Goal: Information Seeking & Learning: Check status

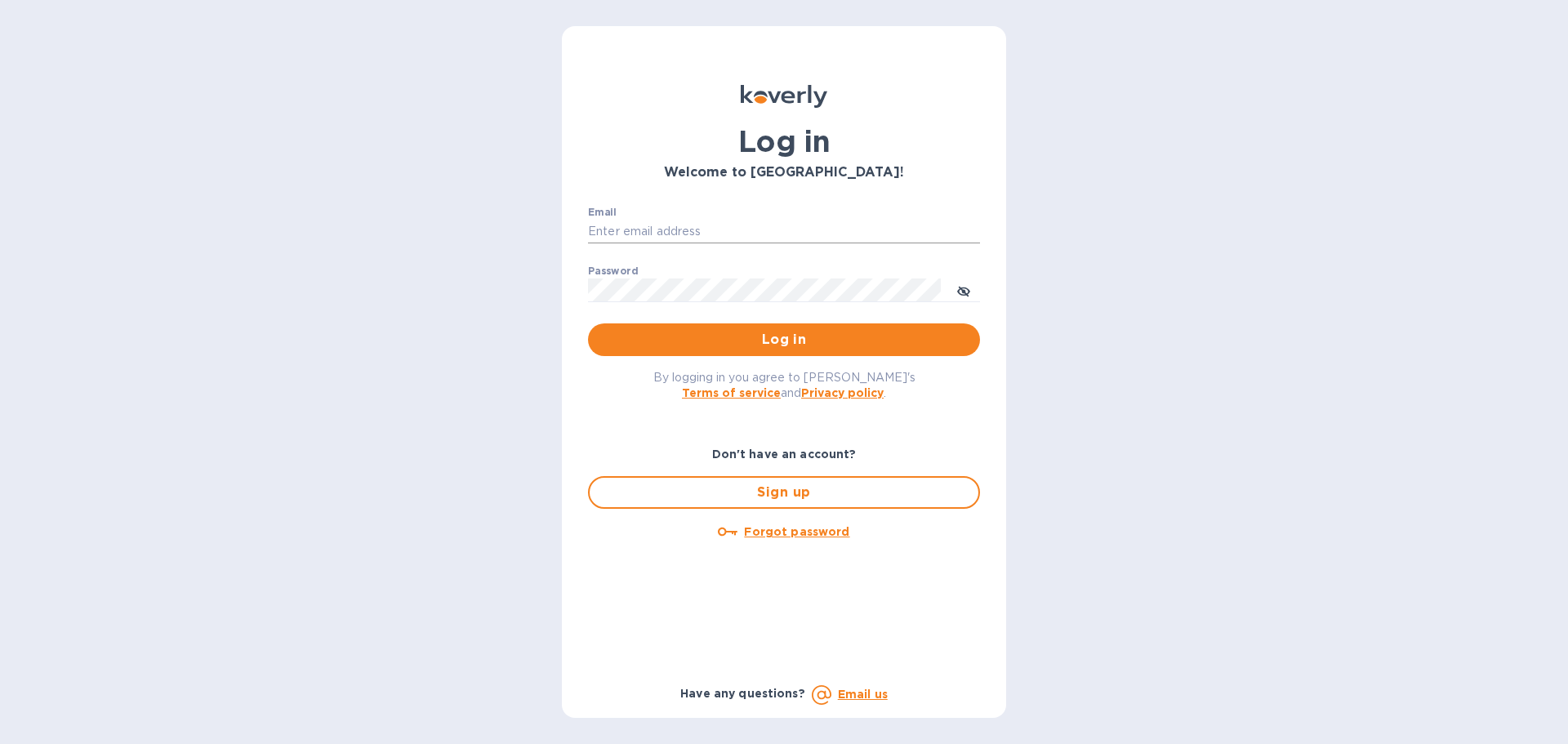
click at [702, 228] on input "Email" at bounding box center [784, 232] width 392 height 25
click at [626, 237] on input "Email" at bounding box center [784, 232] width 392 height 25
paste input "[PERSON_NAME][EMAIL_ADDRESS][DOMAIN_NAME]"
paste input "Effectivew@26"
drag, startPoint x: 828, startPoint y: 231, endPoint x: 731, endPoint y: 232, distance: 97.0
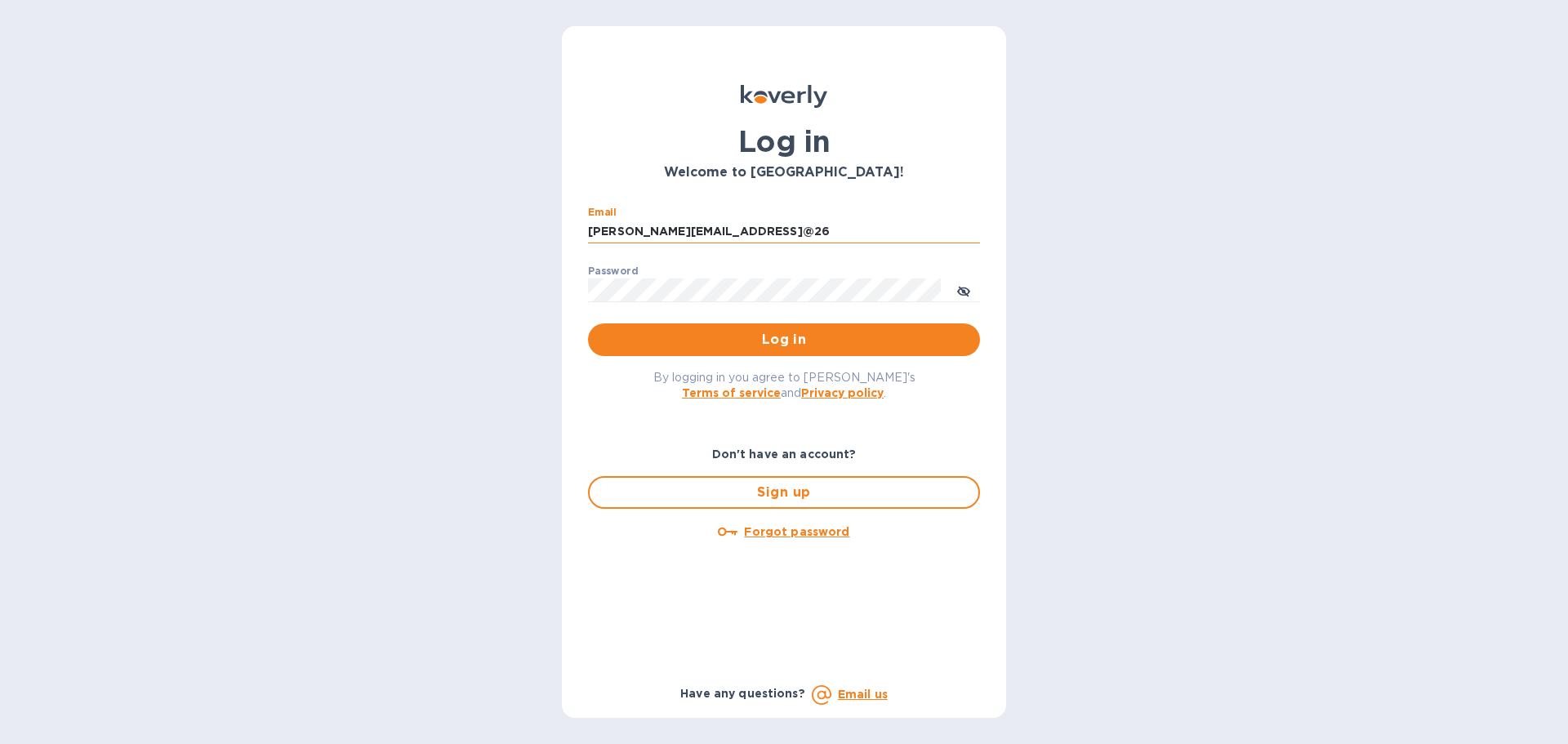
click at [731, 232] on input "[PERSON_NAME][EMAIL_ADDRESS]@26" at bounding box center [784, 232] width 392 height 25
type input "[PERSON_NAME][EMAIL_ADDRESS][DOMAIN_NAME]"
click at [632, 343] on span "Log in" at bounding box center [784, 340] width 365 height 20
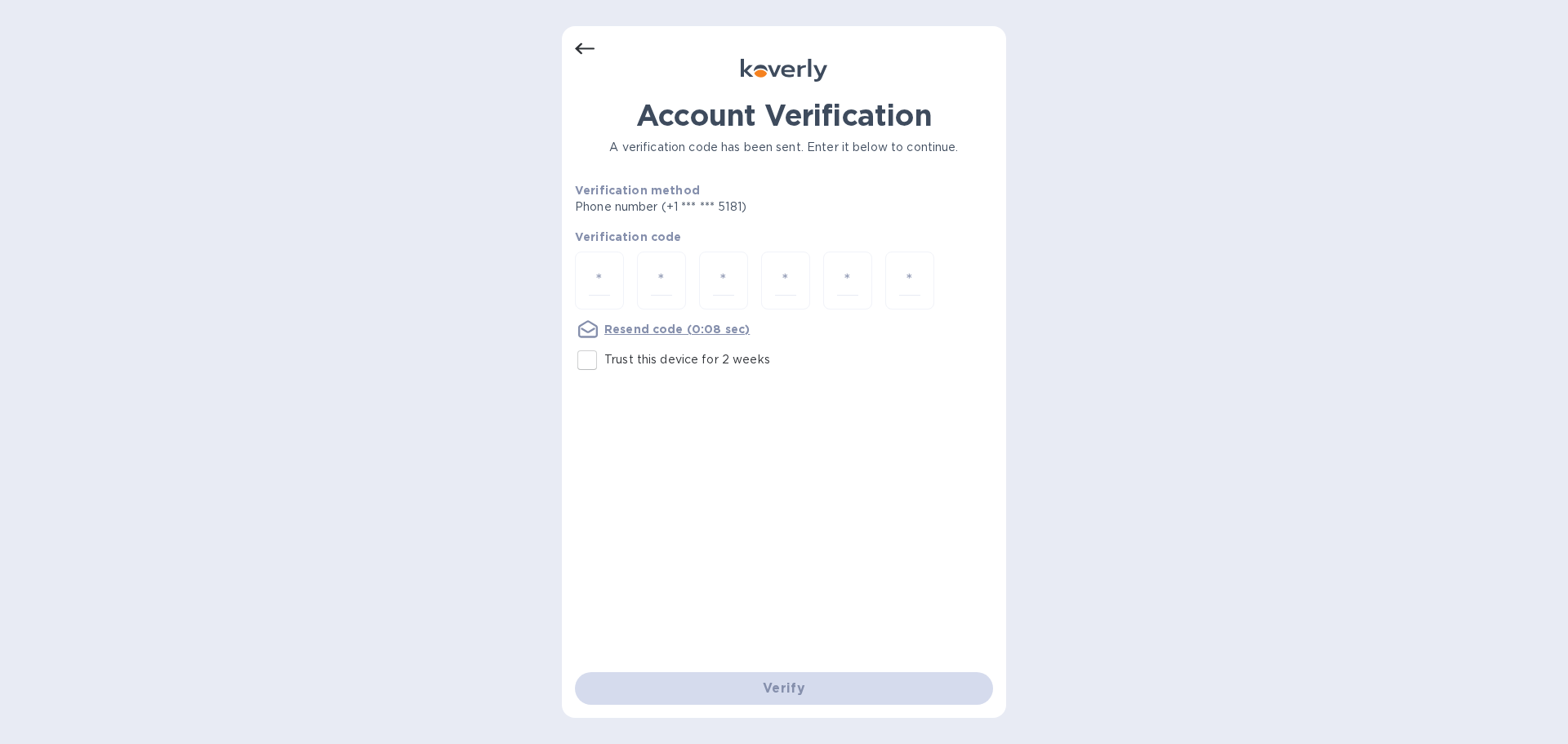
drag, startPoint x: 582, startPoint y: 277, endPoint x: 579, endPoint y: 314, distance: 37.1
click at [579, 314] on div "Verification code Resend code (0:08 sec)" at bounding box center [784, 284] width 418 height 111
click at [585, 362] on input "Trust this device for 2 weeks" at bounding box center [587, 360] width 34 height 34
checkbox input "true"
click at [613, 290] on div at bounding box center [598, 281] width 49 height 58
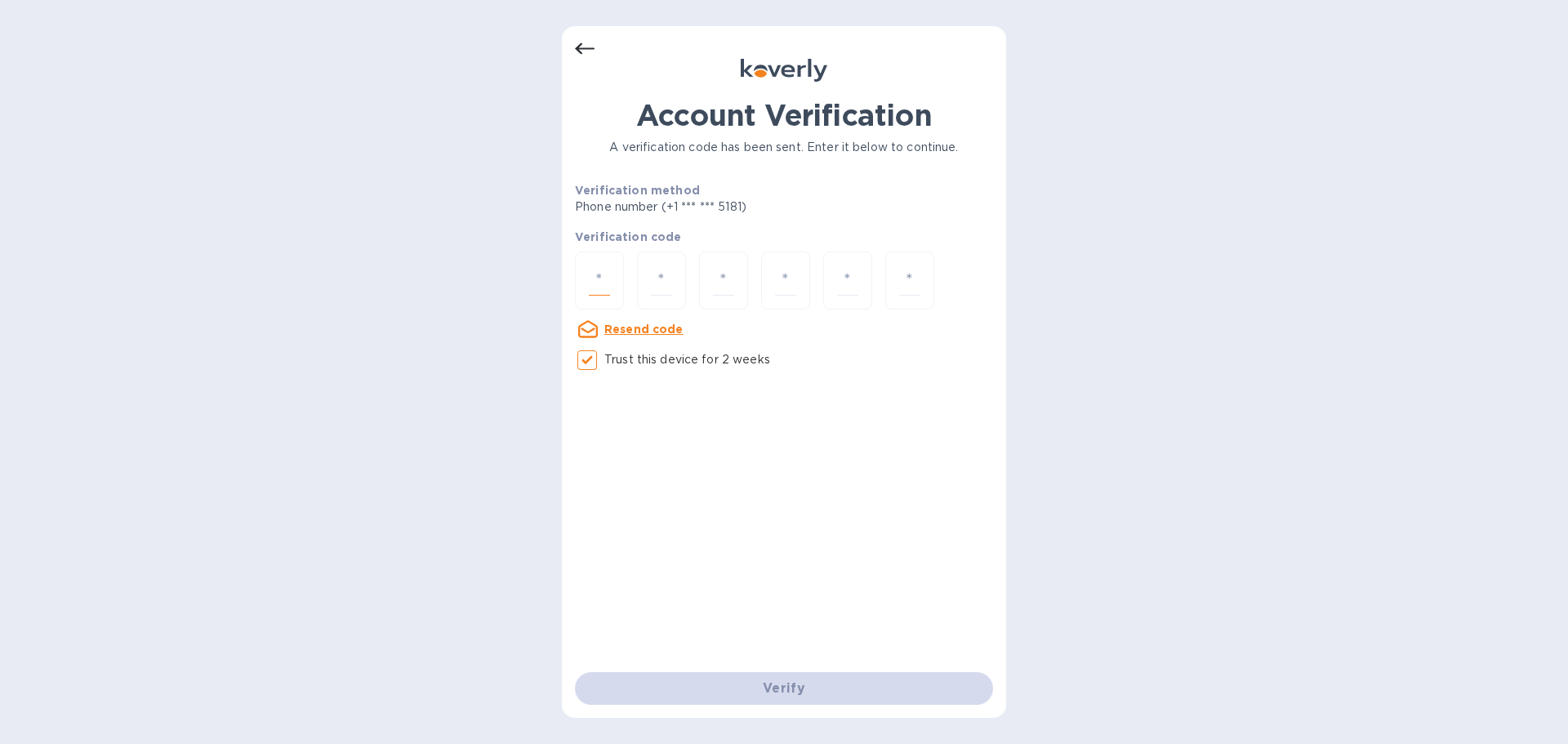
type input "9"
type input "4"
type input "0"
type input "8"
type input "0"
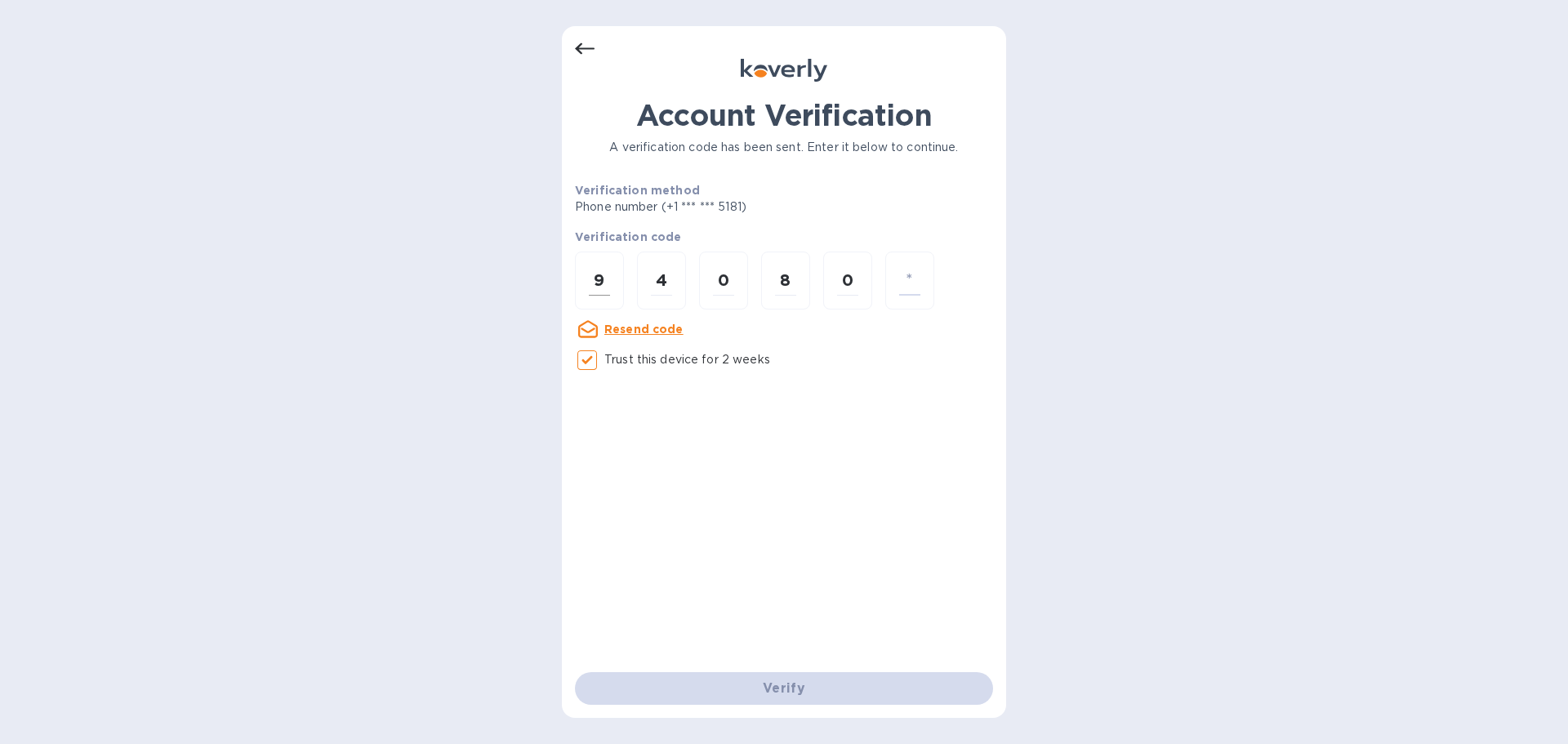
type input "8"
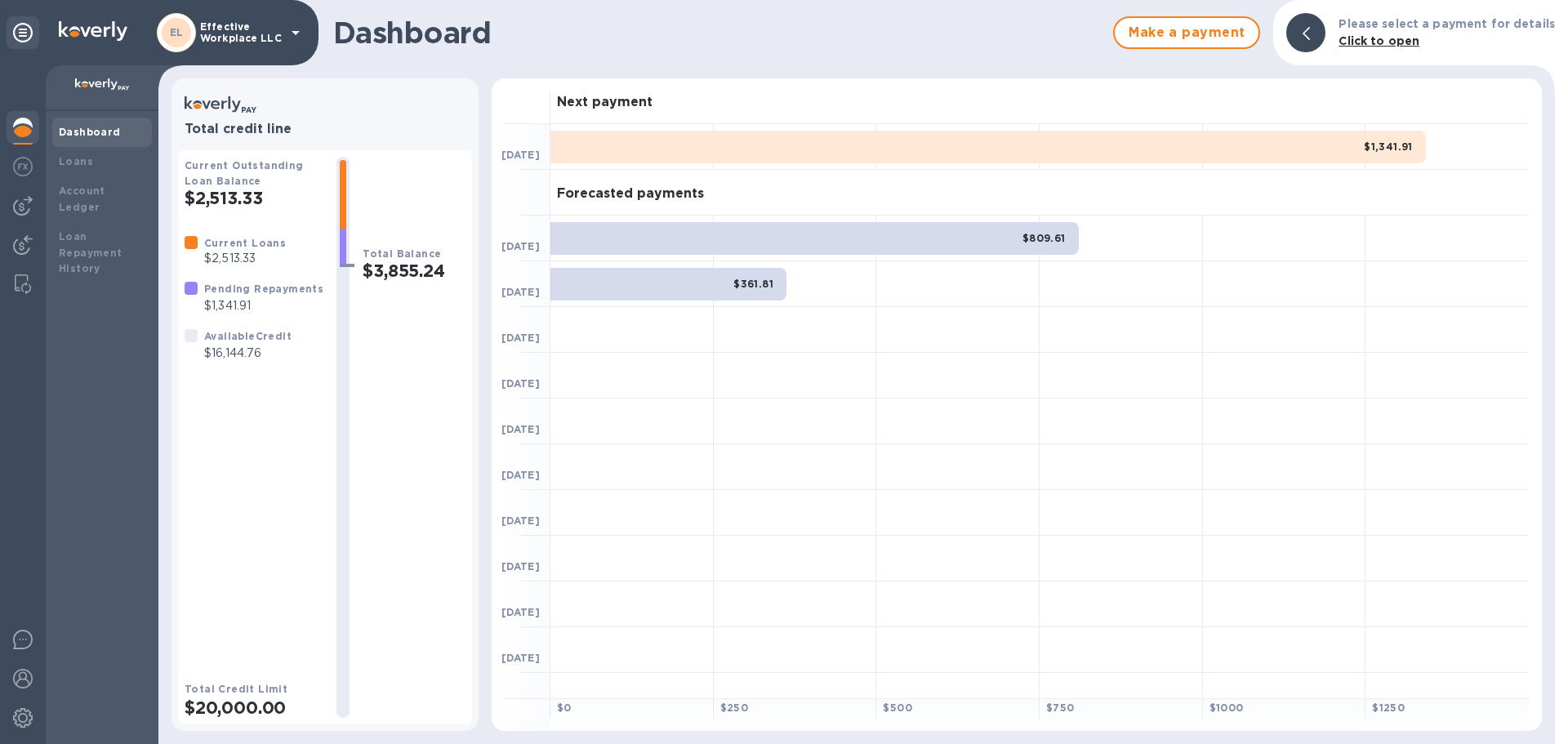
click at [20, 134] on img at bounding box center [23, 127] width 20 height 20
click at [21, 172] on img at bounding box center [23, 166] width 20 height 20
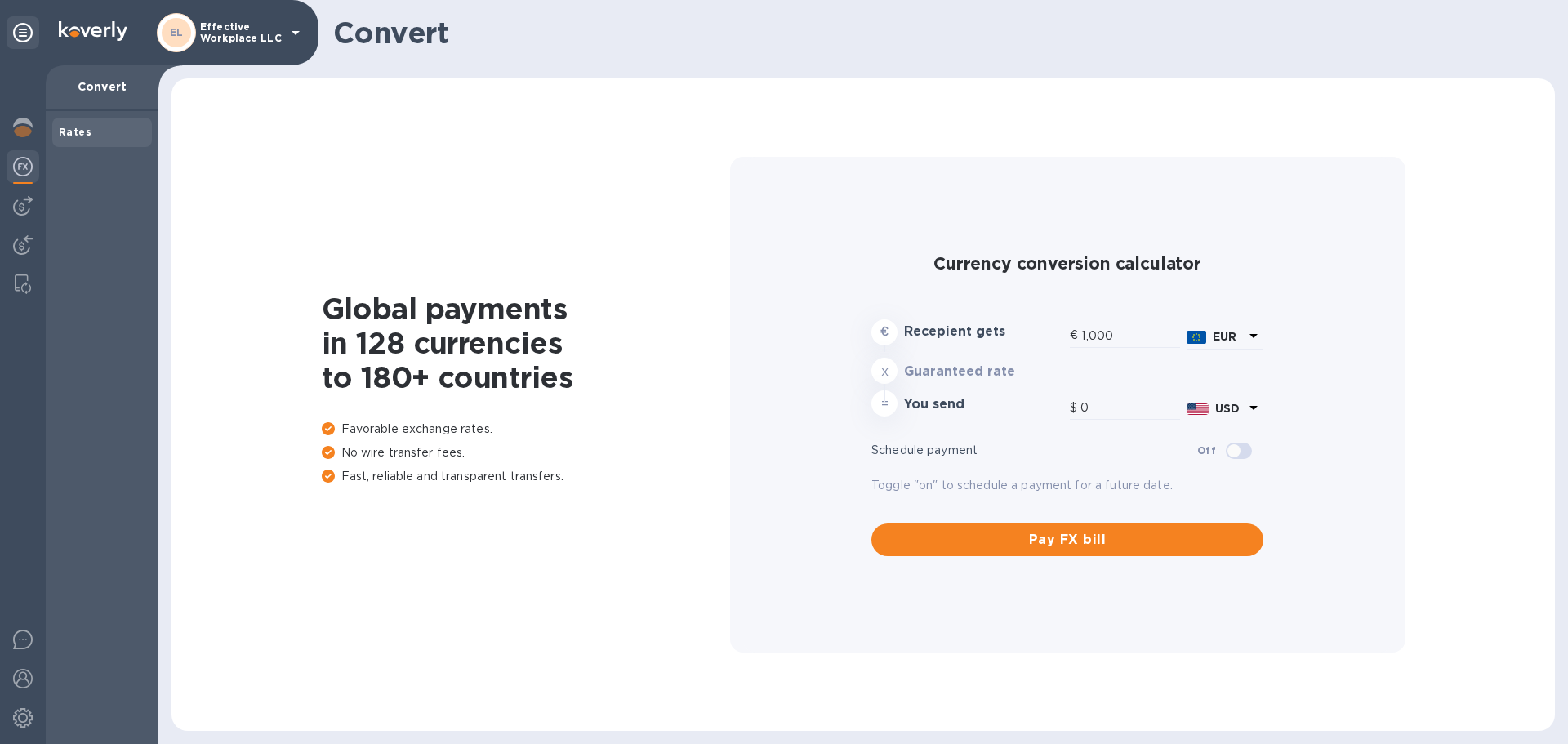
type input "1,171.34"
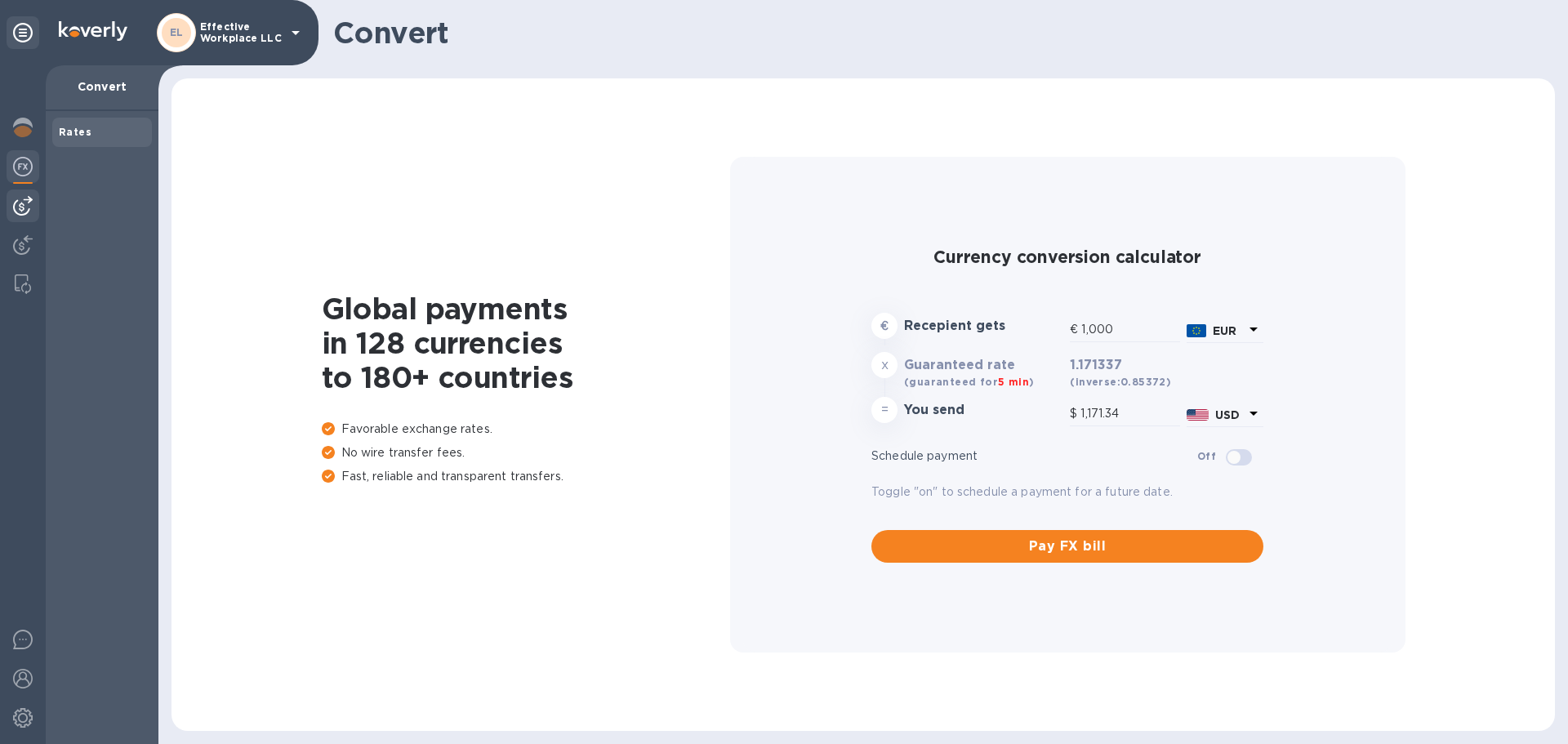
click at [25, 208] on img at bounding box center [23, 206] width 20 height 20
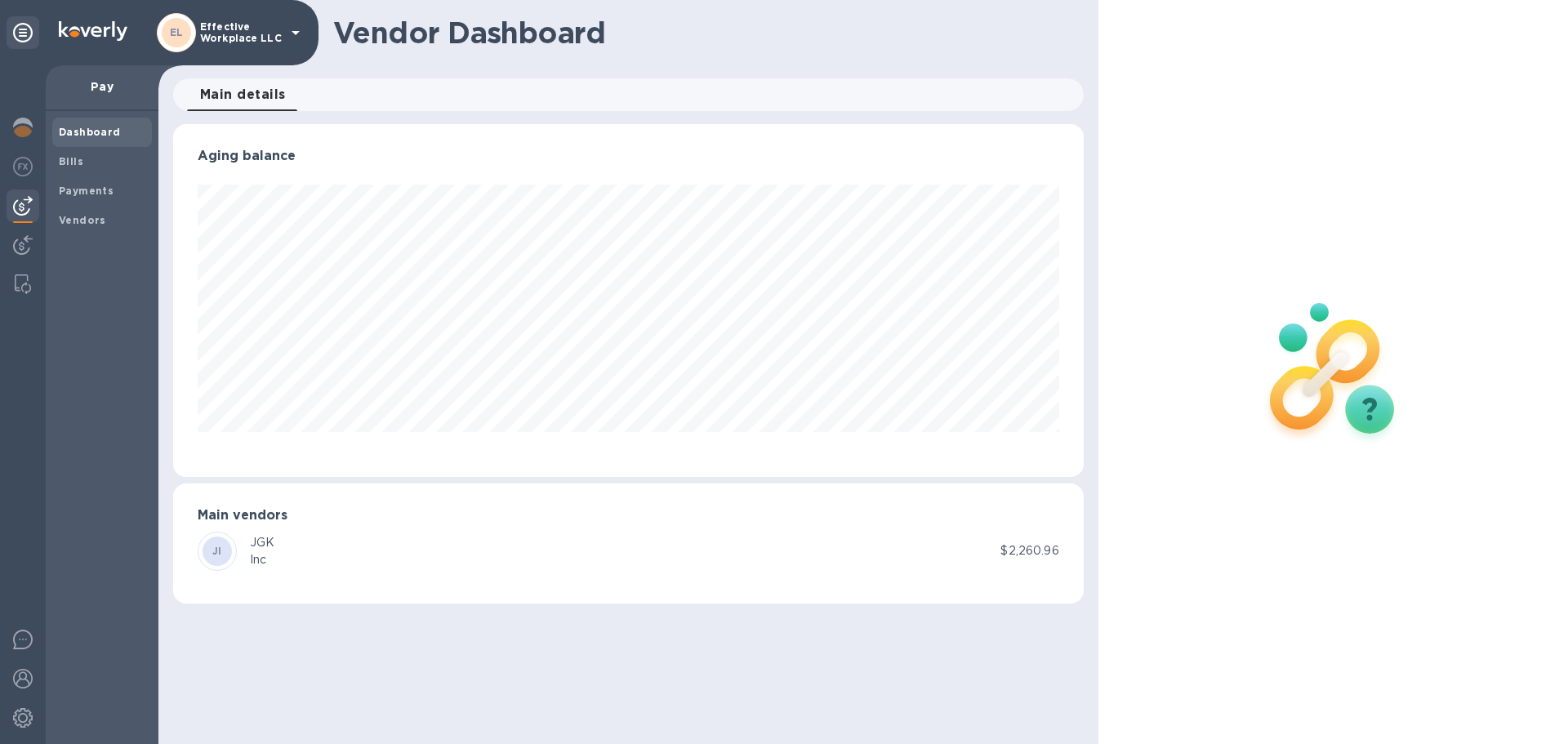
scroll to position [353, 910]
click at [28, 244] on img at bounding box center [23, 245] width 20 height 20
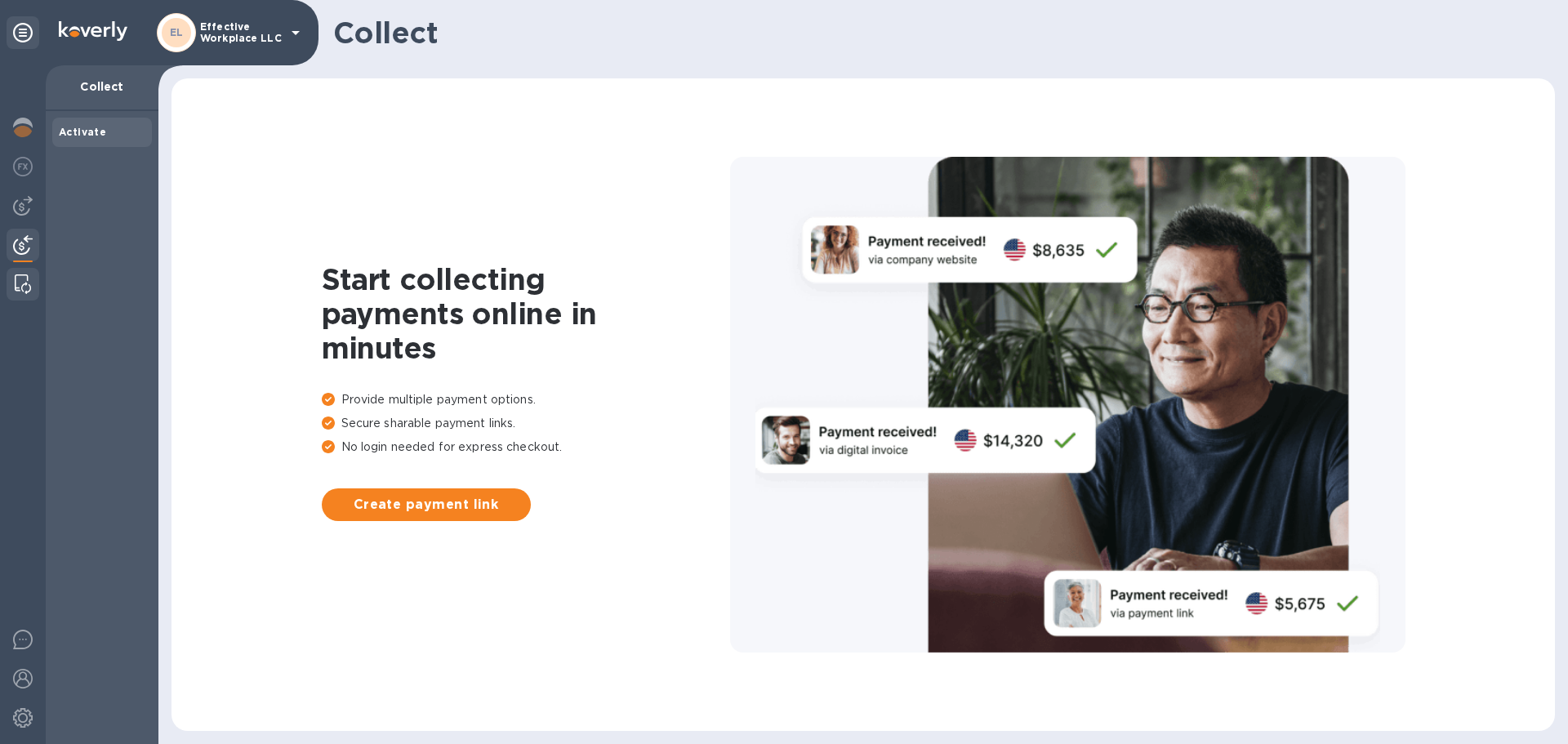
click at [26, 282] on img at bounding box center [23, 285] width 16 height 20
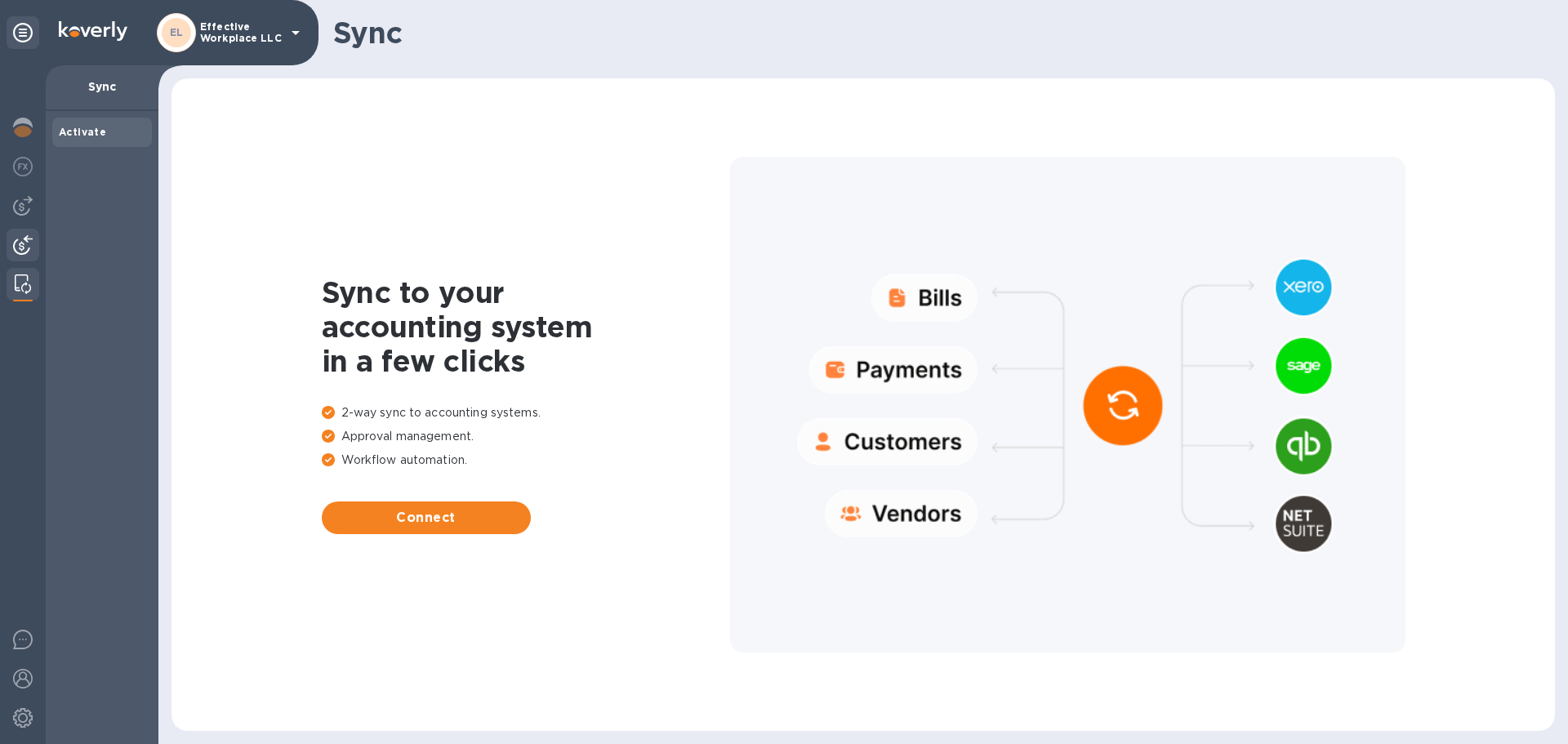
click at [25, 240] on img at bounding box center [23, 245] width 20 height 20
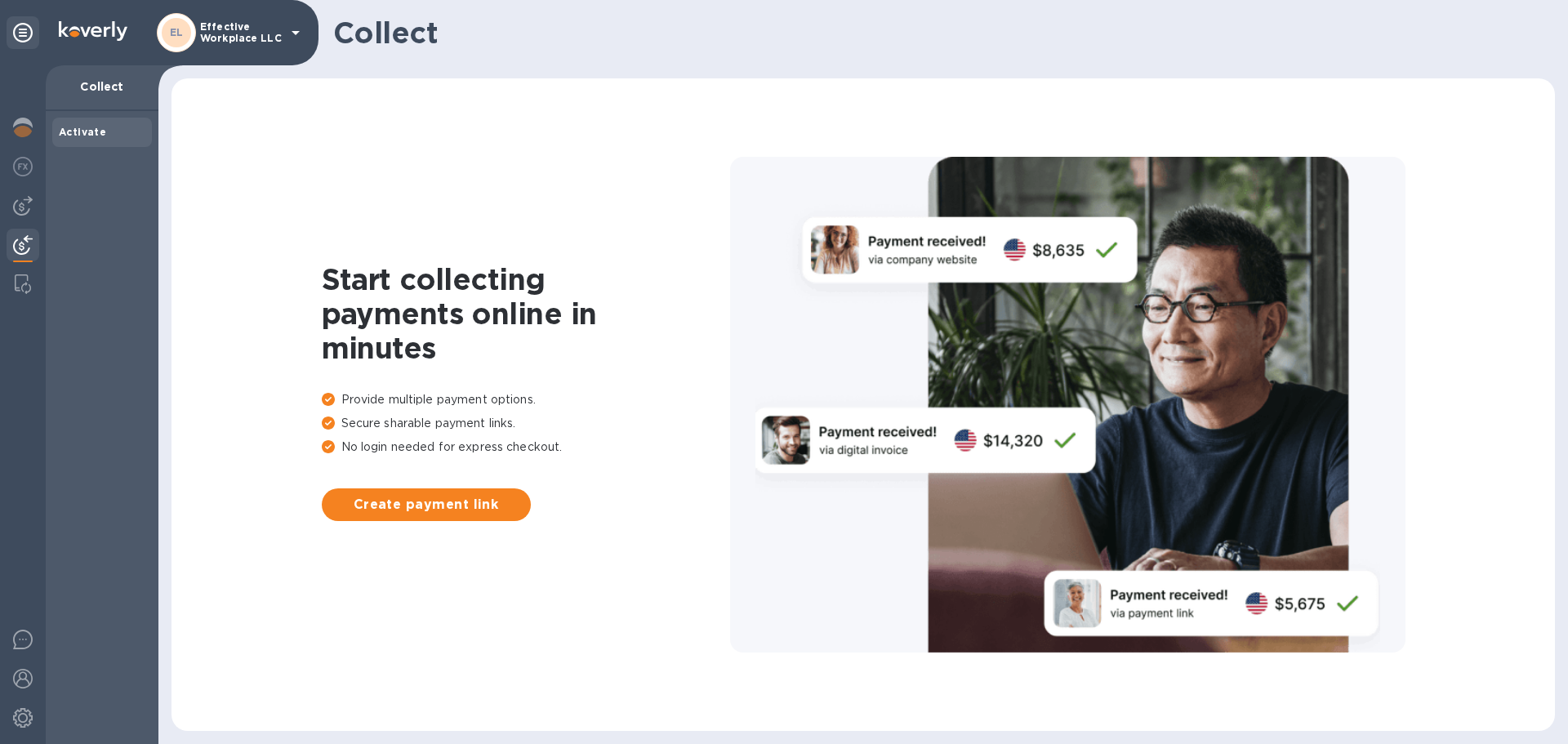
drag, startPoint x: 754, startPoint y: 430, endPoint x: 711, endPoint y: 427, distance: 43.1
click at [754, 432] on div at bounding box center [1067, 404] width 675 height 496
click at [298, 33] on icon at bounding box center [296, 33] width 8 height 4
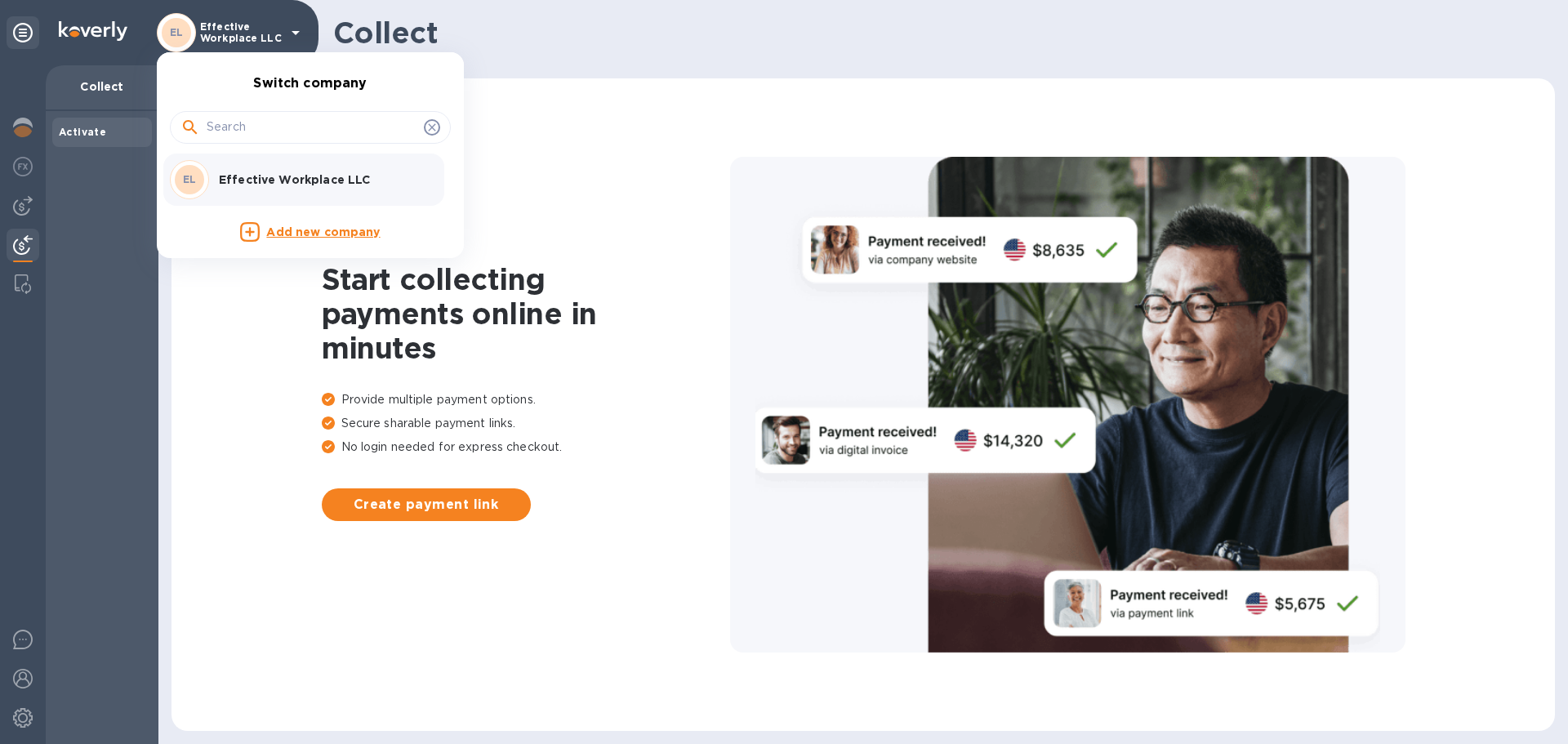
click at [298, 33] on div at bounding box center [784, 372] width 1568 height 744
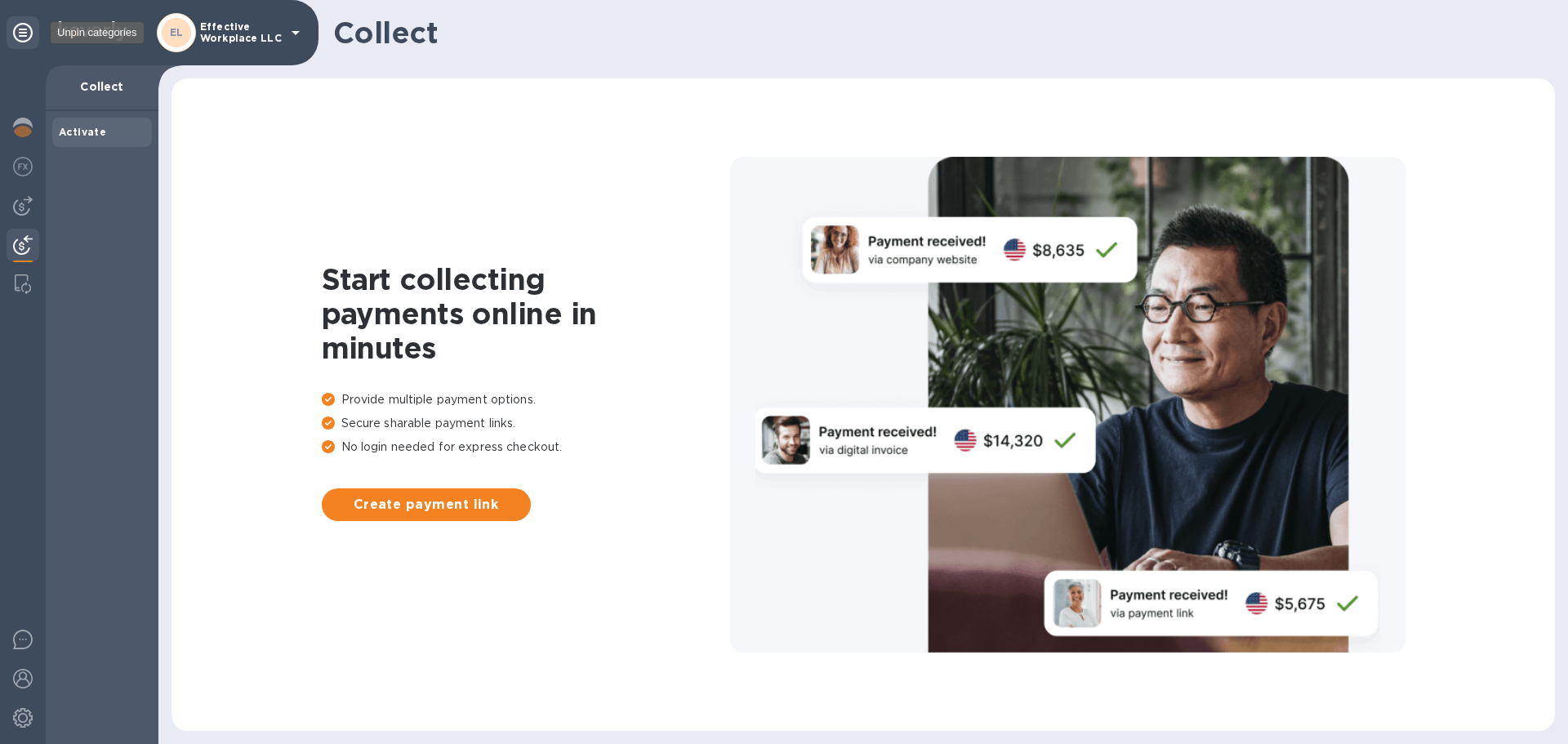
click at [22, 35] on icon at bounding box center [23, 33] width 20 height 20
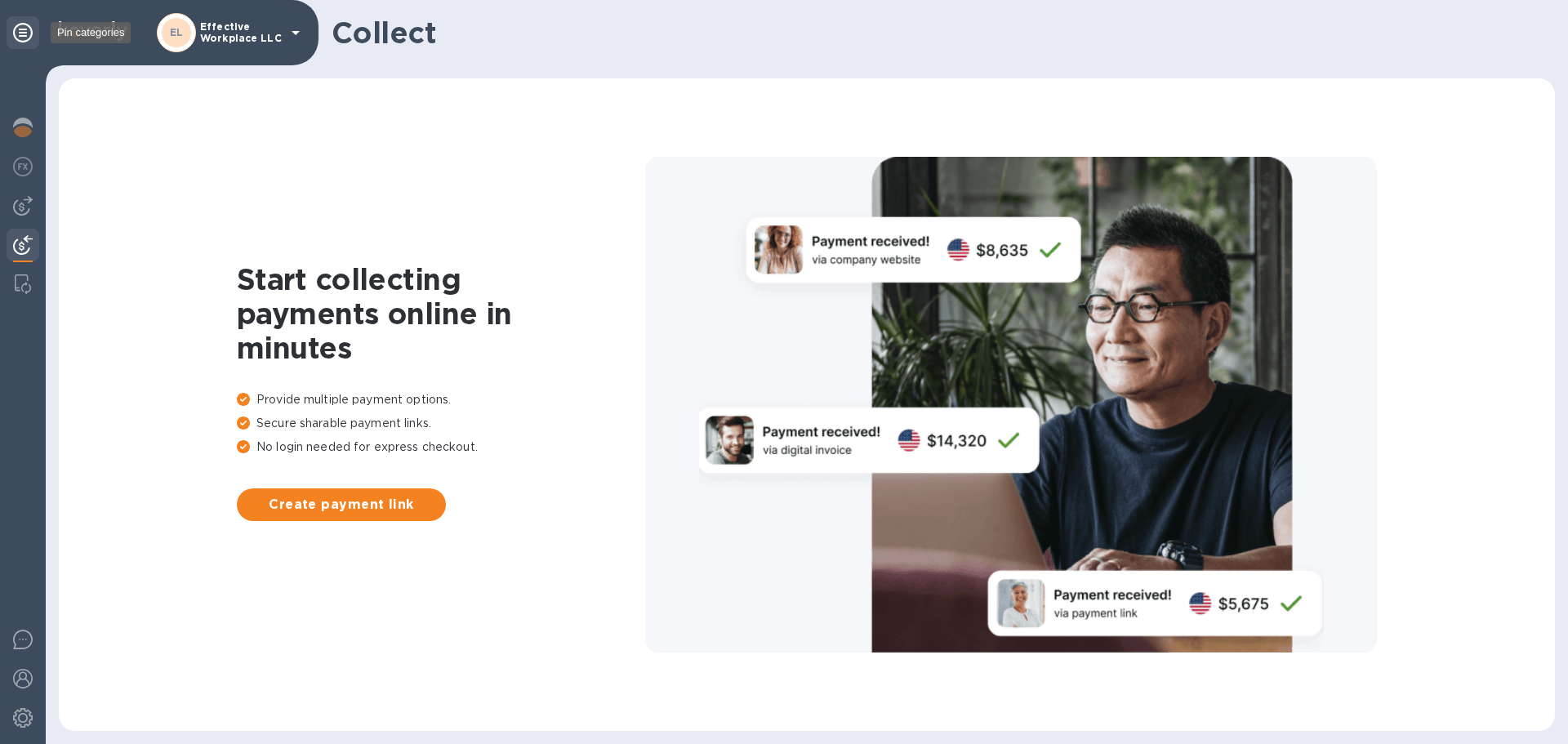
click at [22, 35] on icon at bounding box center [23, 33] width 20 height 20
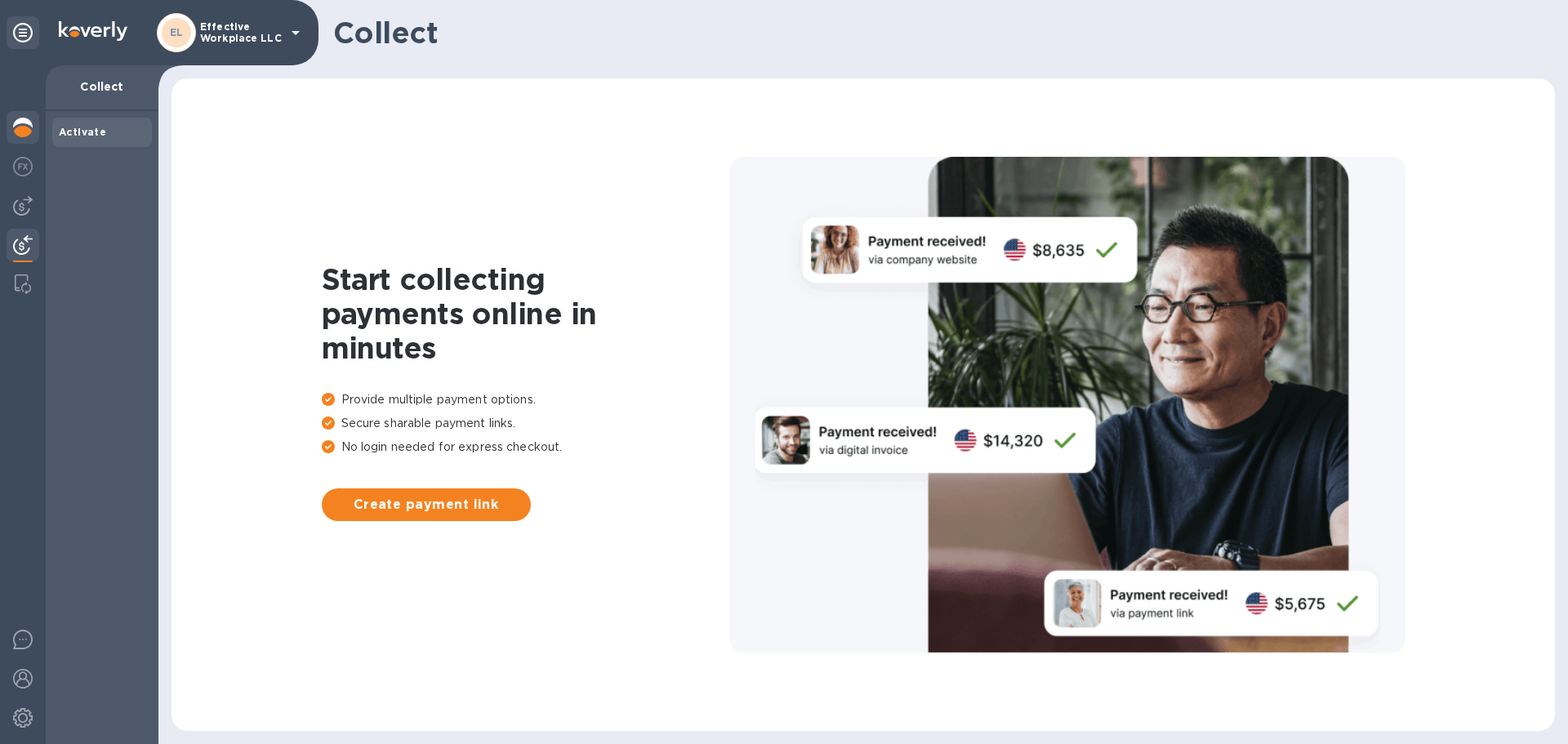
click at [19, 133] on img at bounding box center [23, 127] width 20 height 20
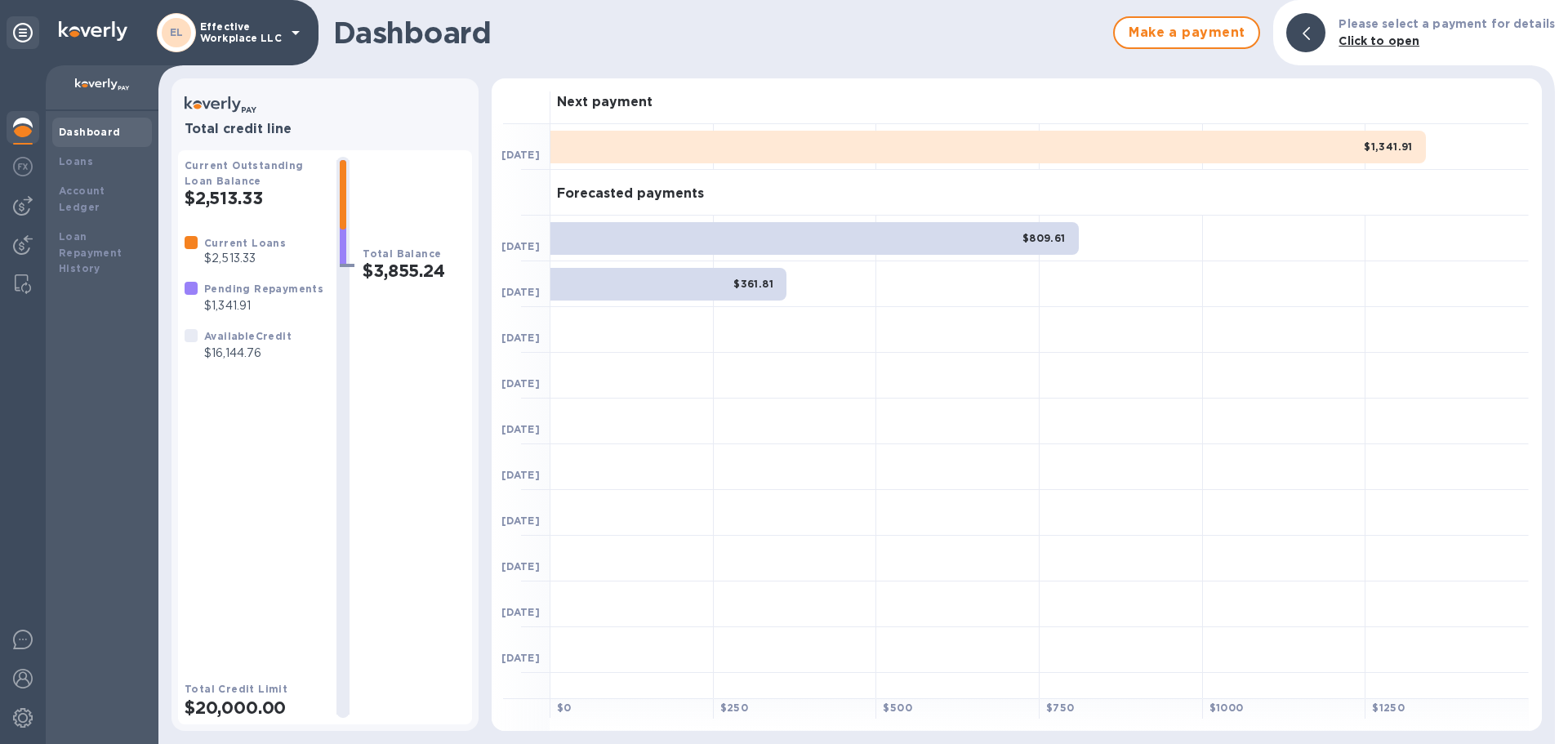
click at [104, 77] on div at bounding box center [102, 89] width 112 height 46
drag, startPoint x: 111, startPoint y: 182, endPoint x: 112, endPoint y: 203, distance: 21.0
click at [106, 188] on b "Account Ledger" at bounding box center [82, 198] width 47 height 29
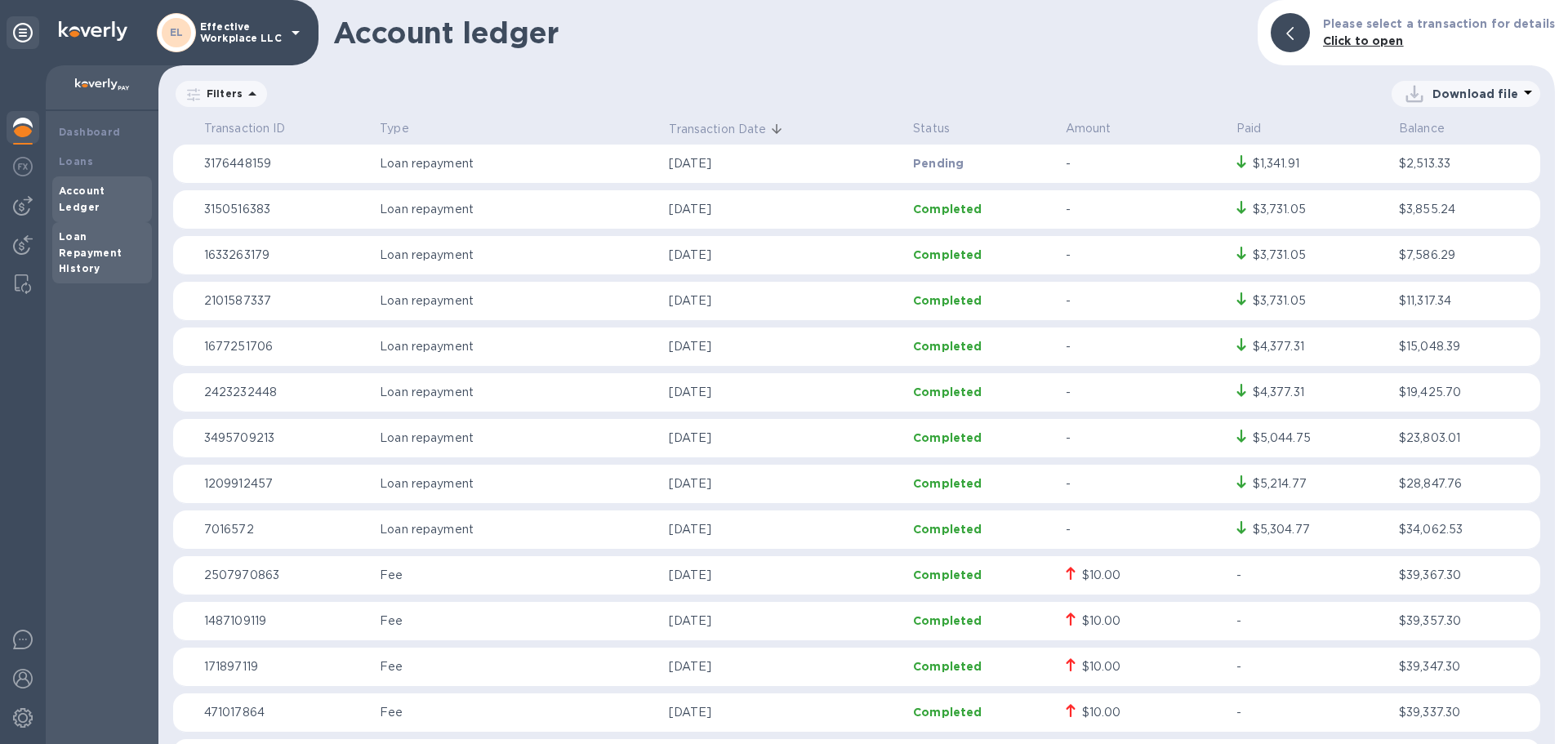
click at [74, 234] on b "Loan Repayment History" at bounding box center [91, 252] width 64 height 45
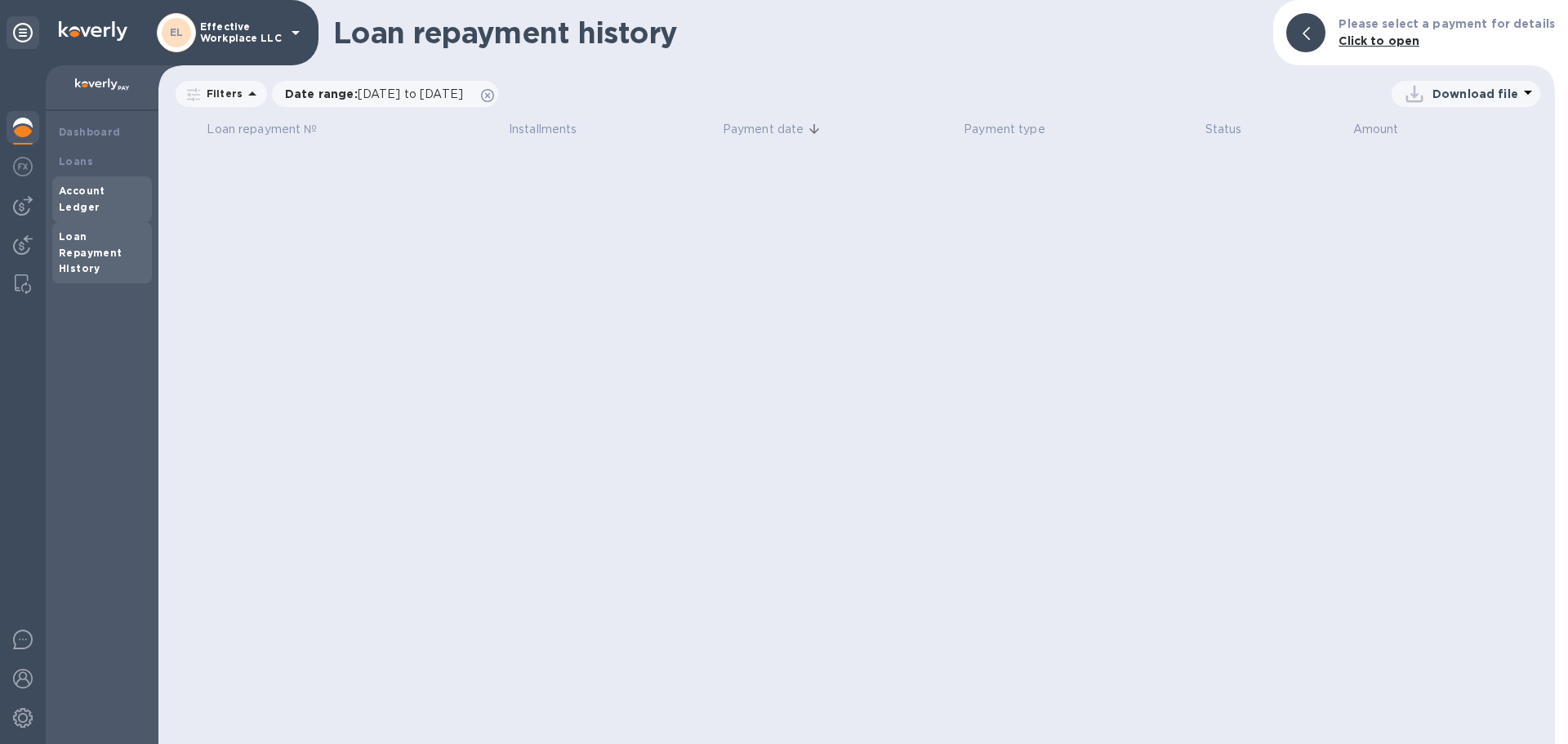
click at [86, 196] on b "Account Ledger" at bounding box center [82, 198] width 47 height 29
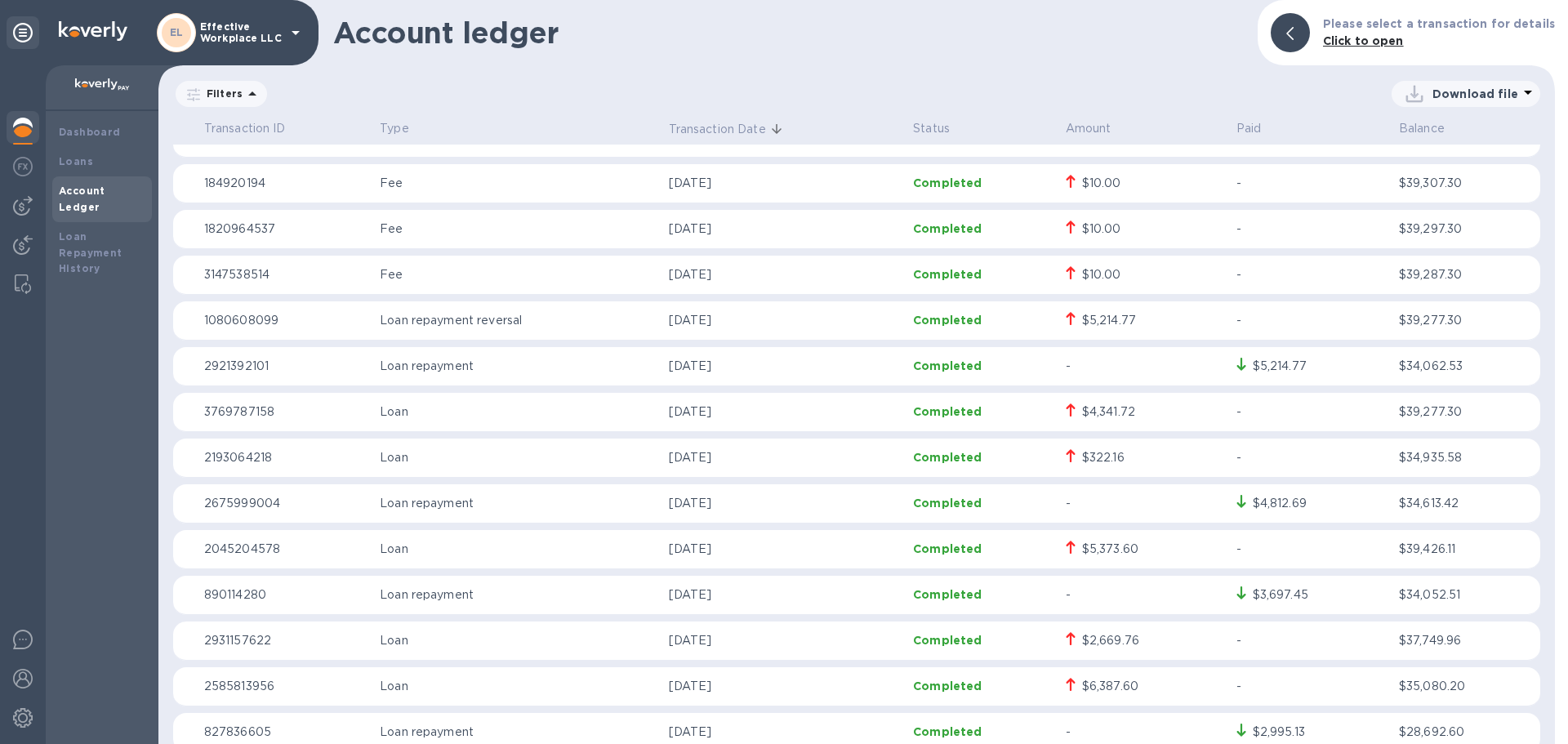
scroll to position [572, 0]
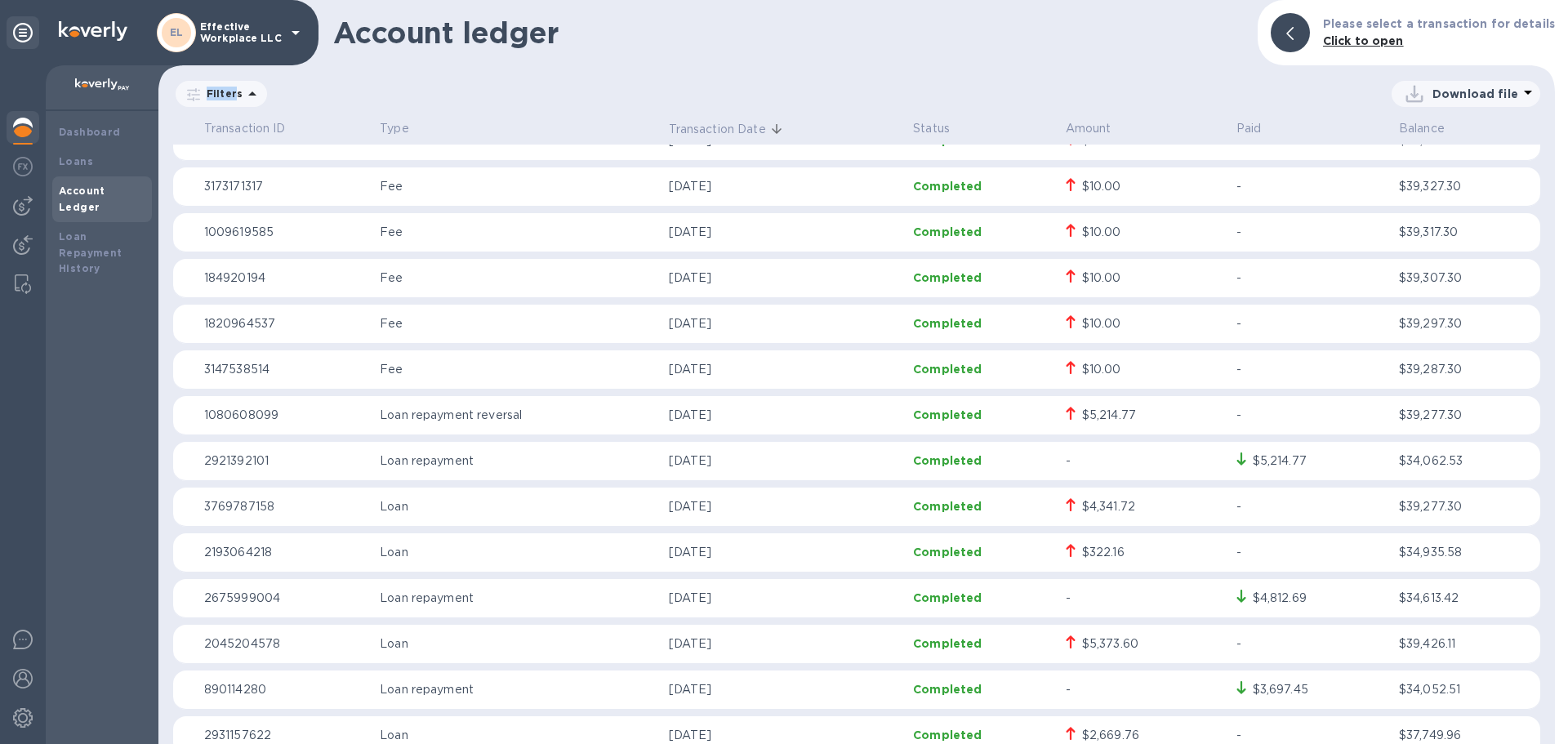
drag, startPoint x: 232, startPoint y: 89, endPoint x: 533, endPoint y: 270, distance: 351.2
click at [232, 90] on p "Filters" at bounding box center [221, 94] width 43 height 14
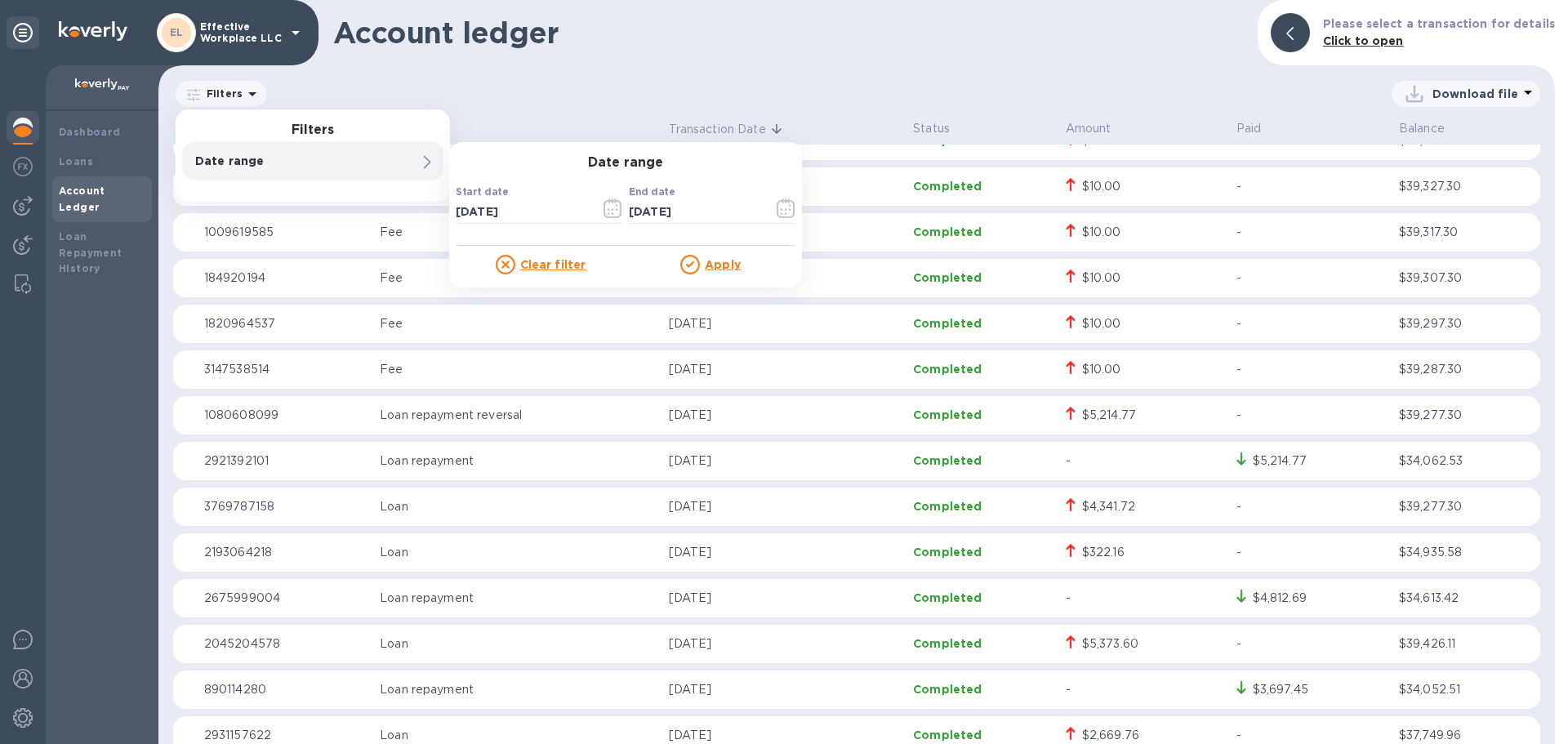
click at [851, 65] on div "Account ledger Please select a transaction for details Click to open" at bounding box center [856, 33] width 1397 height 66
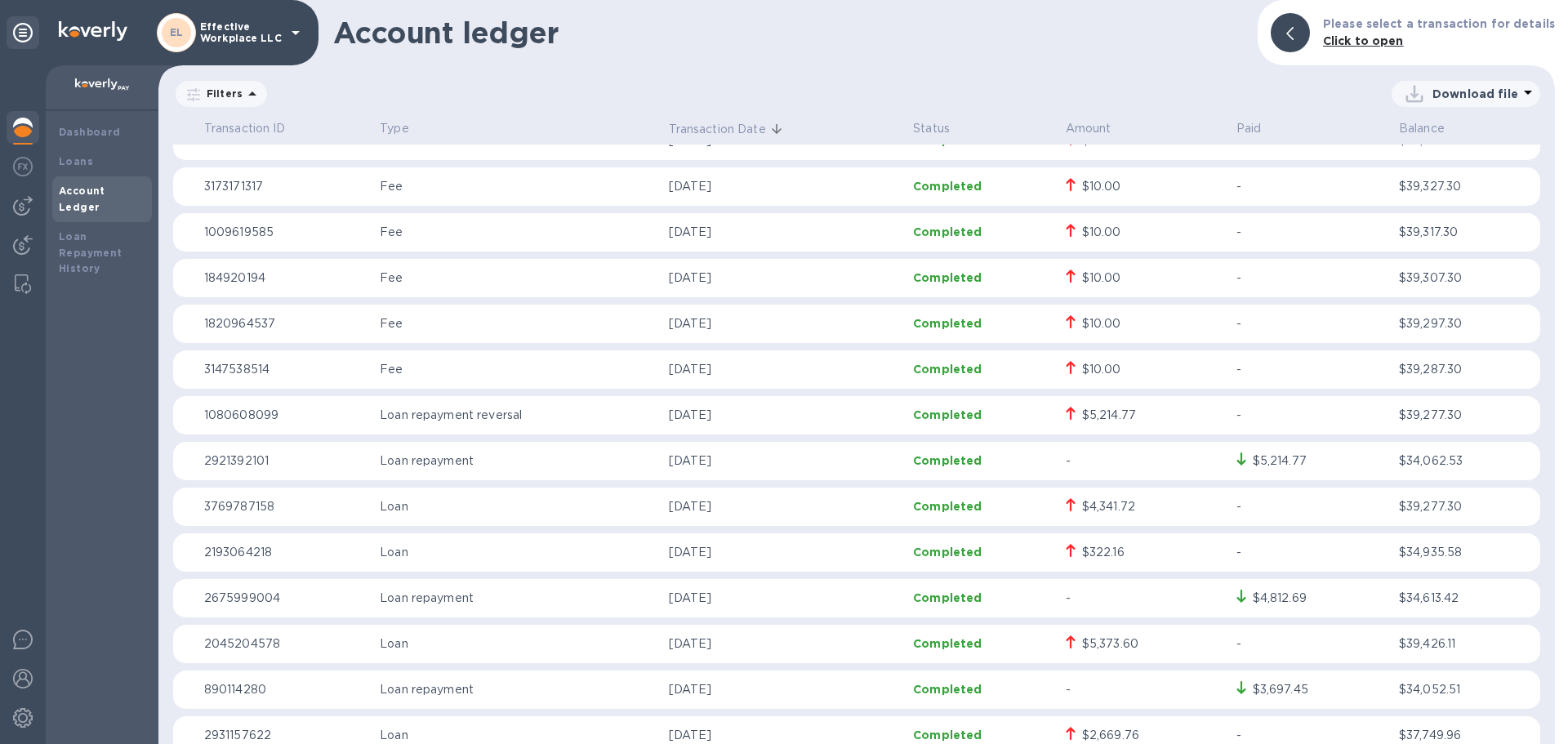
click at [409, 129] on p "Type" at bounding box center [517, 128] width 275 height 17
click at [422, 129] on p "Type" at bounding box center [517, 128] width 275 height 17
click at [400, 129] on p "Type" at bounding box center [517, 128] width 275 height 17
click at [365, 116] on div "Filters Download file" at bounding box center [856, 98] width 1397 height 38
click at [410, 132] on p "Type" at bounding box center [517, 128] width 275 height 17
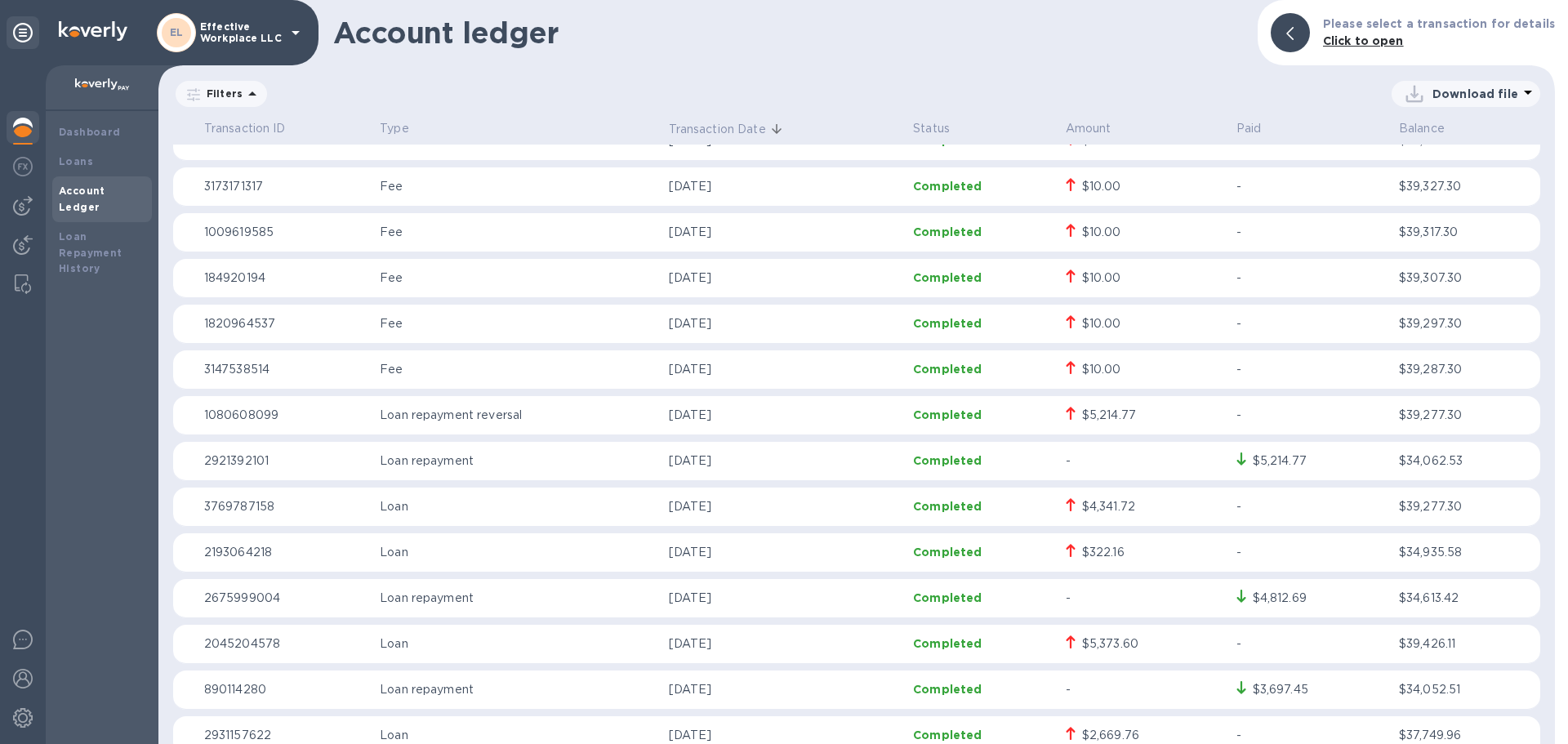
click at [410, 132] on p "Type" at bounding box center [517, 128] width 275 height 17
drag, startPoint x: 407, startPoint y: 130, endPoint x: 393, endPoint y: 128, distance: 14.1
click at [403, 130] on p "Type" at bounding box center [517, 128] width 275 height 17
click at [251, 98] on icon at bounding box center [253, 94] width 20 height 20
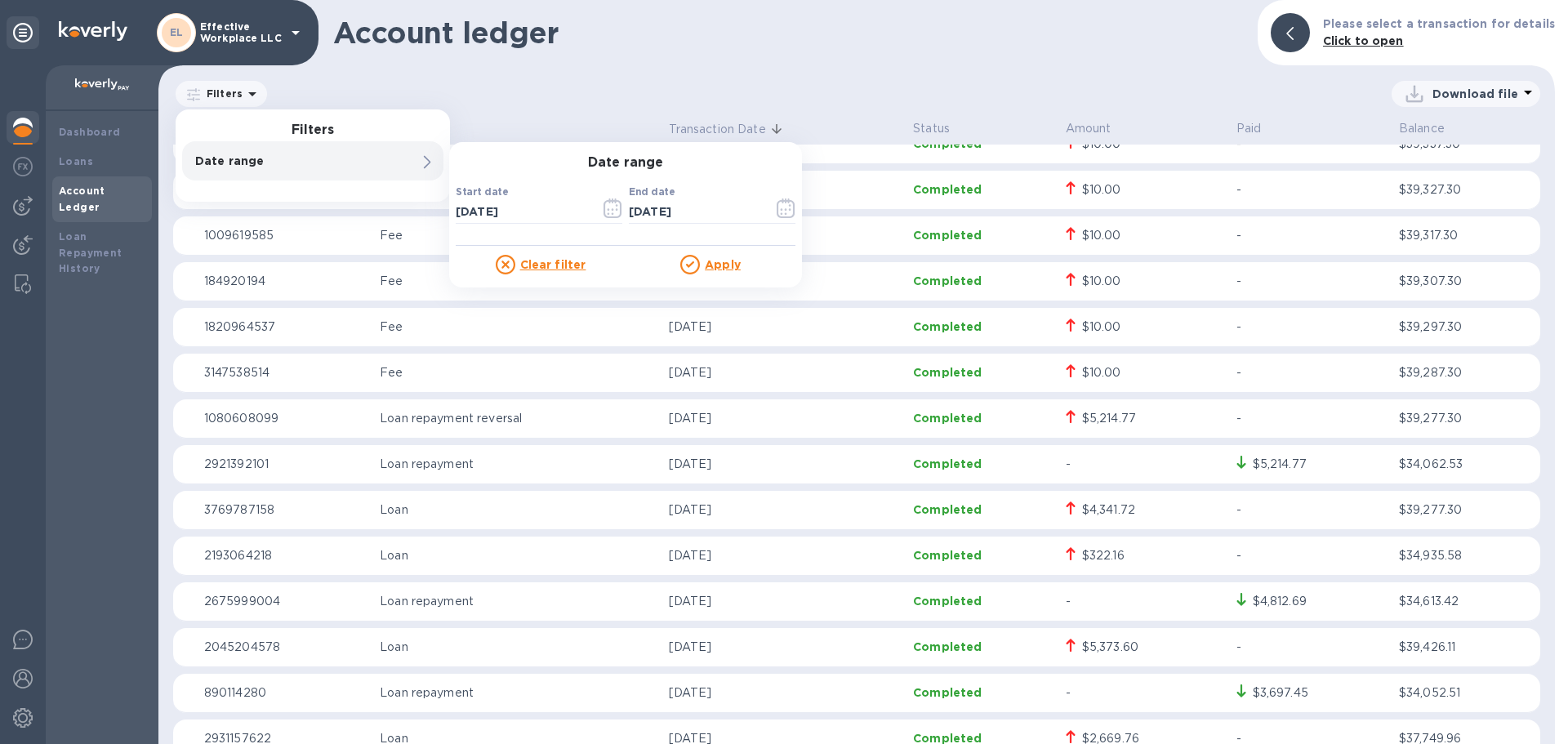
click at [697, 70] on div "Account ledger Please select a transaction for details Click to open Filters Fi…" at bounding box center [856, 372] width 1397 height 744
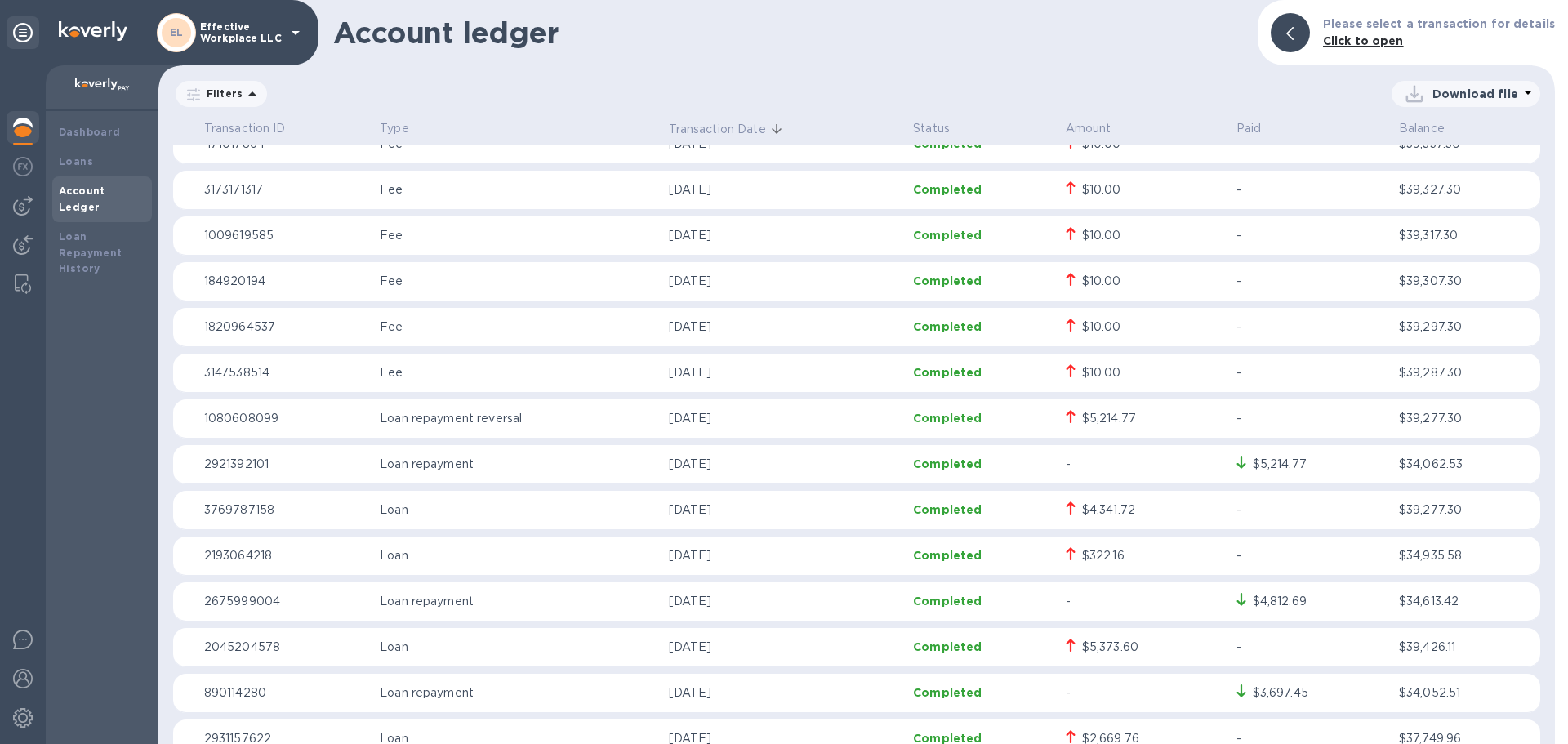
click at [402, 132] on p "Type" at bounding box center [517, 128] width 275 height 17
click at [399, 132] on p "Type" at bounding box center [517, 128] width 275 height 17
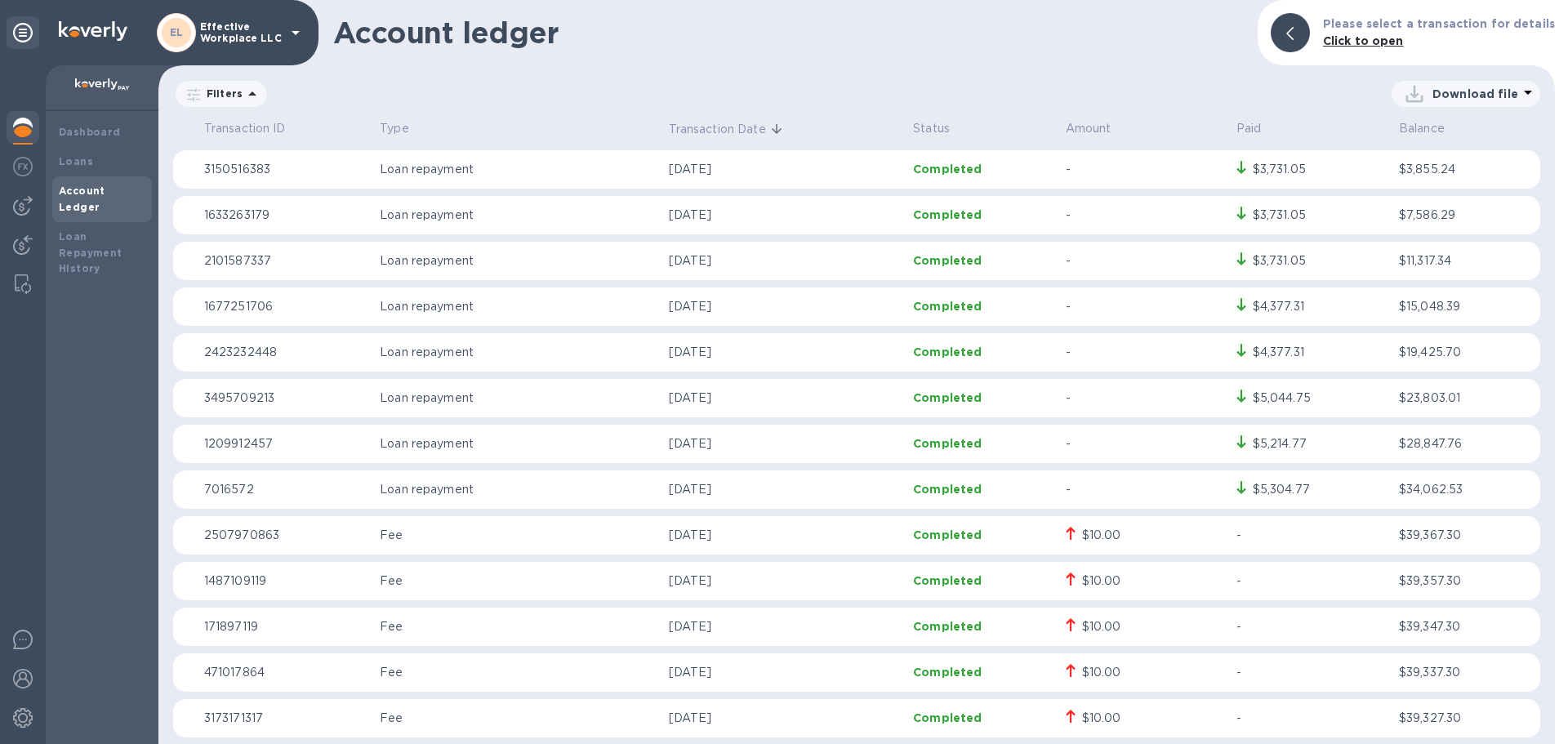
scroll to position [0, 0]
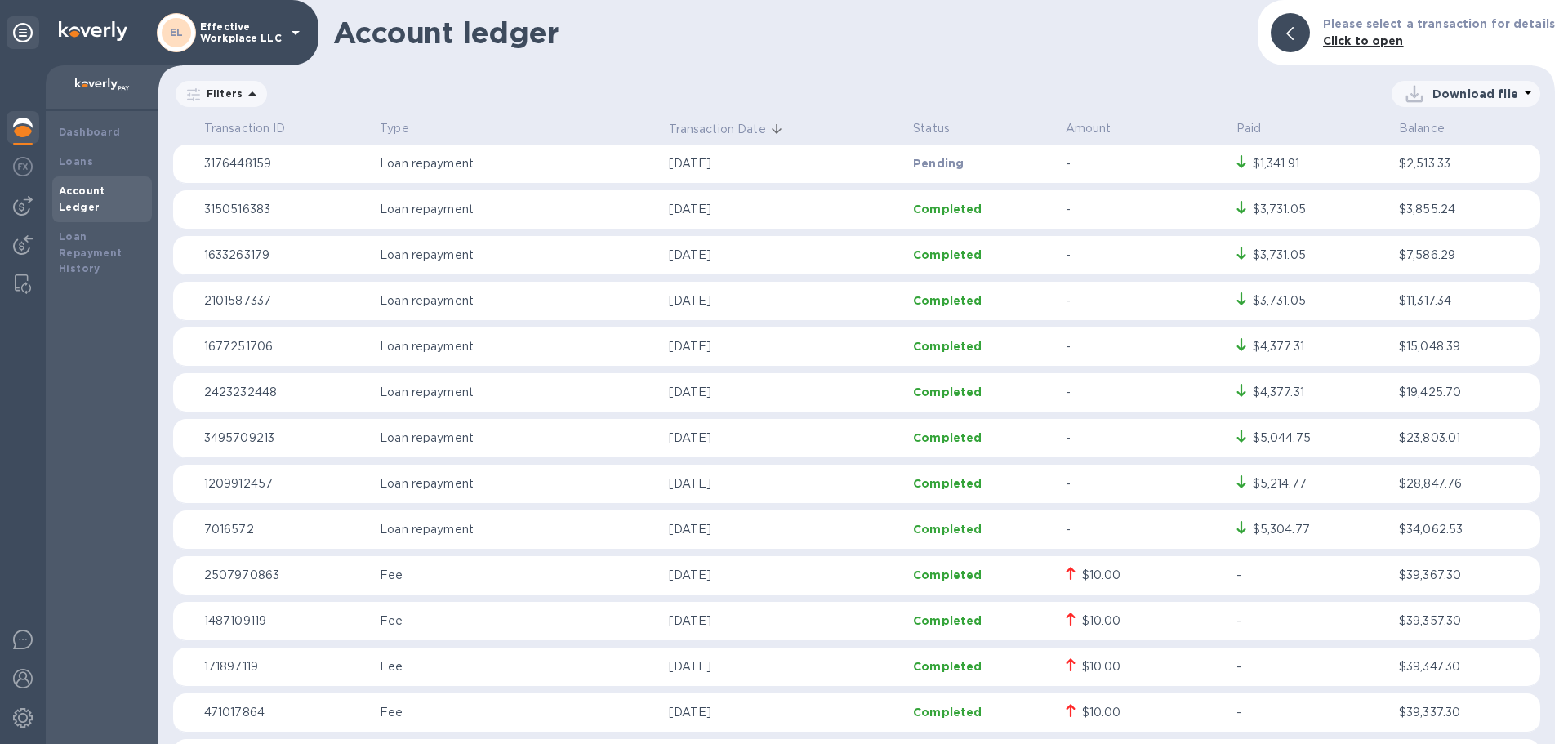
click at [406, 134] on p "Type" at bounding box center [517, 128] width 275 height 17
click at [411, 135] on p "Type" at bounding box center [517, 128] width 275 height 17
click at [1518, 101] on icon at bounding box center [1528, 93] width 20 height 20
click at [1434, 134] on li "XLSX file" at bounding box center [1466, 133] width 112 height 46
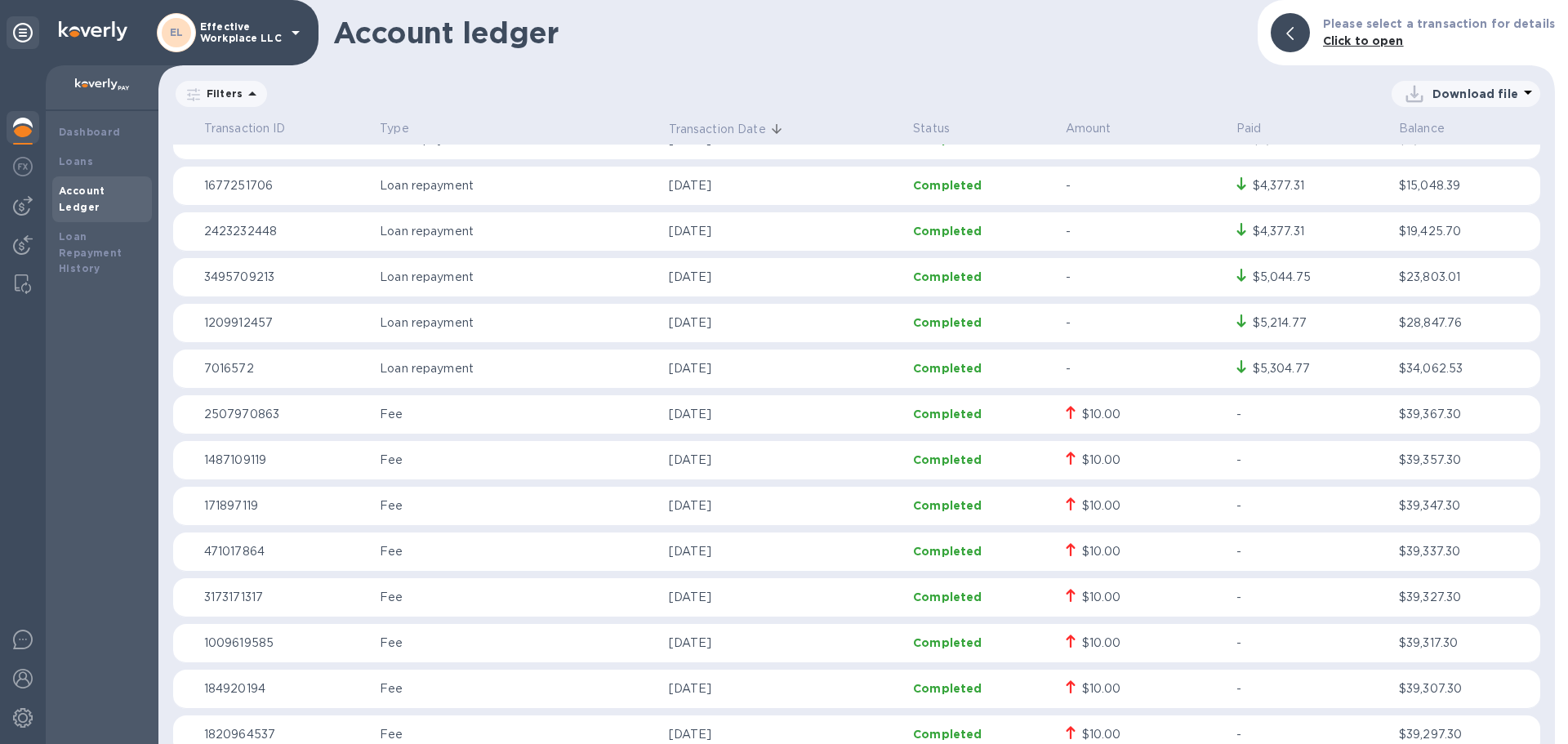
scroll to position [163, 0]
click at [87, 161] on b "Loans" at bounding box center [76, 161] width 34 height 12
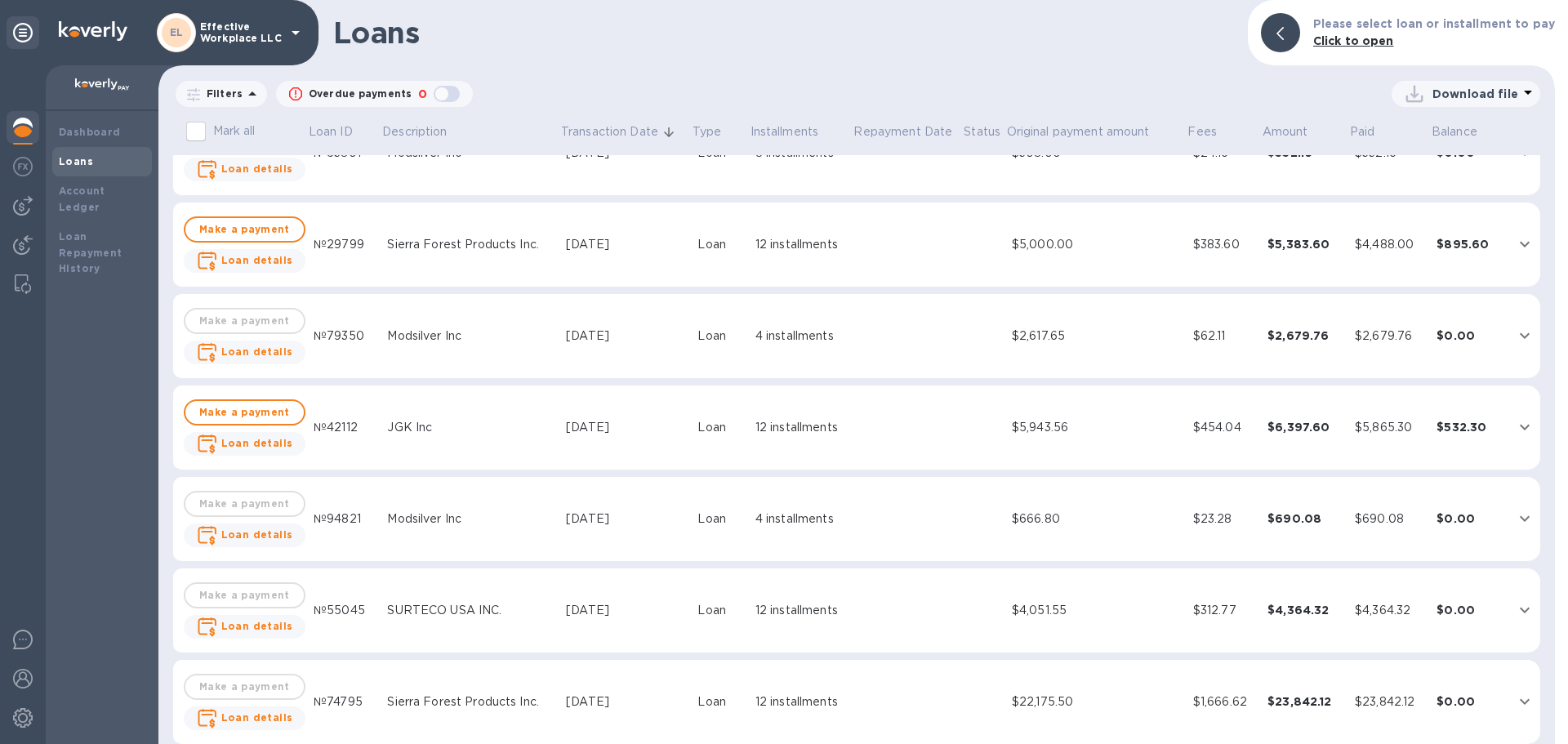
scroll to position [336, 0]
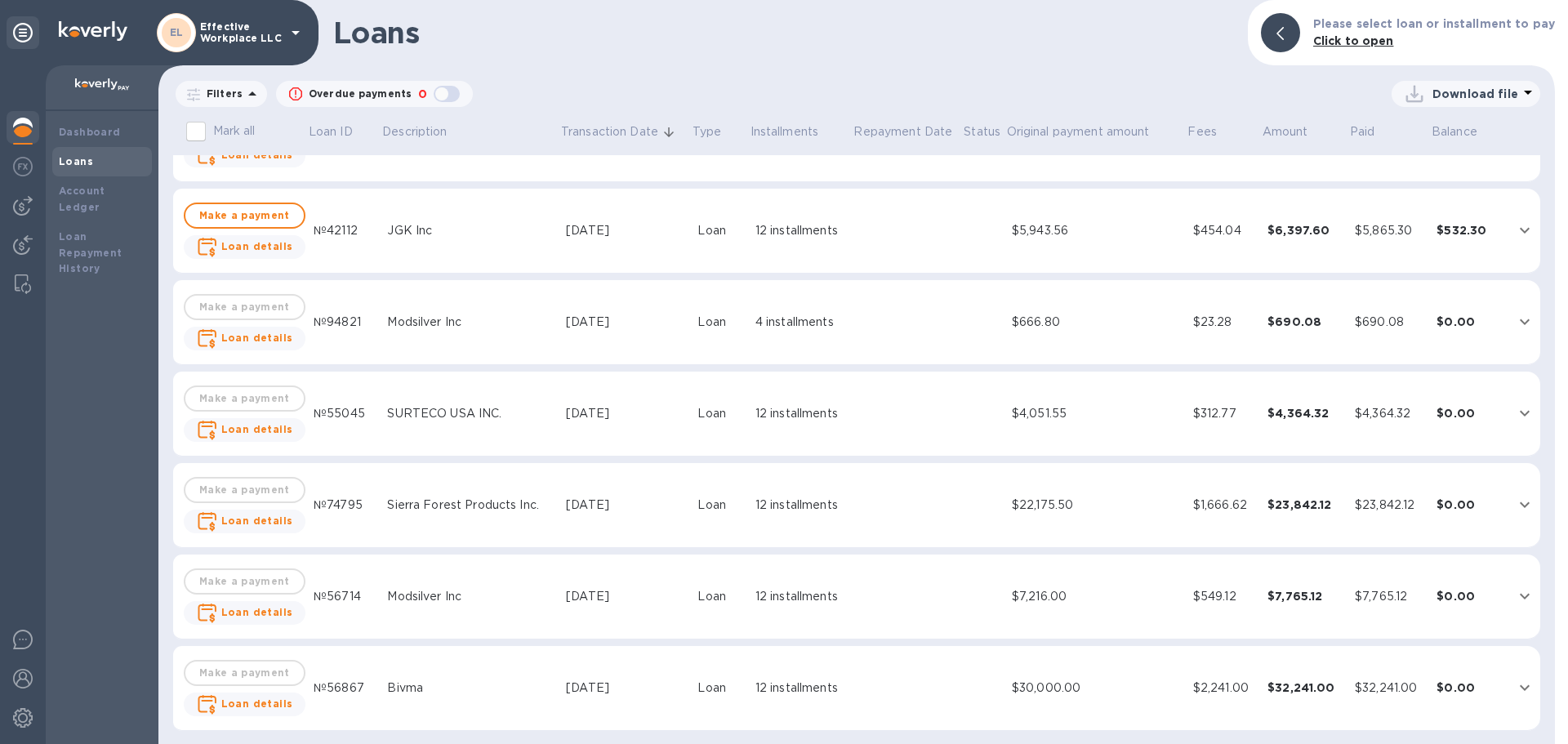
drag, startPoint x: 425, startPoint y: 597, endPoint x: 26, endPoint y: 475, distance: 417.2
click at [425, 597] on div "Modsilver Inc" at bounding box center [470, 597] width 166 height 17
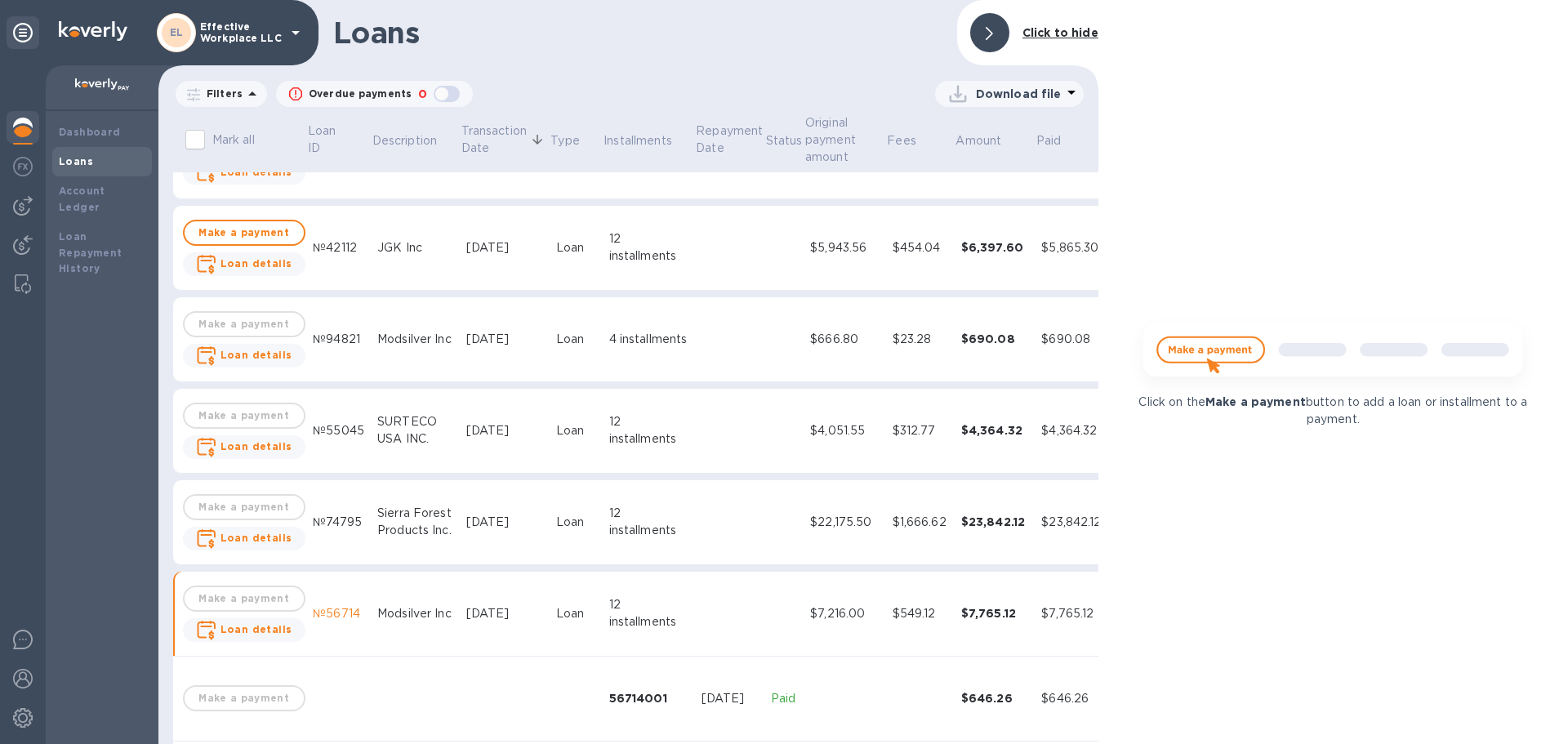
scroll to position [353, 0]
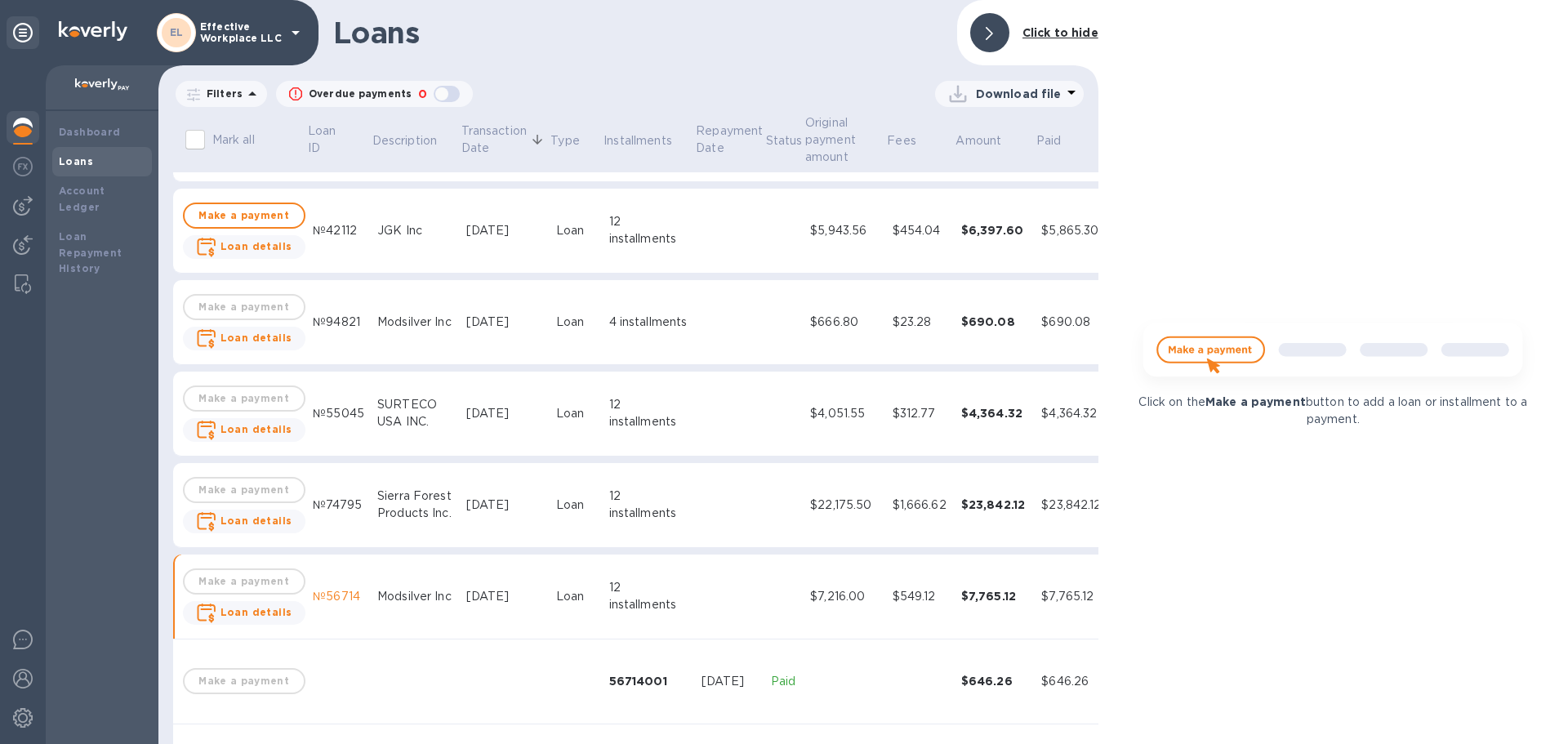
click at [1301, 564] on div "Click on the Make a payment button to add a loan or installment to a payment." at bounding box center [1333, 372] width 470 height 744
click at [984, 27] on div at bounding box center [989, 32] width 39 height 39
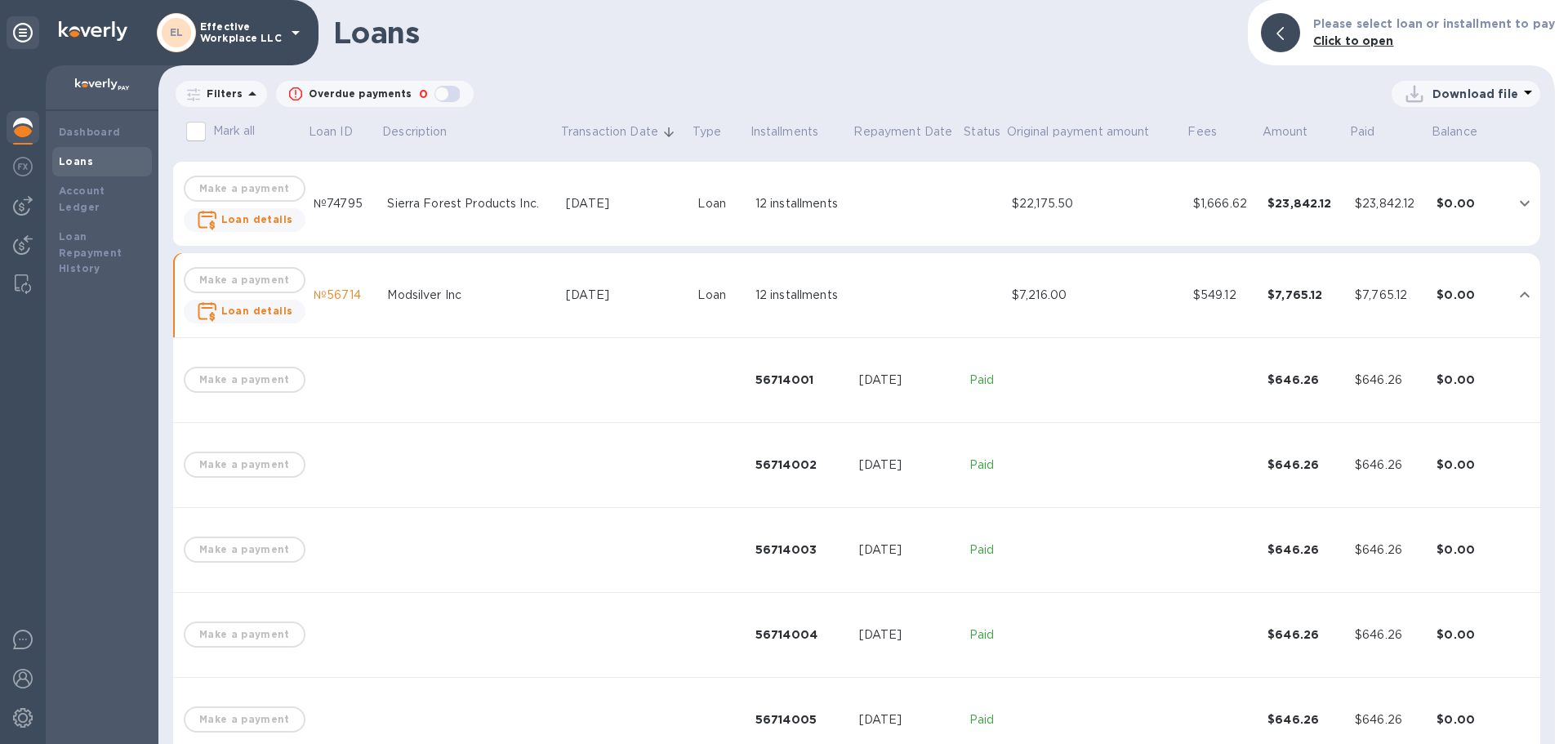
scroll to position [620, 0]
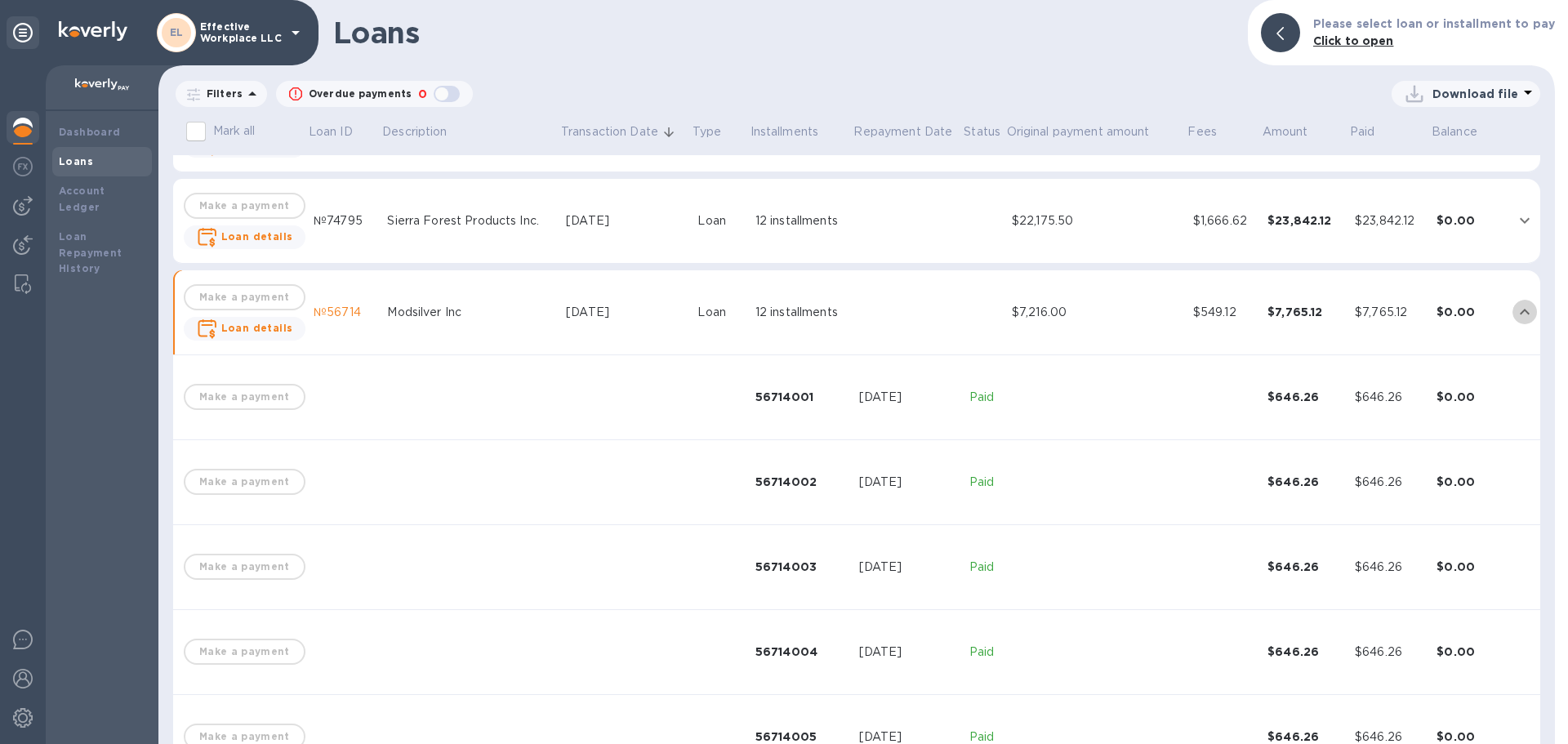
click at [1519, 314] on icon "expand row" at bounding box center [1525, 312] width 20 height 20
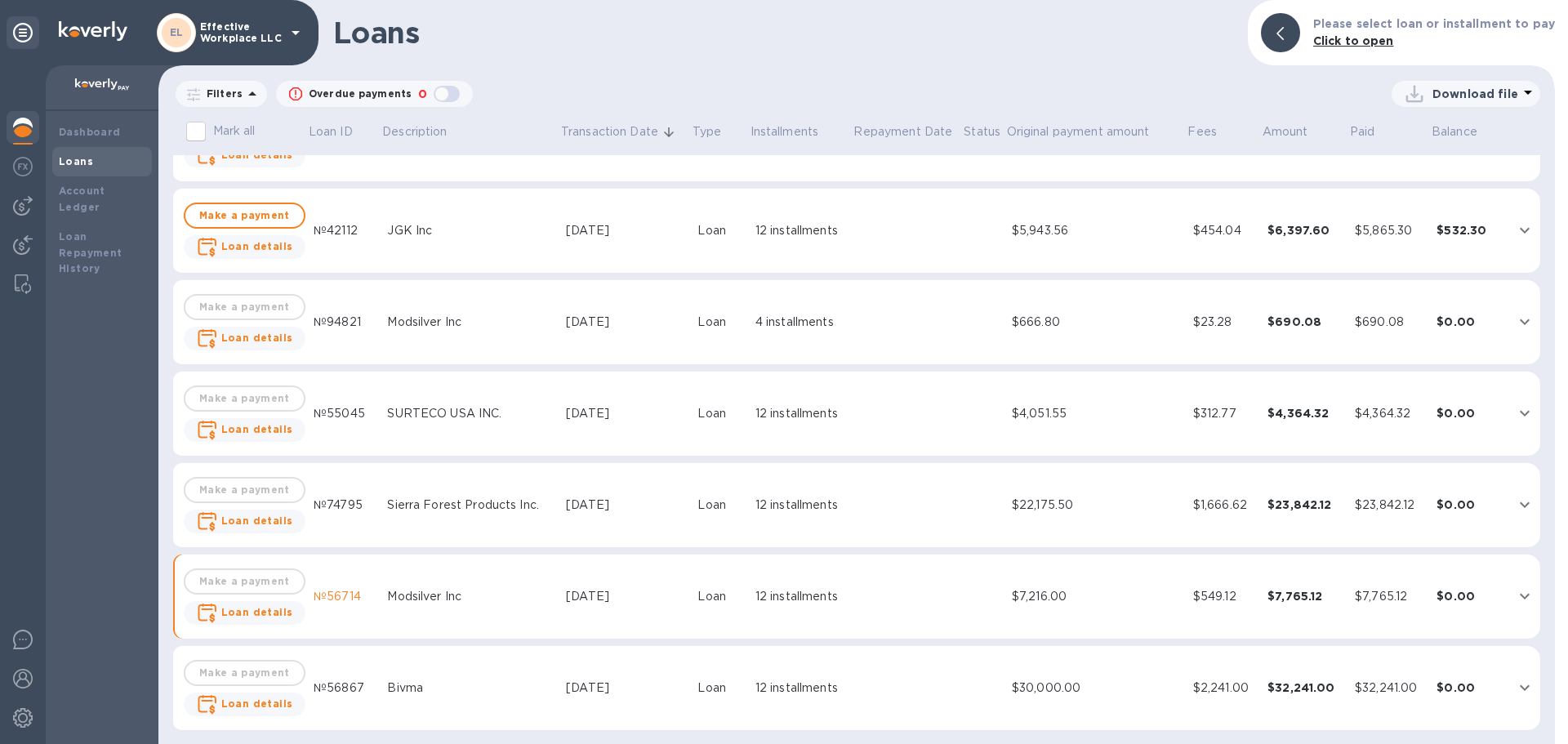
click at [425, 592] on div "Modsilver Inc" at bounding box center [470, 597] width 166 height 17
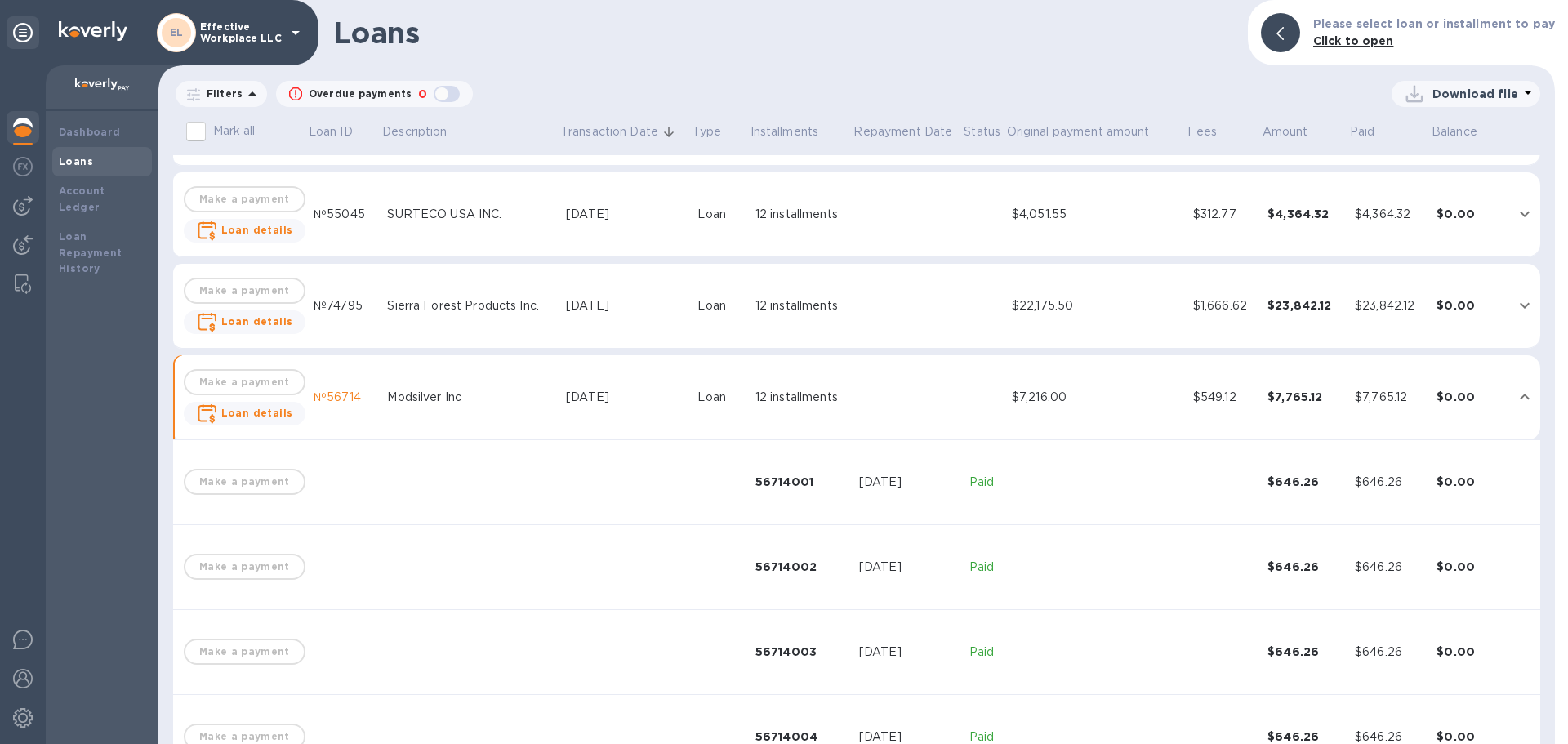
scroll to position [744, 0]
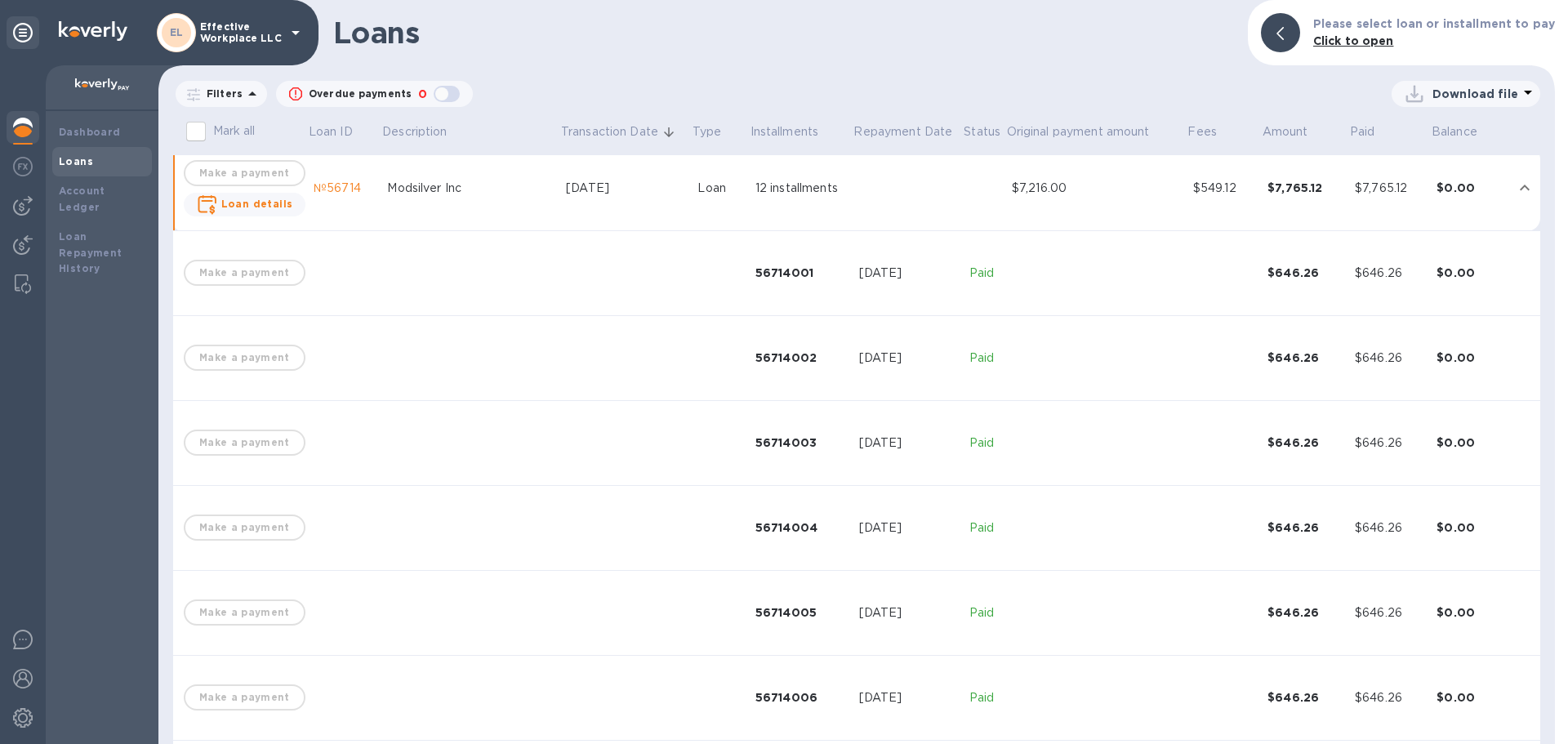
click at [794, 275] on div "56714001" at bounding box center [800, 273] width 91 height 16
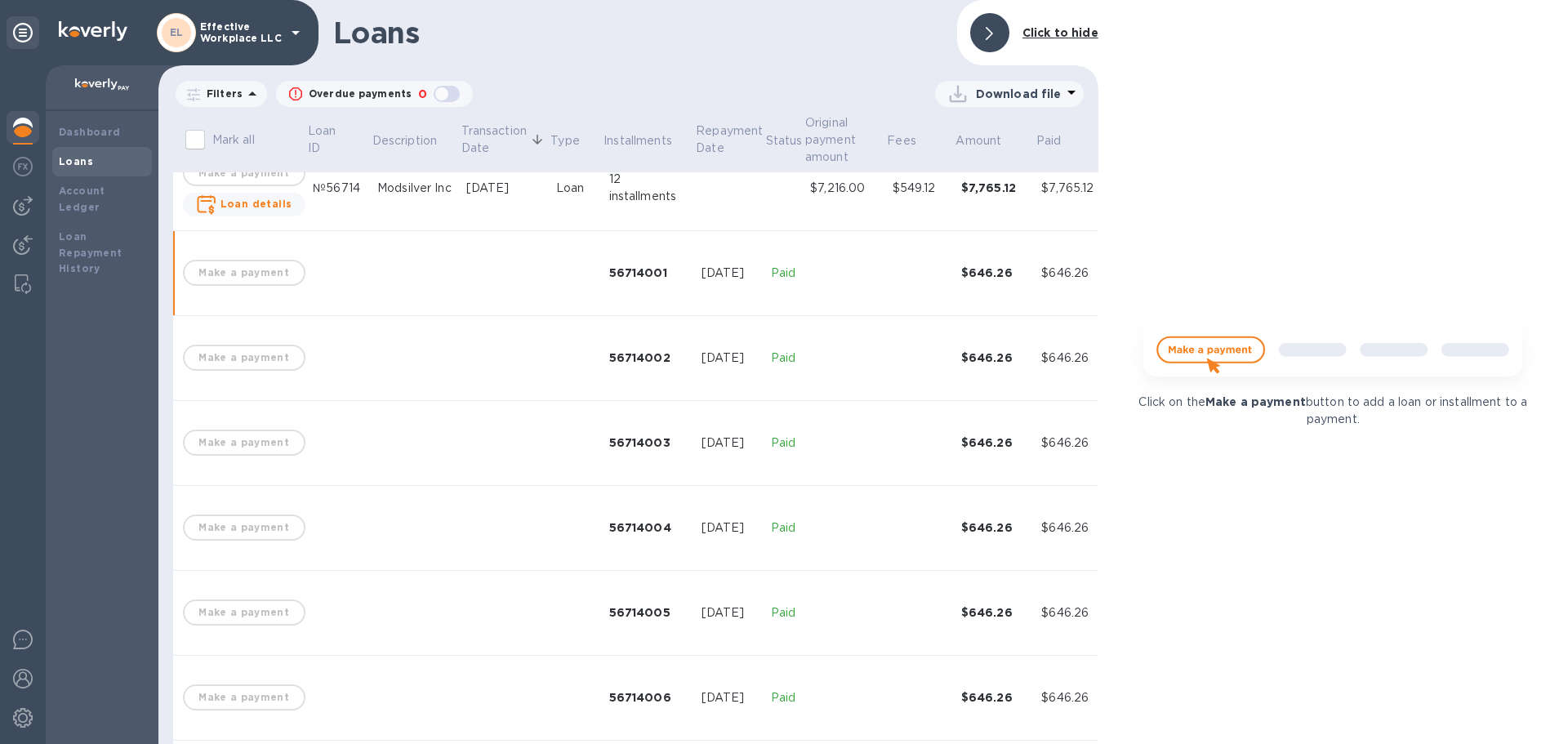
scroll to position [795, 0]
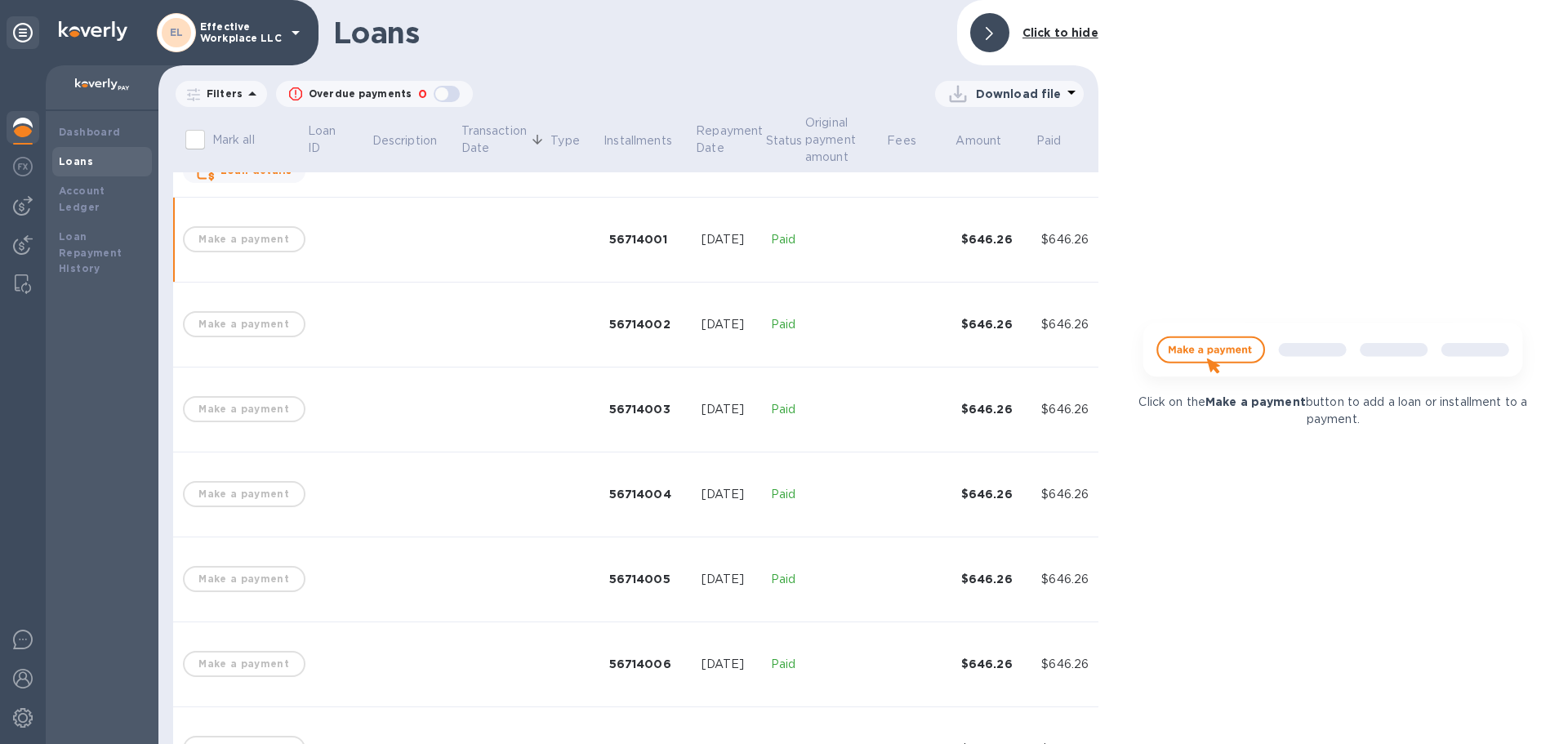
click at [620, 237] on div "56714001" at bounding box center [649, 239] width 80 height 16
click at [1024, 29] on b "Click to hide" at bounding box center [1060, 32] width 76 height 13
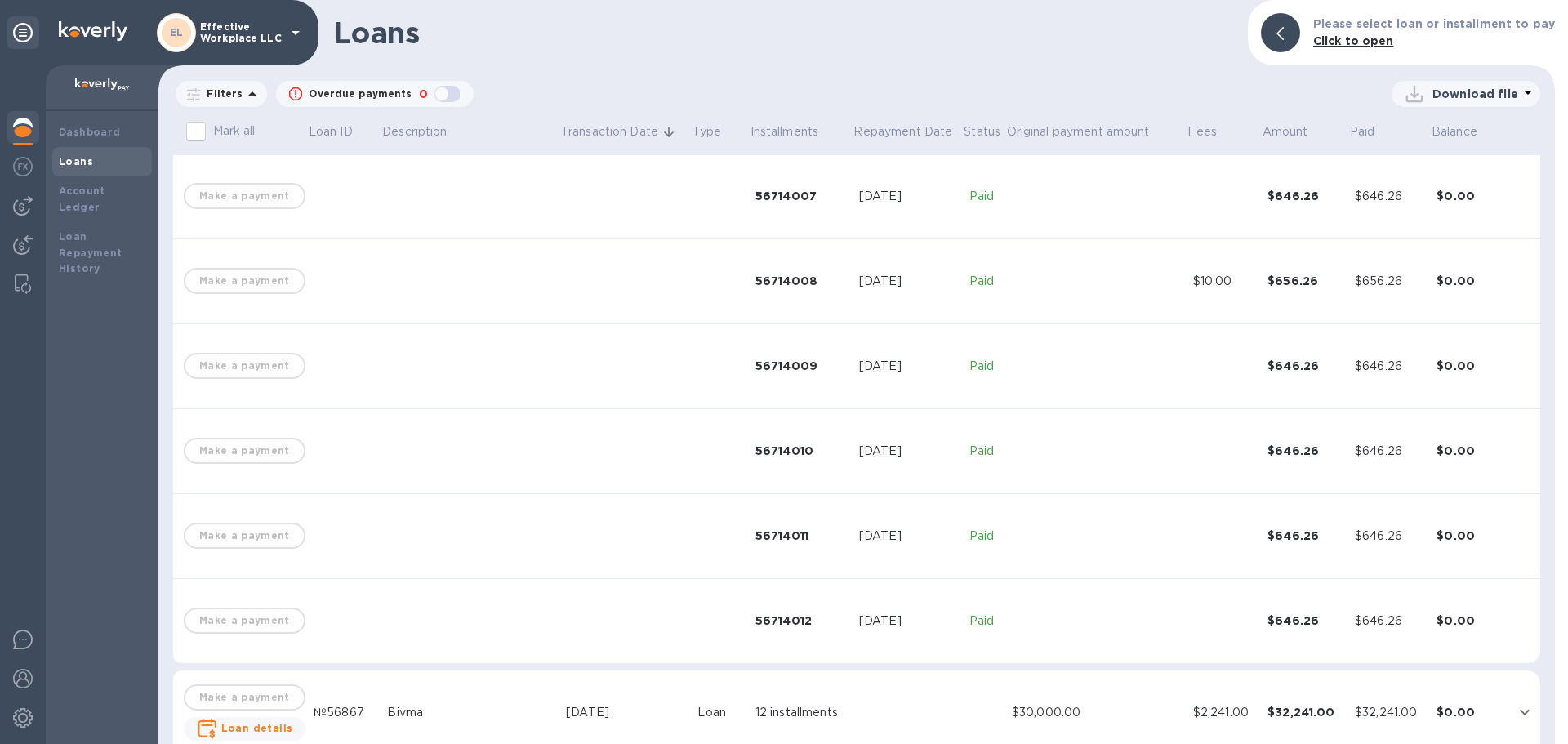
scroll to position [1356, 0]
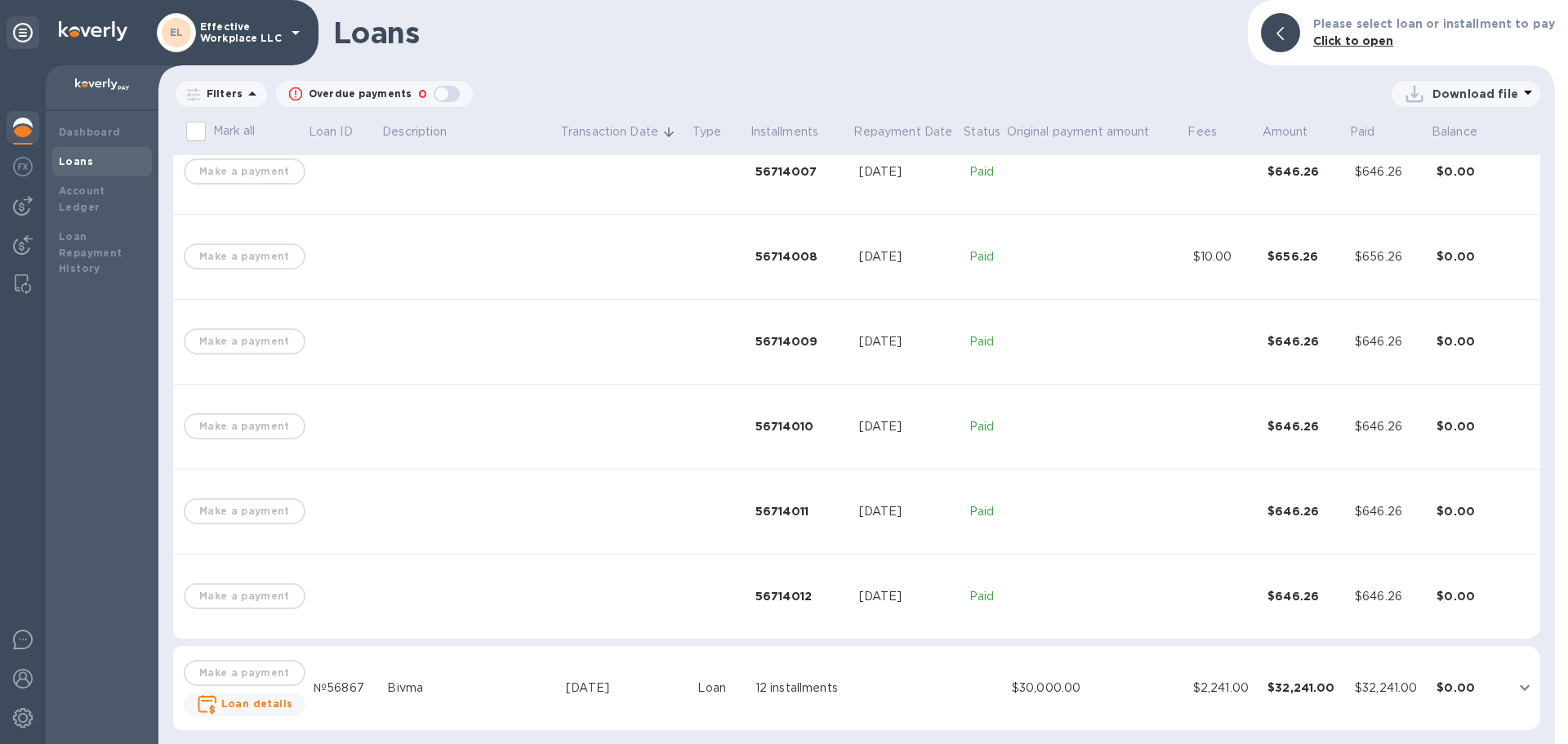
click at [775, 595] on div "56714012" at bounding box center [800, 597] width 91 height 16
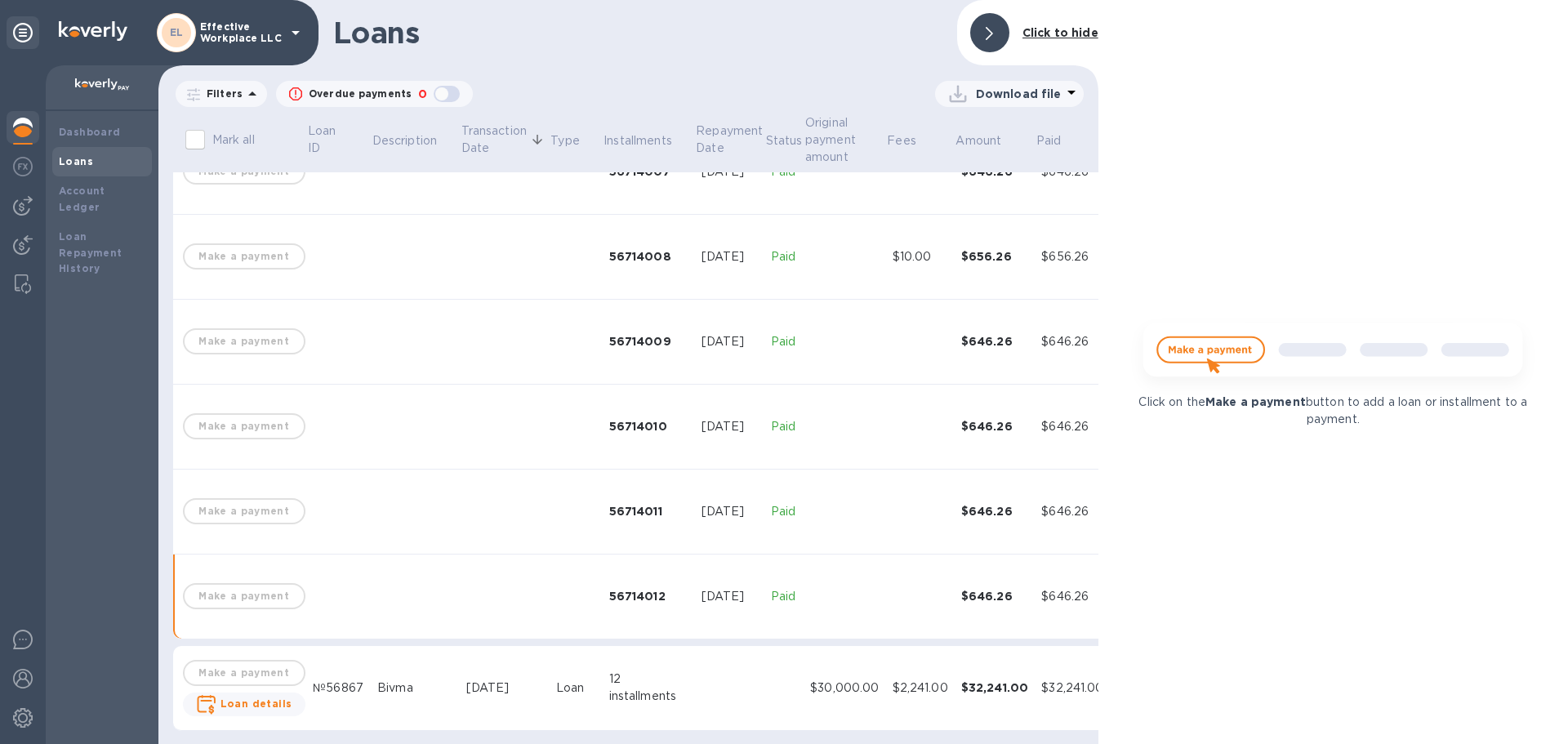
scroll to position [1384, 0]
click at [1002, 28] on div at bounding box center [989, 32] width 39 height 39
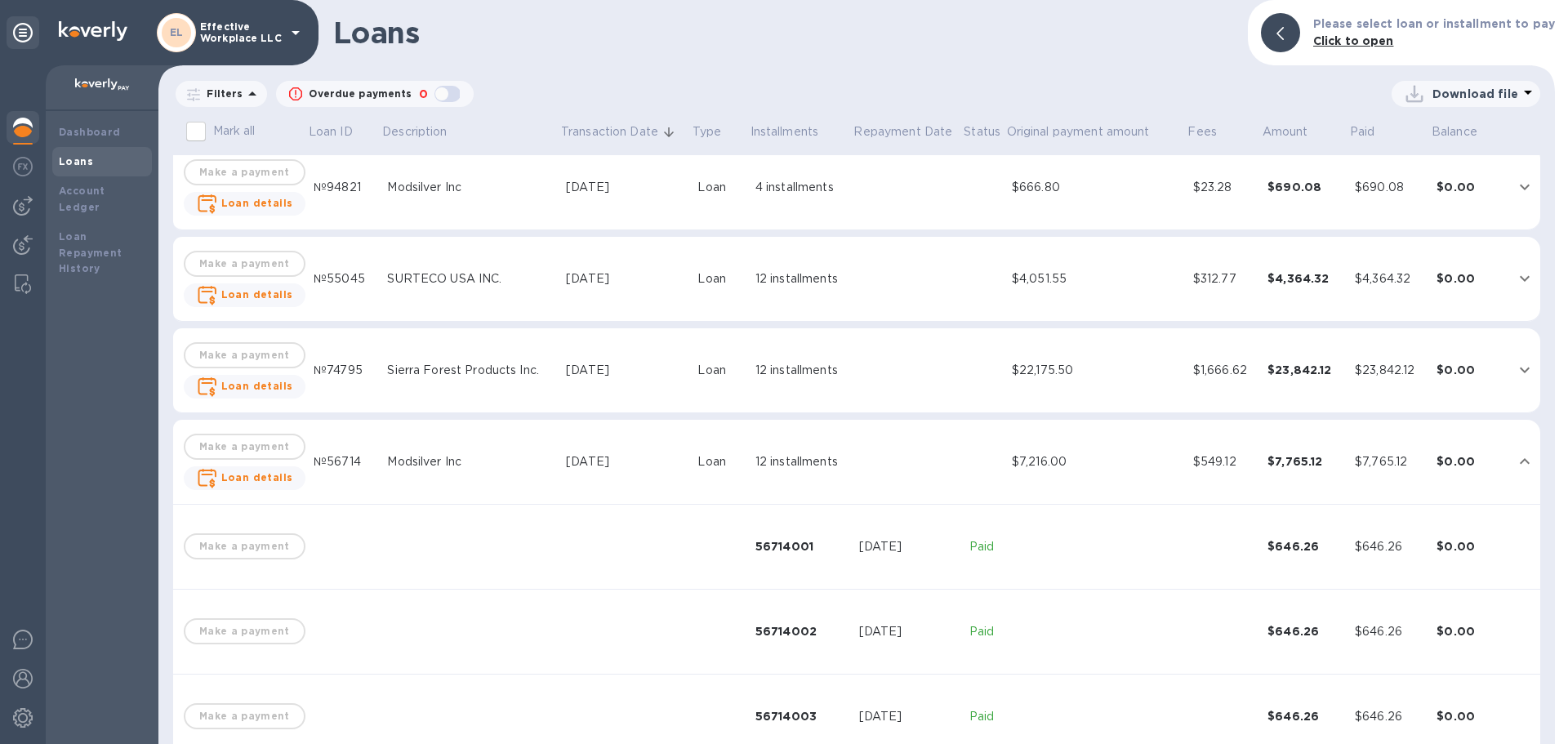
scroll to position [374, 0]
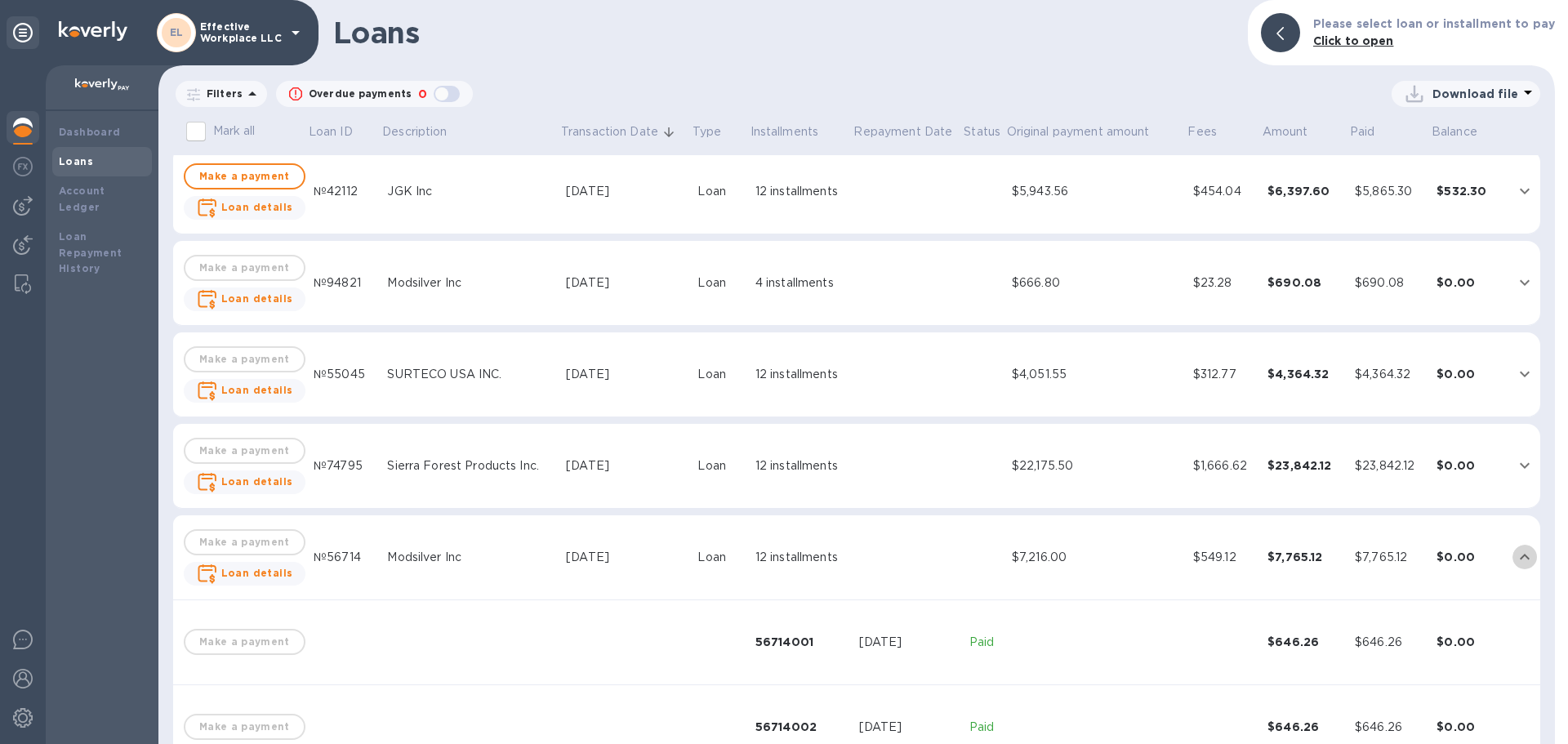
click at [1515, 551] on icon "expand row" at bounding box center [1525, 558] width 20 height 20
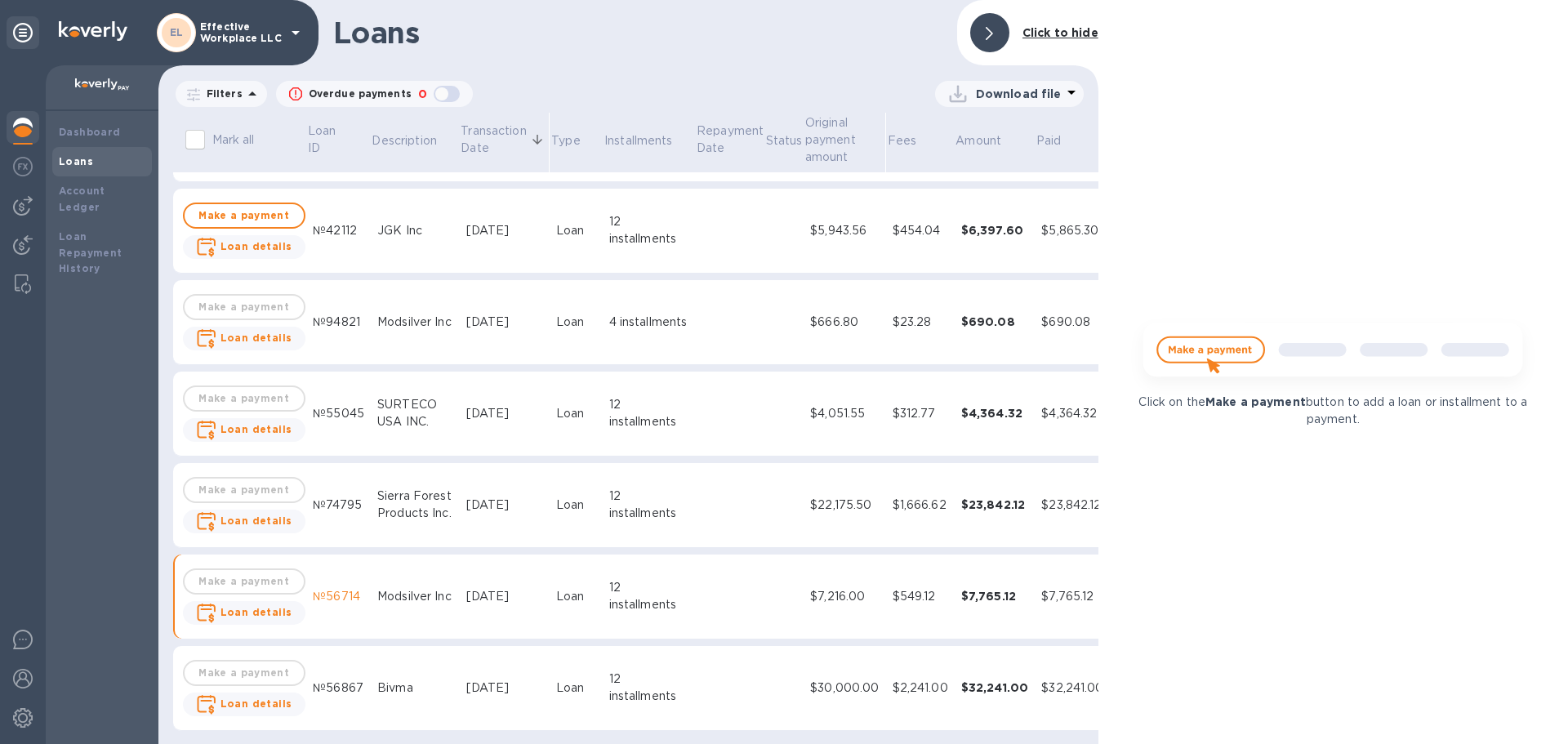
click at [1007, 31] on div at bounding box center [989, 32] width 39 height 39
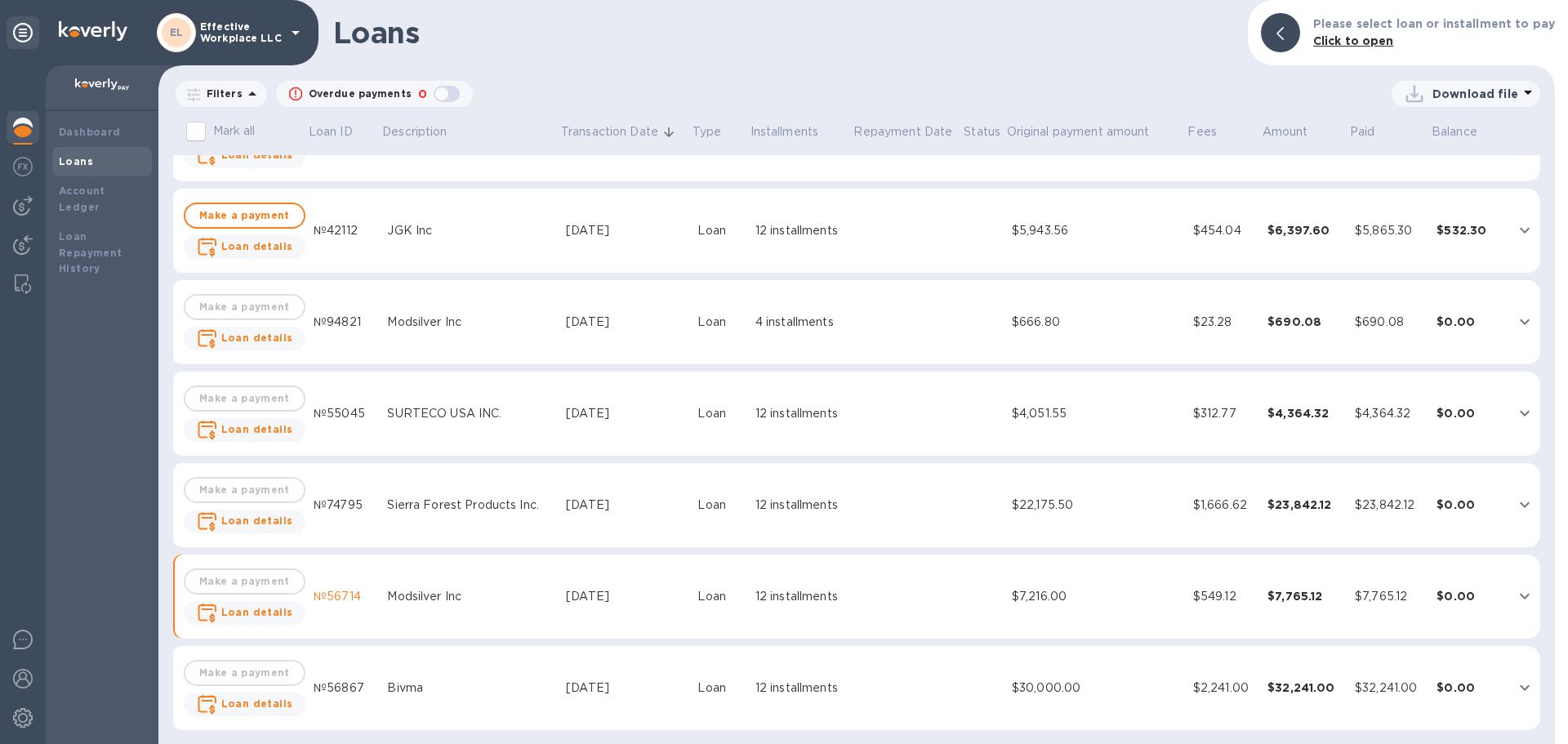
scroll to position [336, 0]
click at [1269, 626] on td "$7,765.12" at bounding box center [1304, 597] width 88 height 85
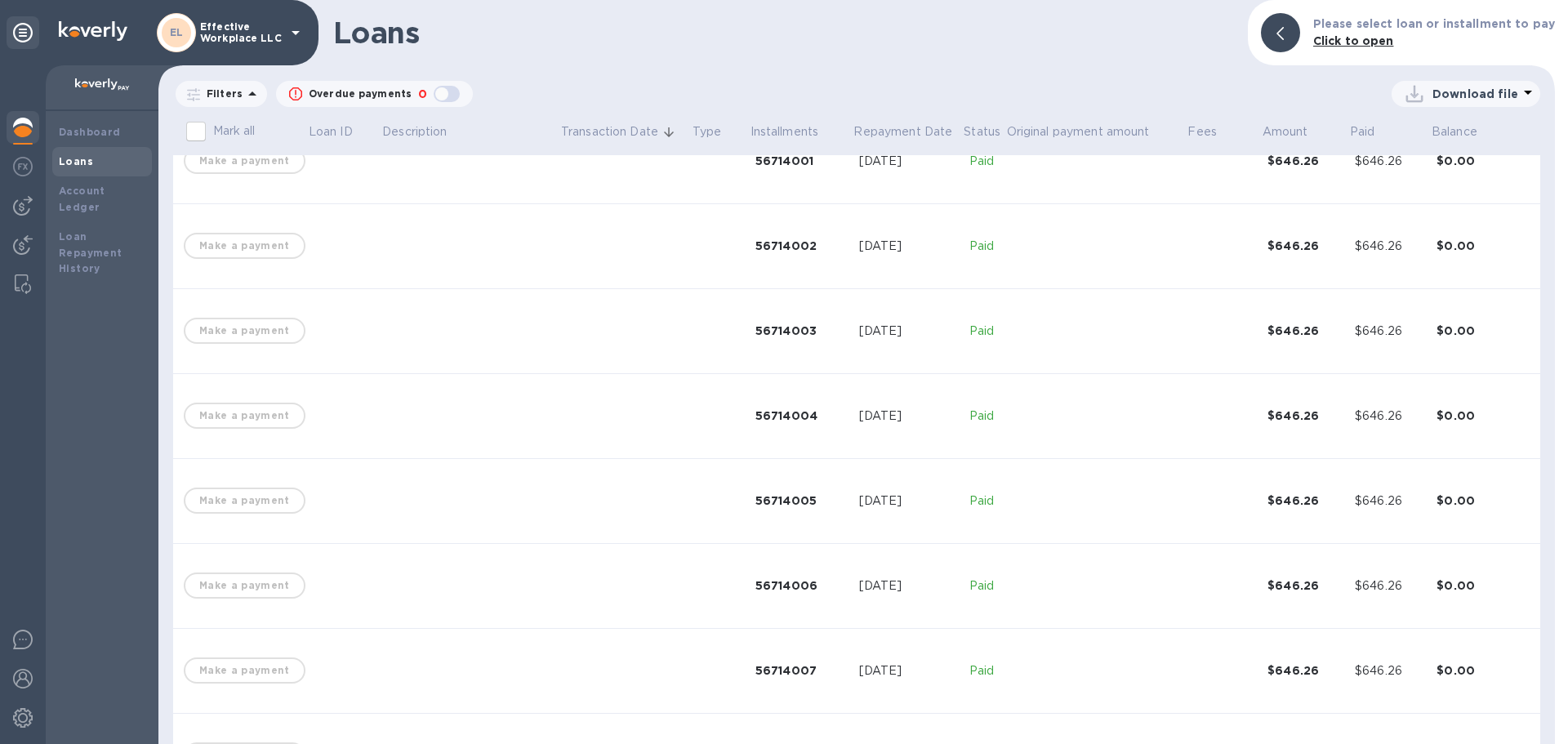
scroll to position [620, 0]
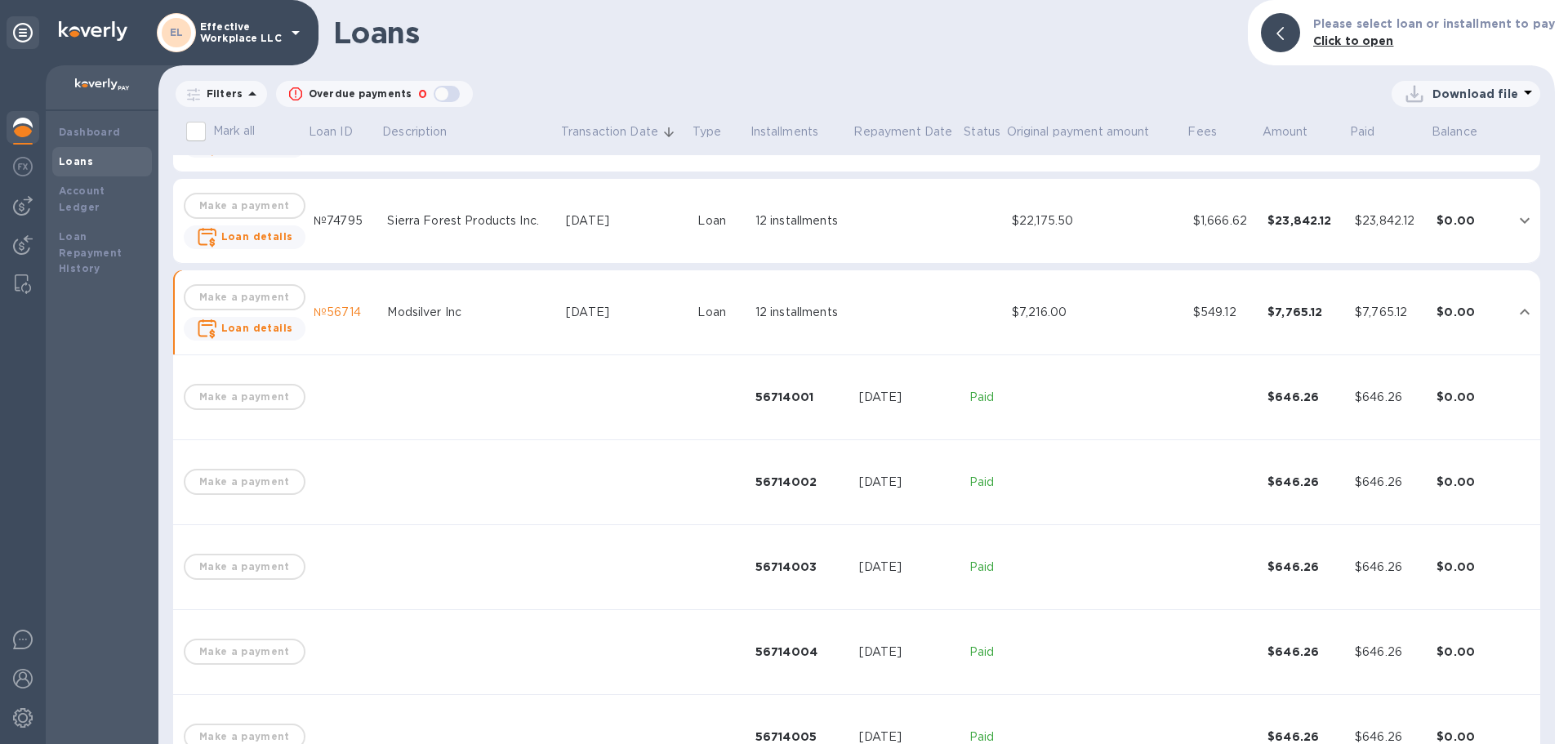
click at [1526, 313] on icon "expand row" at bounding box center [1525, 312] width 20 height 20
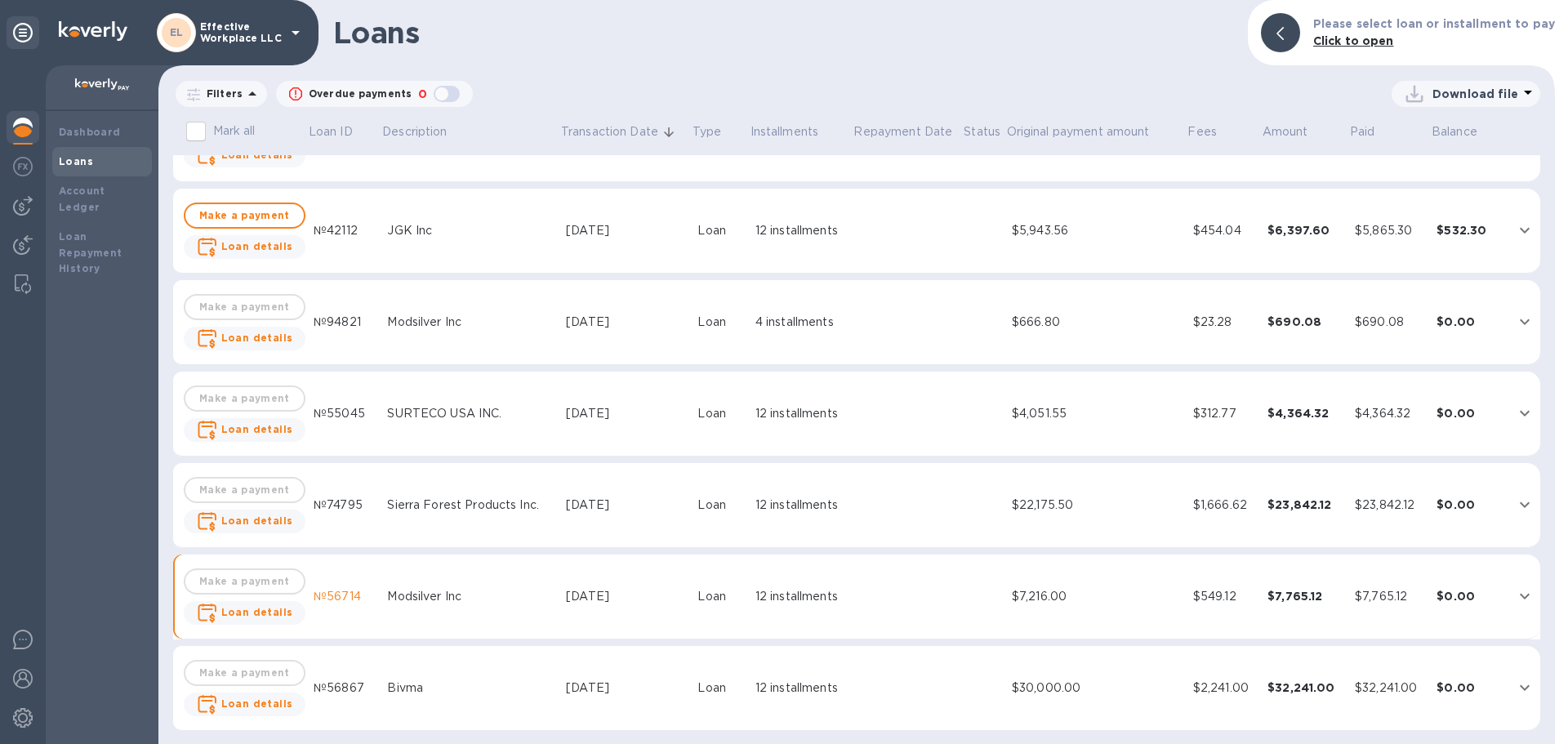
scroll to position [336, 0]
click at [712, 589] on div "Loan" at bounding box center [719, 597] width 44 height 17
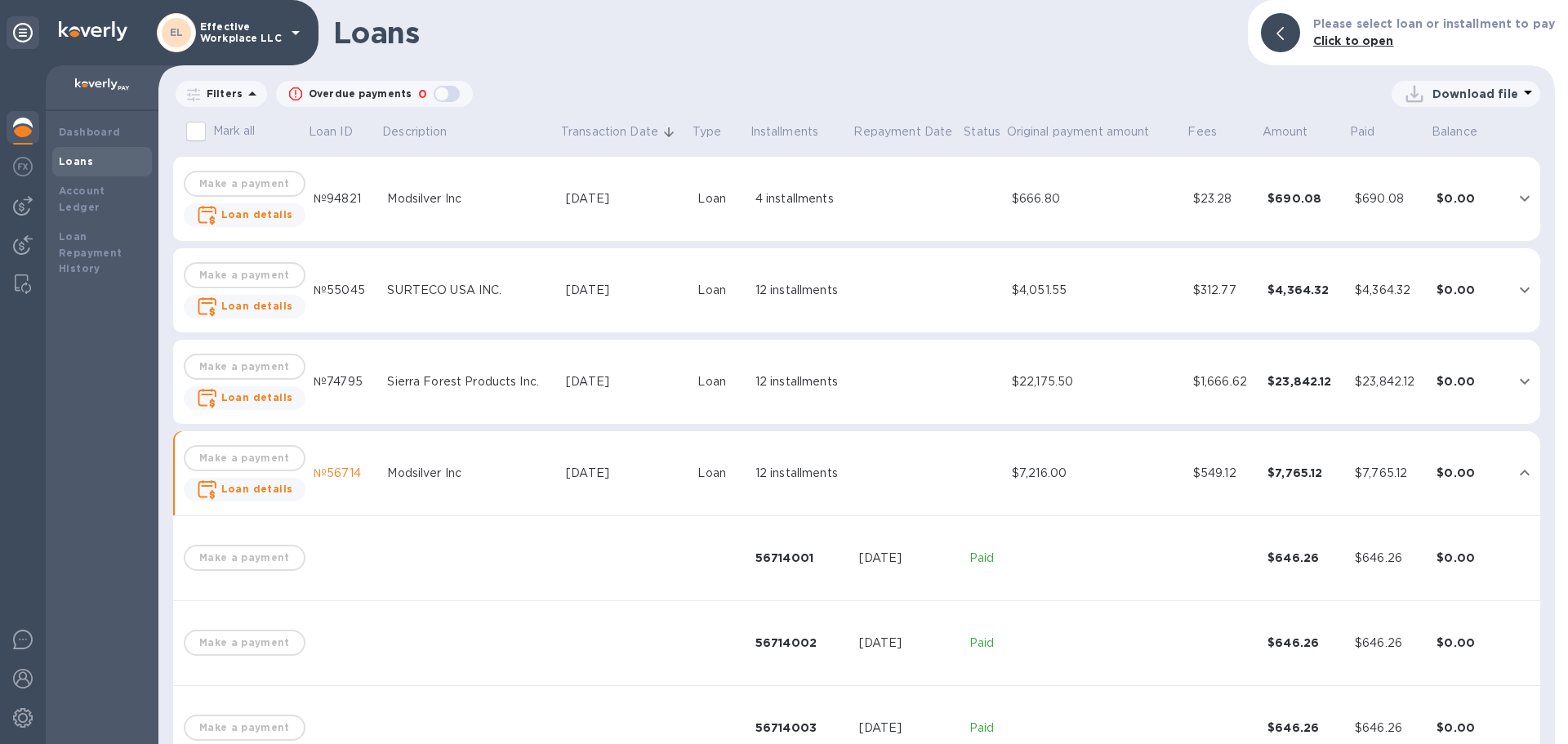
scroll to position [457, 0]
click at [1519, 474] on icon "expand row" at bounding box center [1524, 475] width 10 height 6
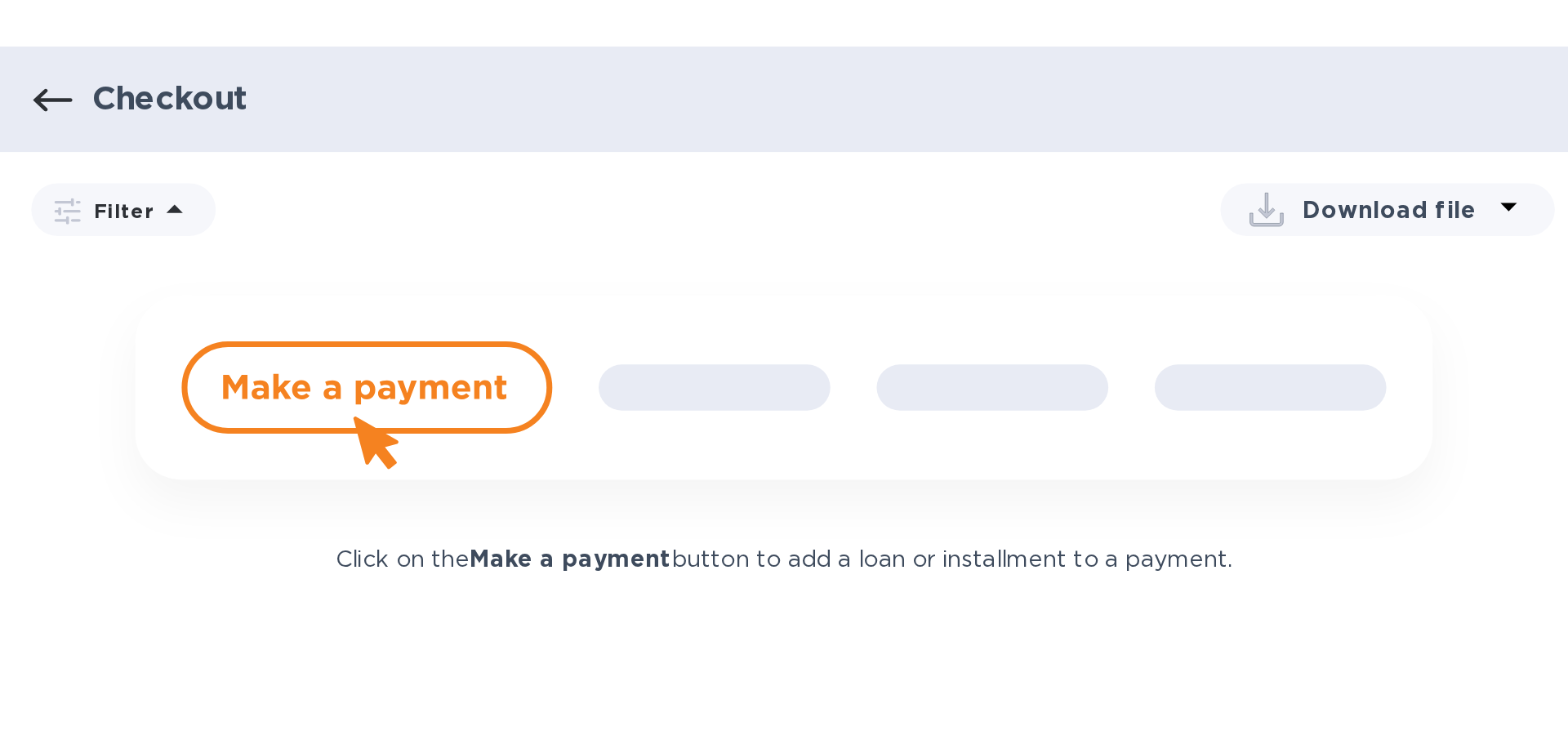
scroll to position [189, 0]
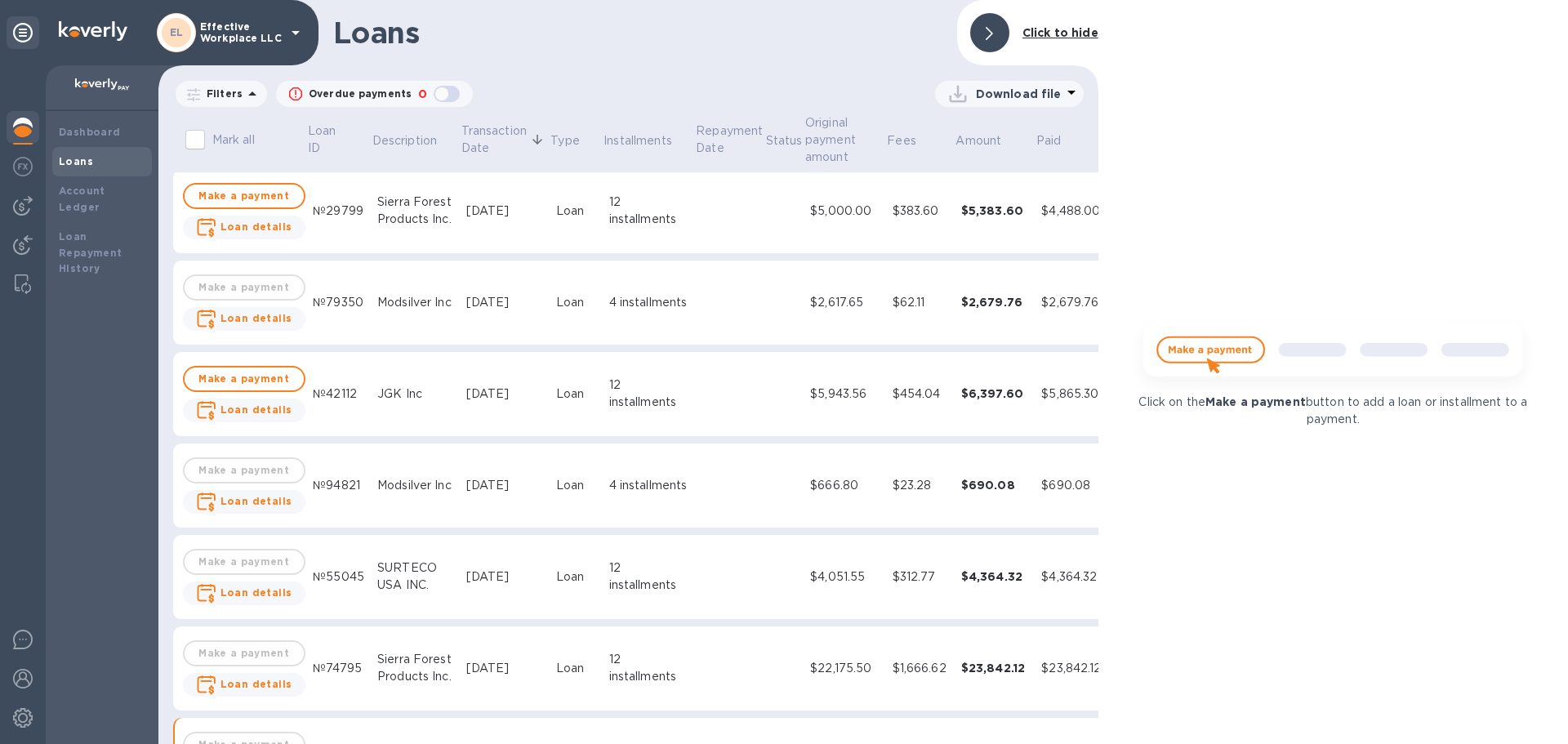
drag, startPoint x: 985, startPoint y: 32, endPoint x: 993, endPoint y: 273, distance: 241.1
click at [985, 32] on div at bounding box center [989, 32] width 39 height 39
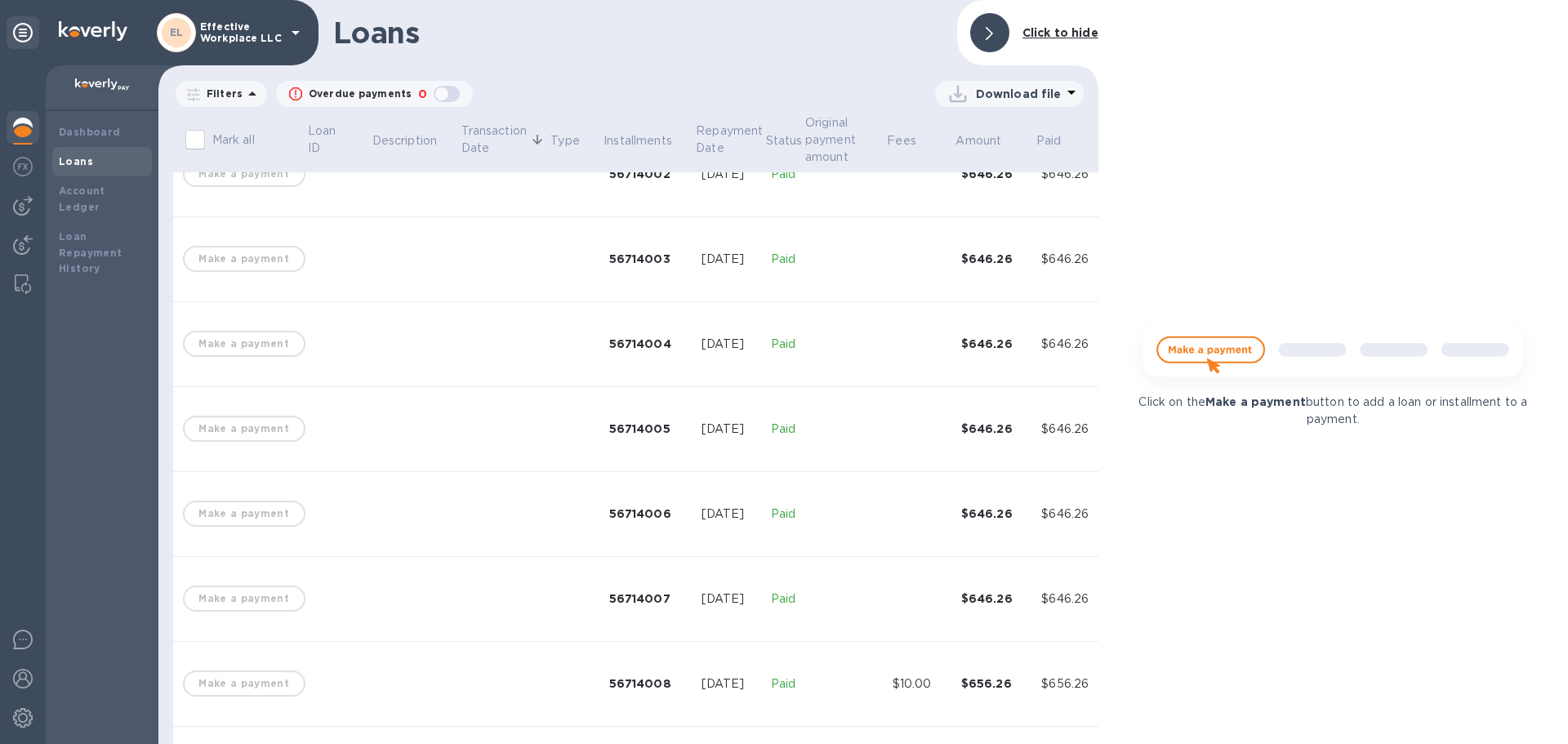
scroll to position [735, 0]
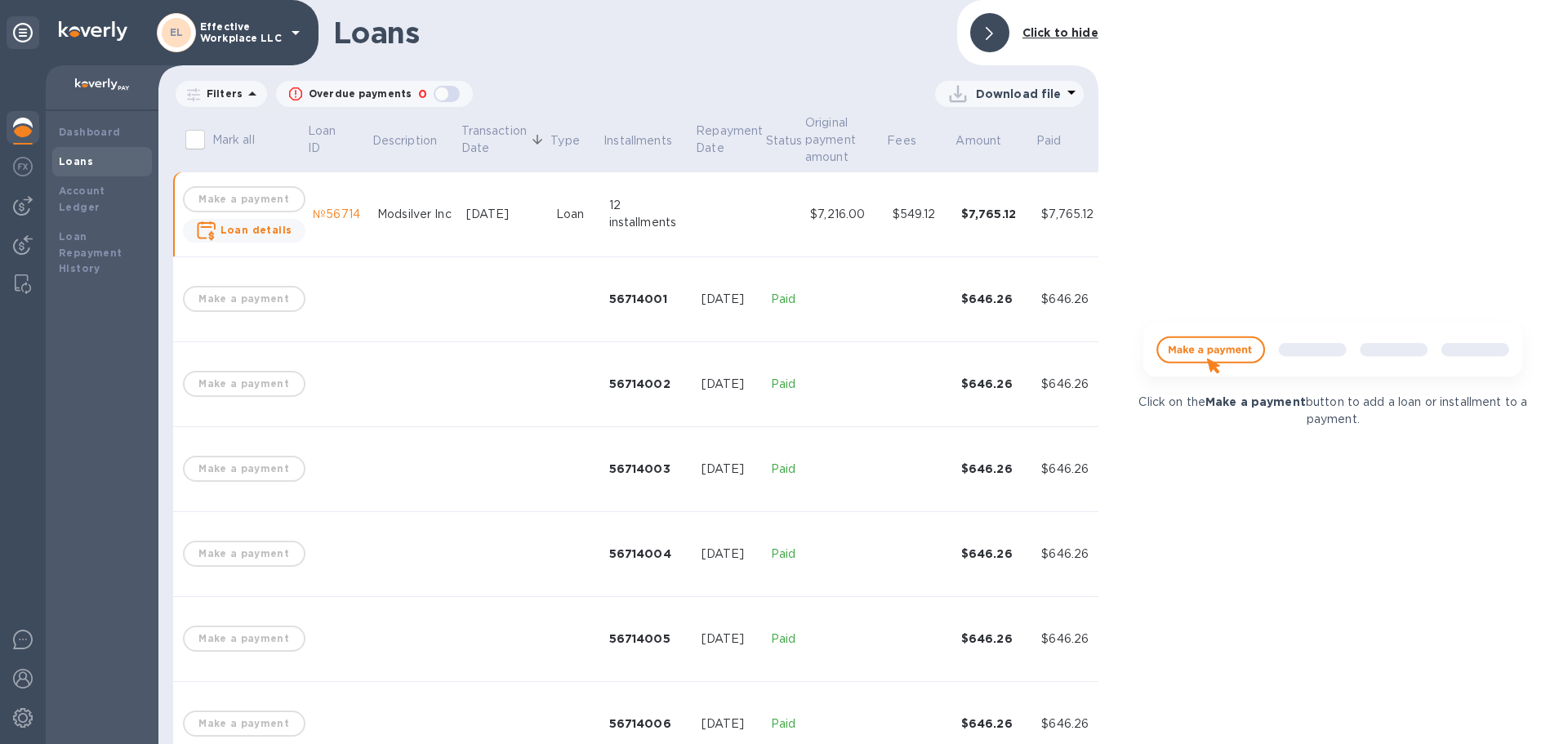
click at [1001, 21] on div at bounding box center [989, 32] width 39 height 39
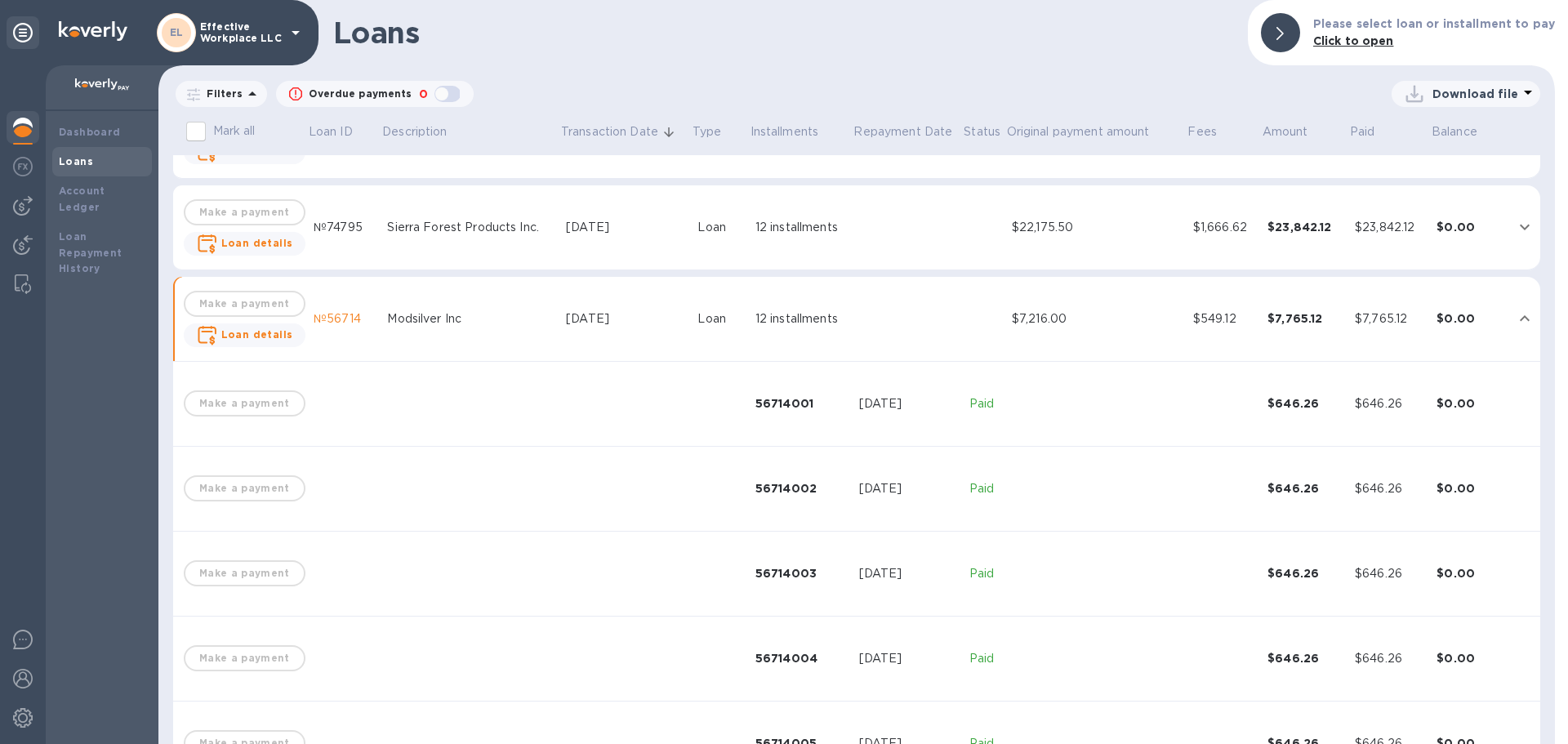
scroll to position [620, 0]
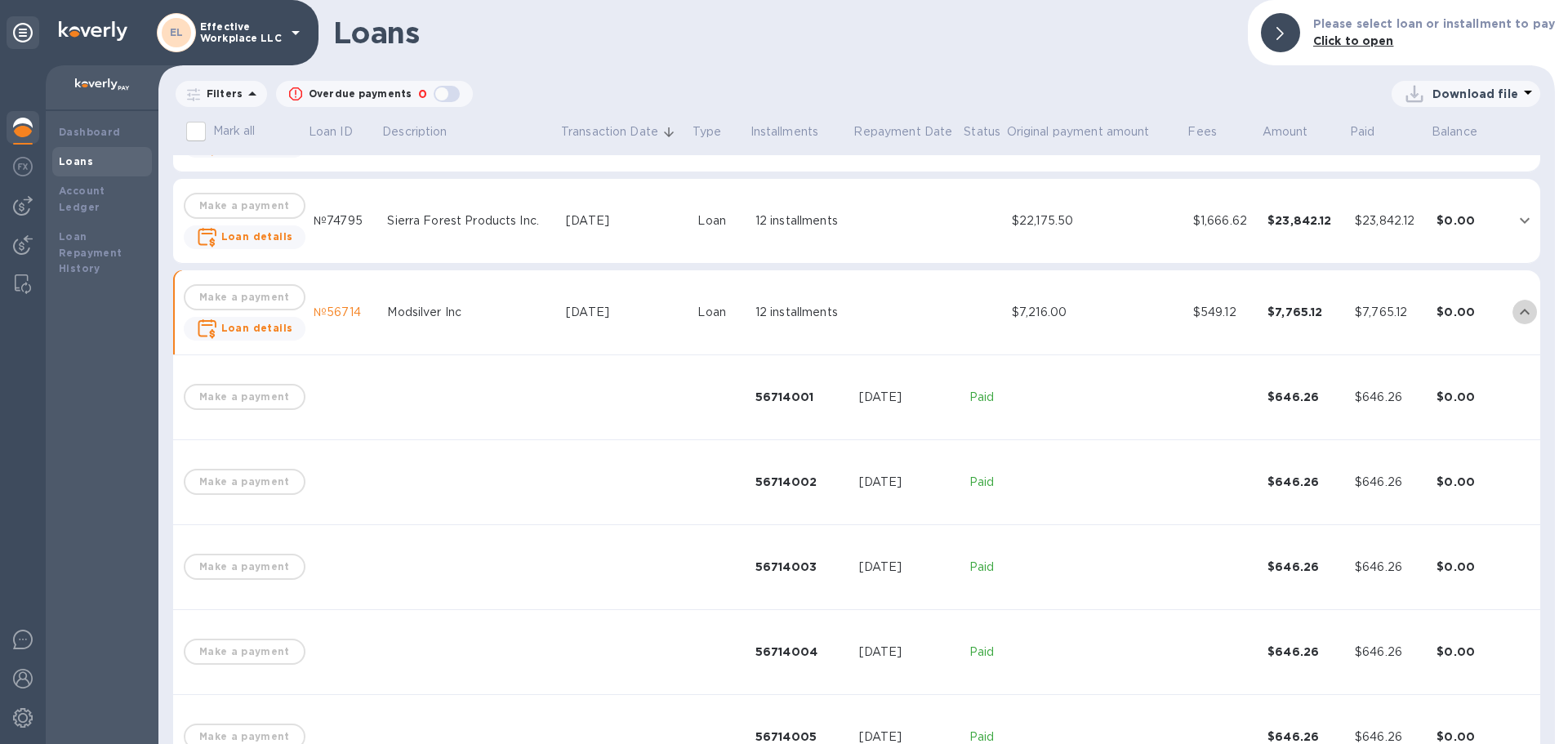
click at [1523, 307] on icon "expand row" at bounding box center [1525, 312] width 20 height 20
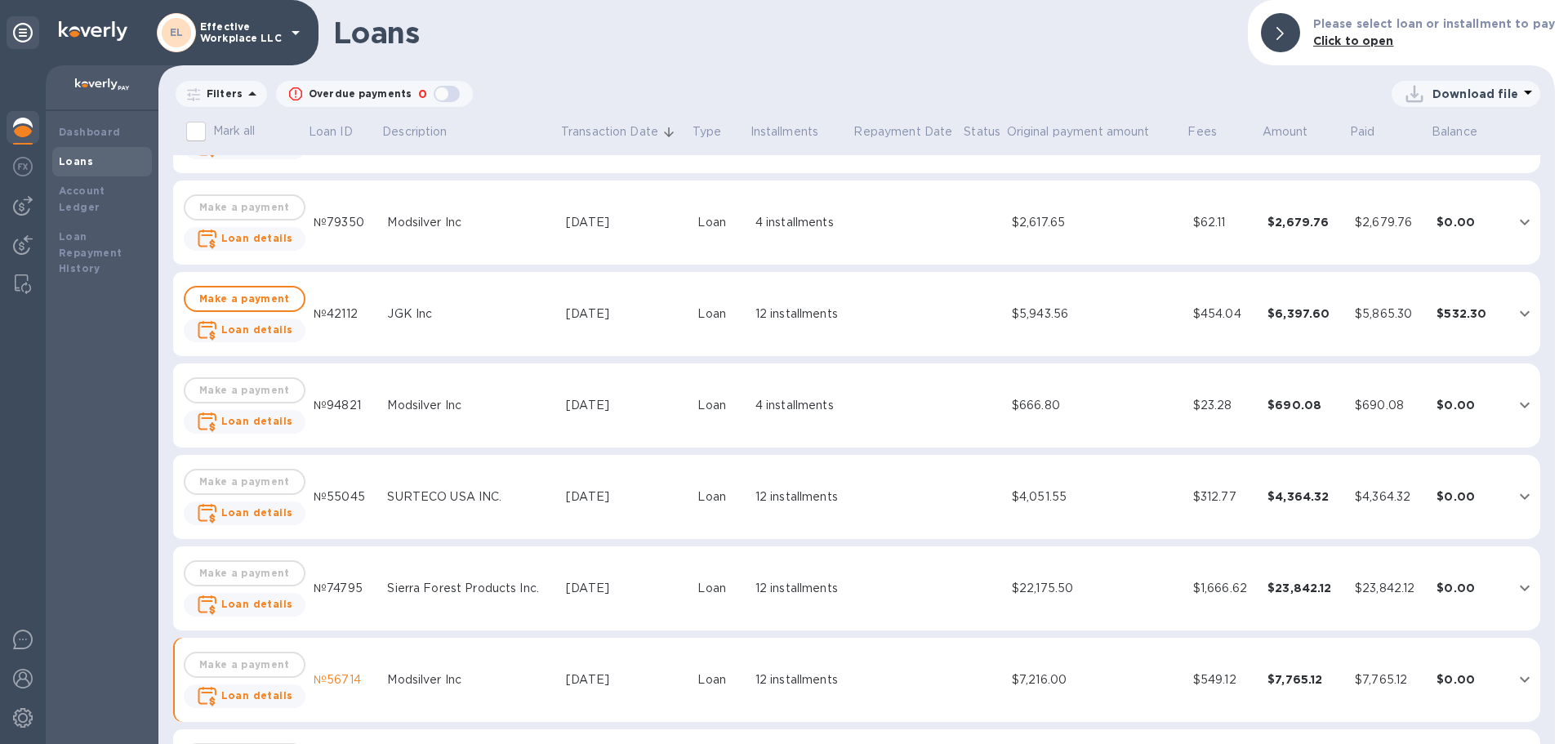
scroll to position [254, 0]
drag, startPoint x: 957, startPoint y: 415, endPoint x: 1056, endPoint y: 410, distance: 99.1
click at [1056, 410] on tr "Make a payment Loan details №94821 Modsilver Inc Jun 16, 2025 Loan 4 installmen…" at bounding box center [856, 403] width 1367 height 85
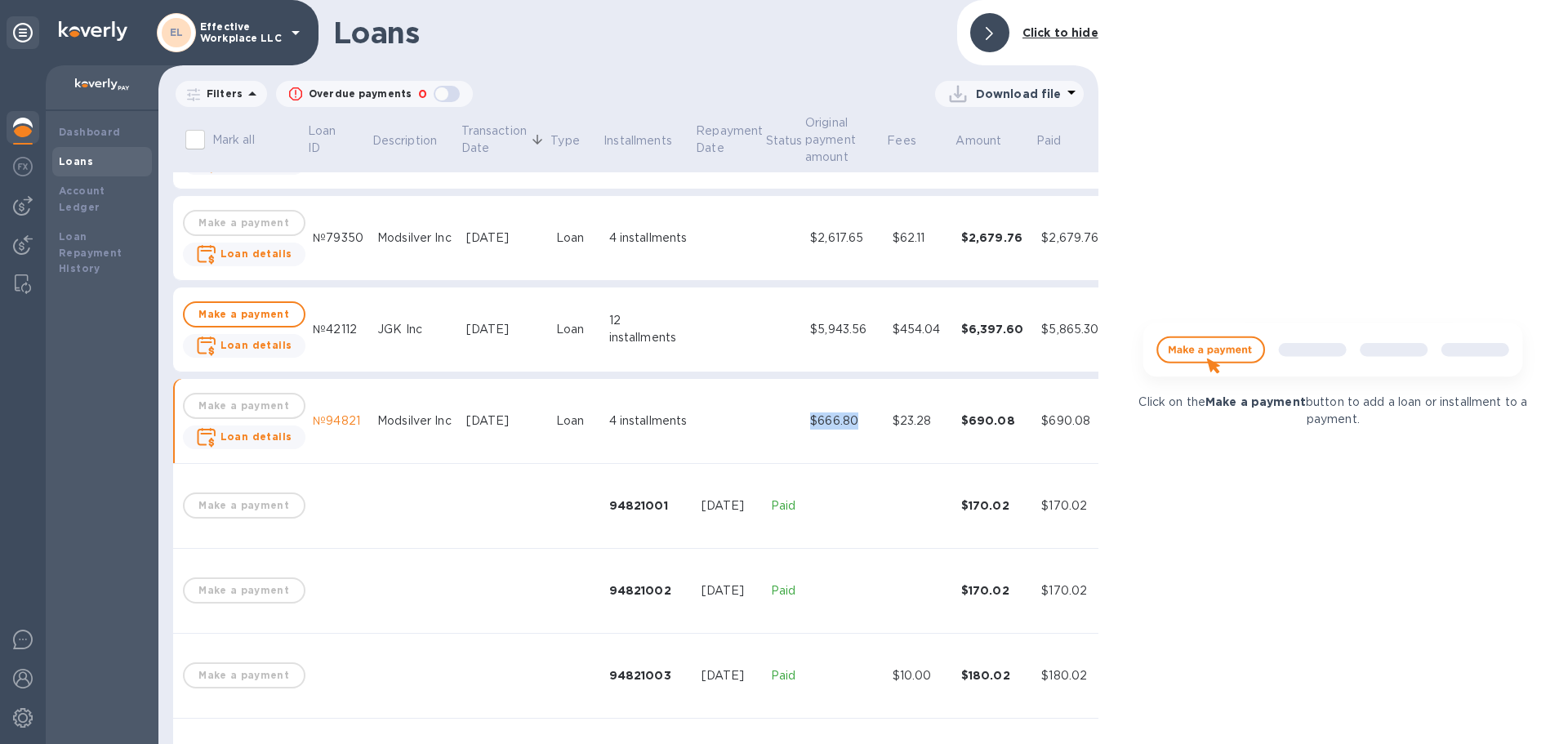
scroll to position [271, 0]
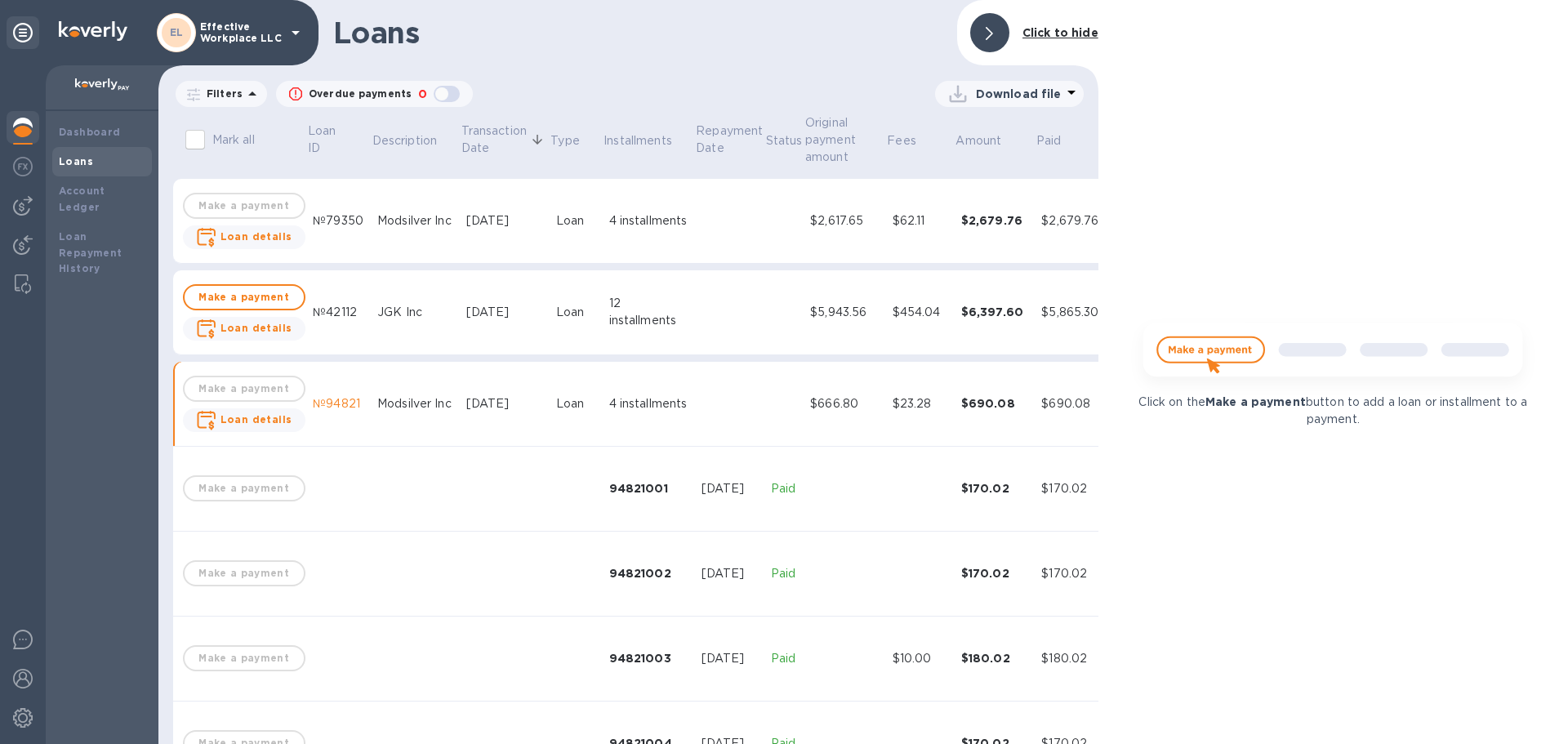
click at [989, 33] on icon at bounding box center [989, 33] width 7 height 13
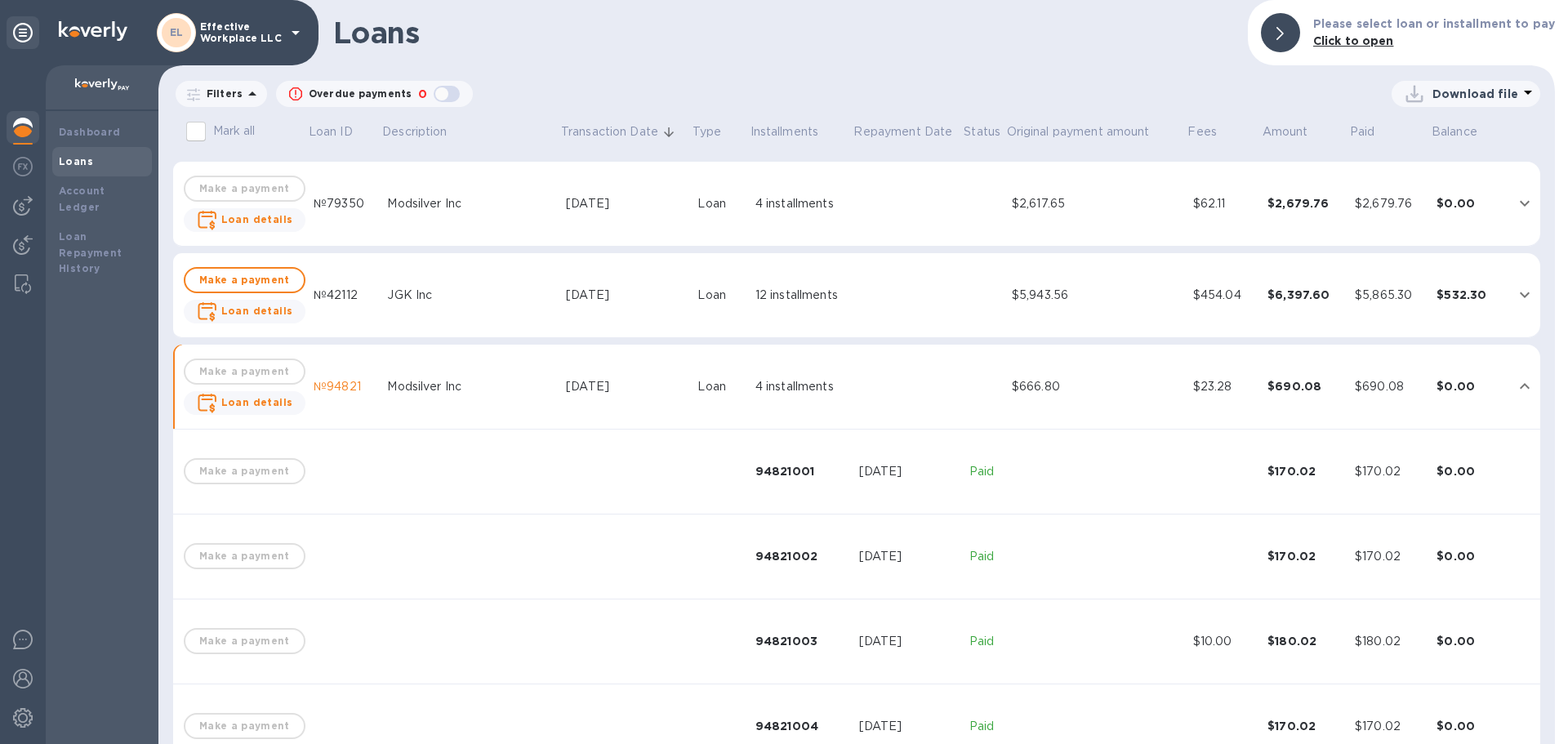
scroll to position [254, 0]
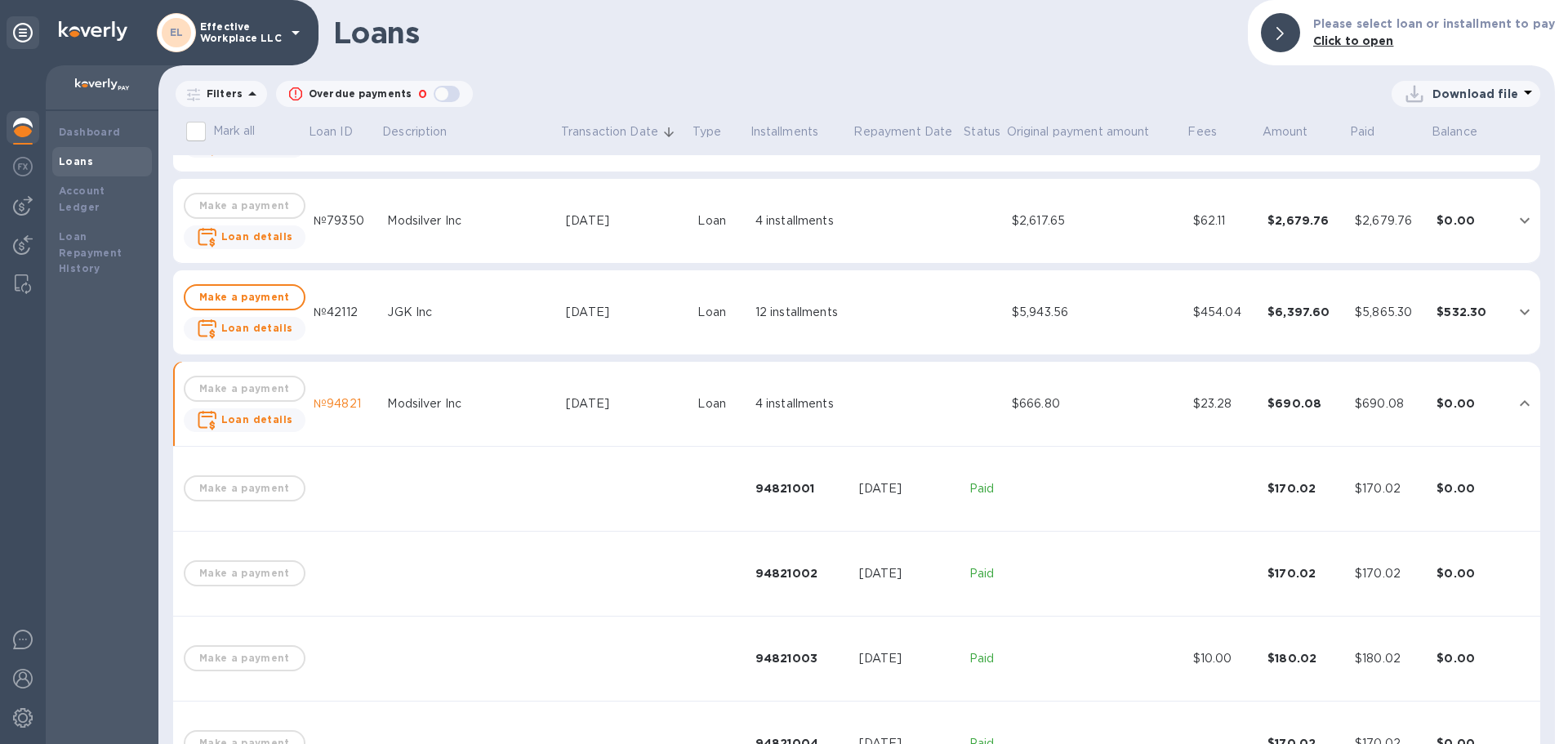
click at [1519, 402] on icon "expand row" at bounding box center [1524, 403] width 10 height 6
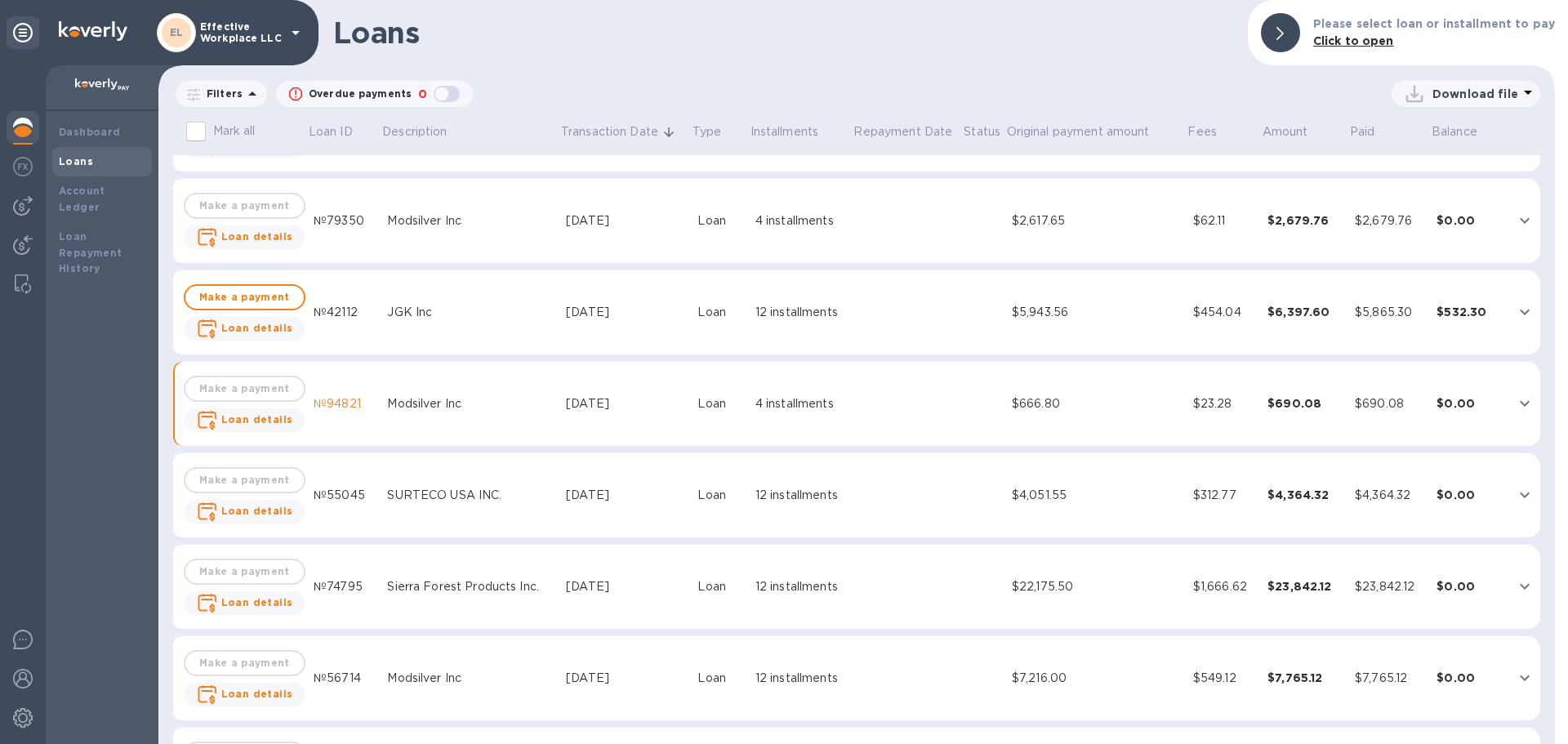
click at [572, 308] on div "Jun 18, 2025" at bounding box center [624, 312] width 118 height 17
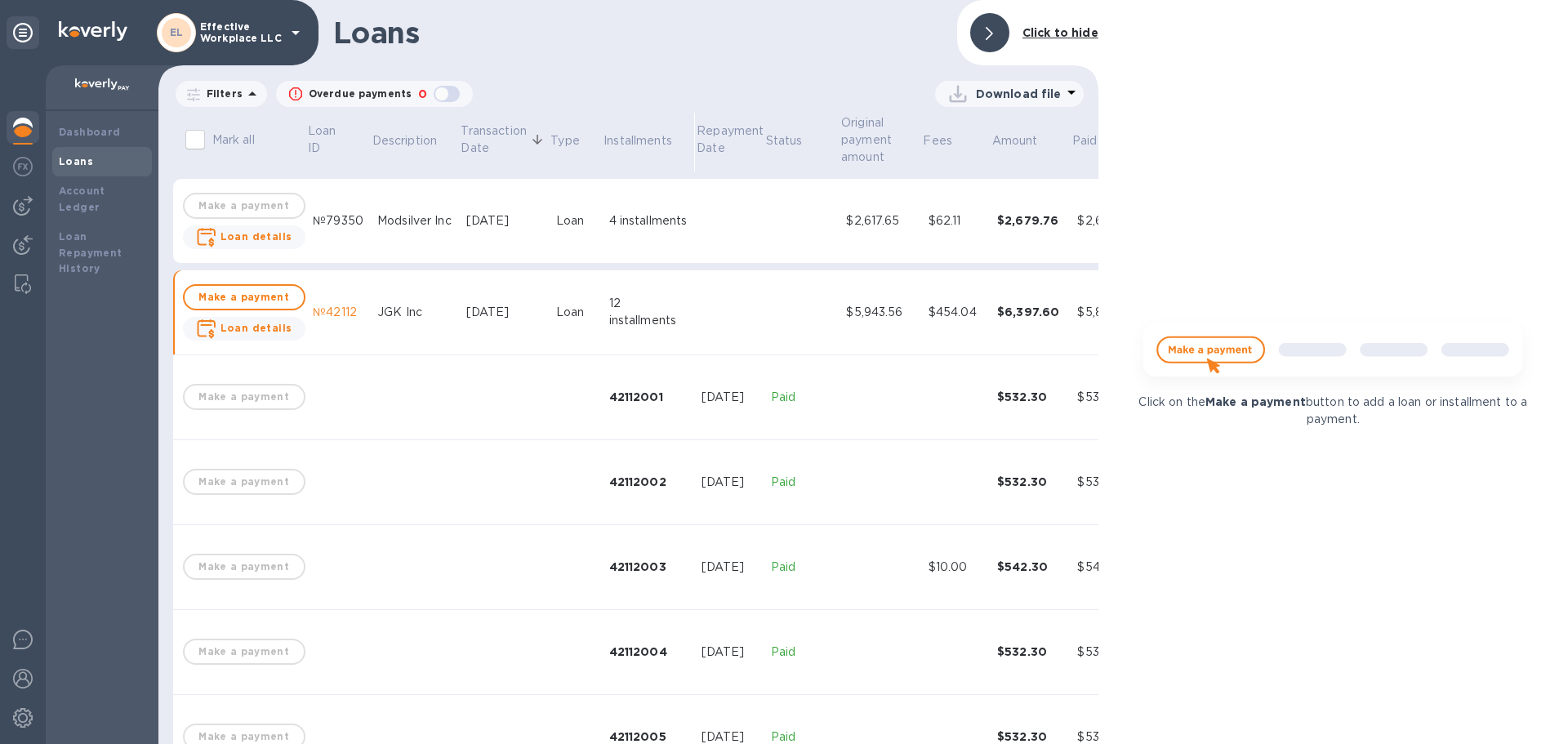
click at [1007, 34] on div at bounding box center [989, 32] width 39 height 39
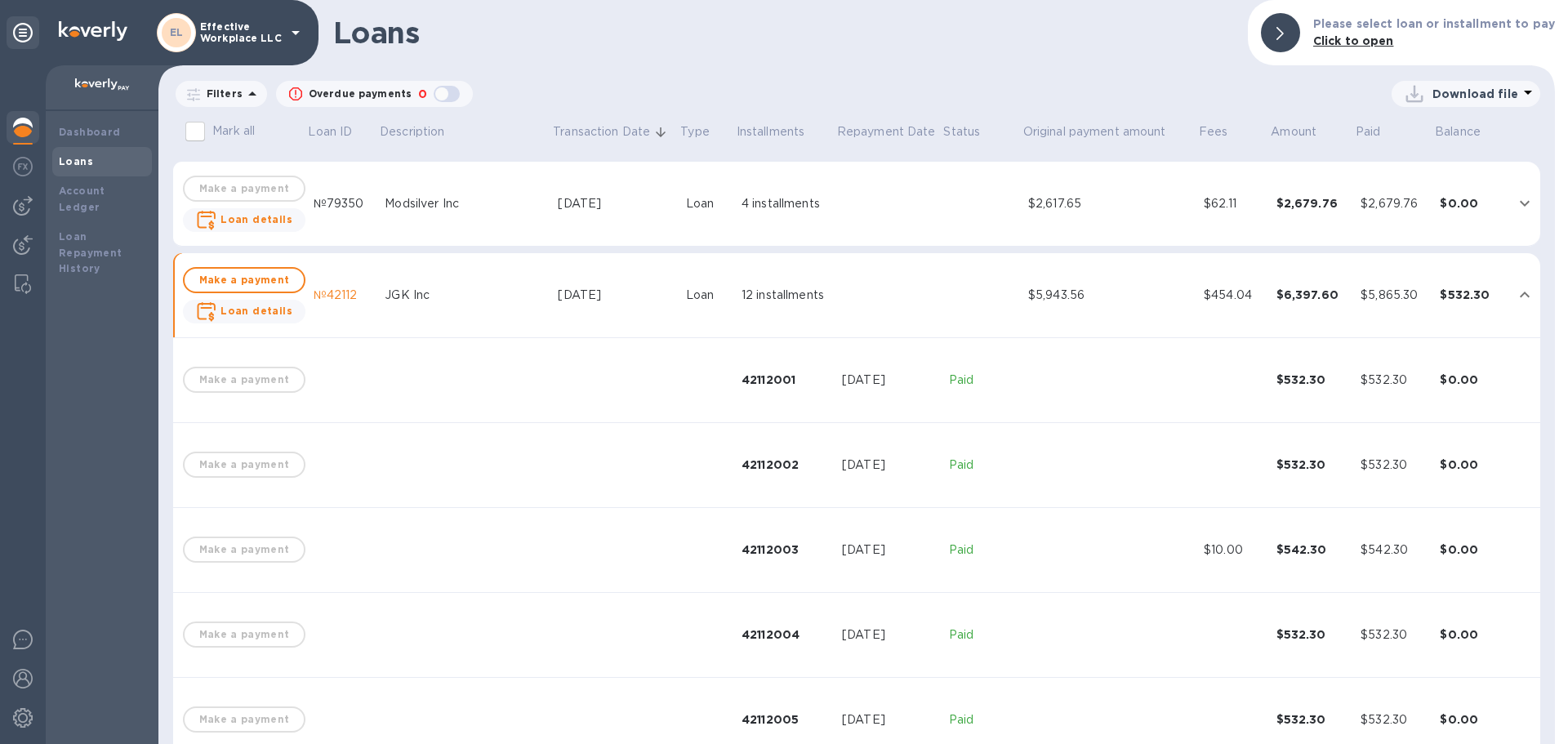
scroll to position [254, 0]
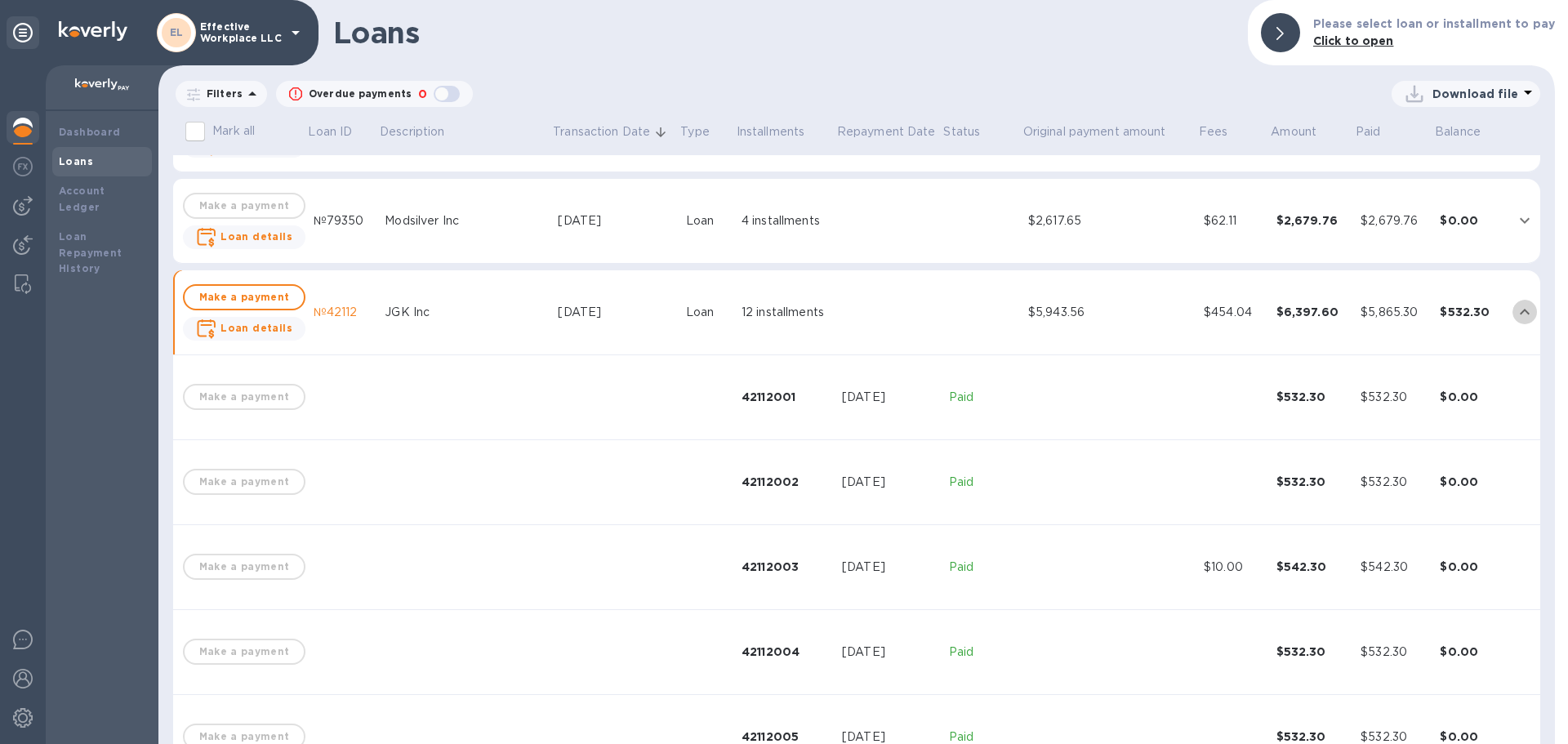
click at [1518, 309] on icon "expand row" at bounding box center [1525, 312] width 20 height 20
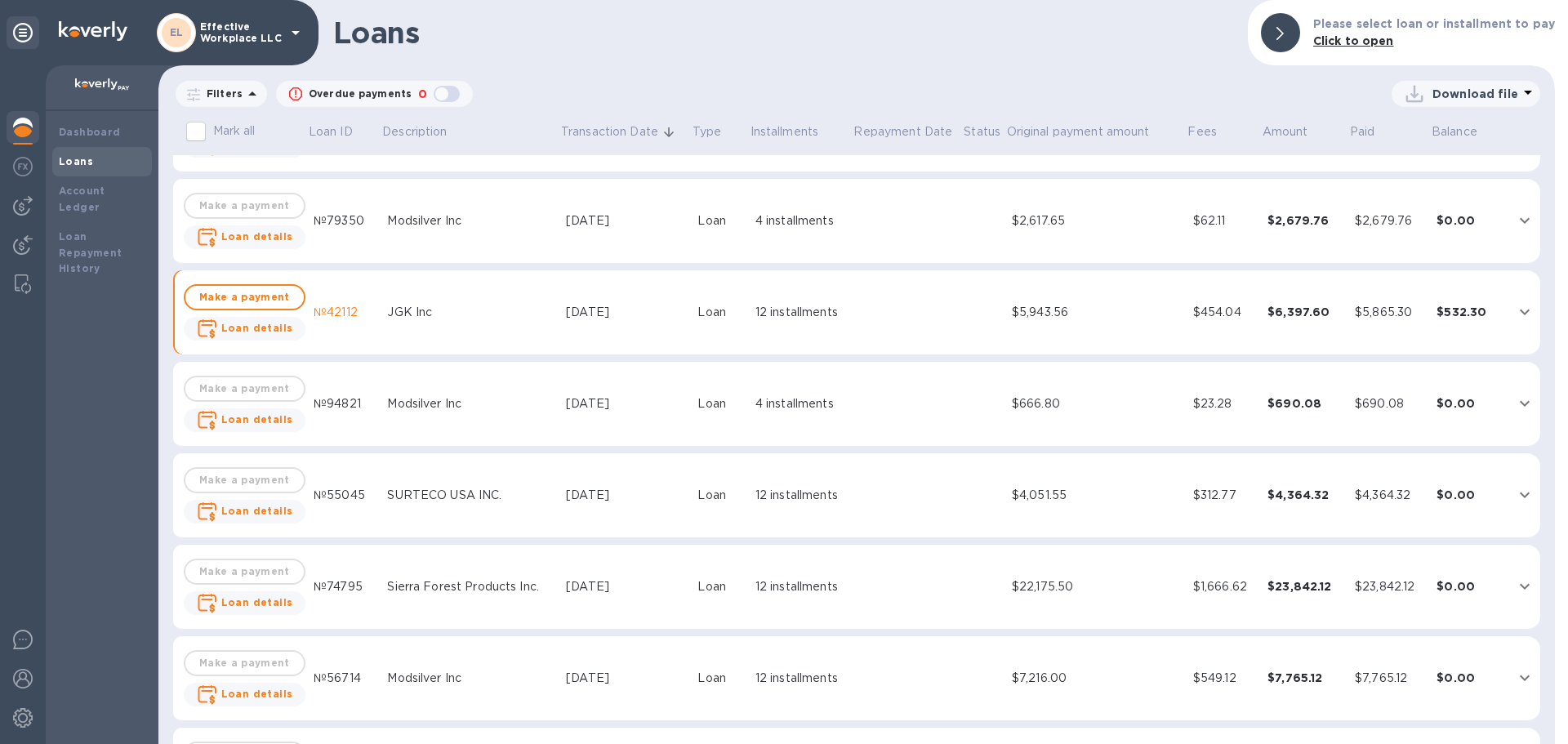
scroll to position [172, 0]
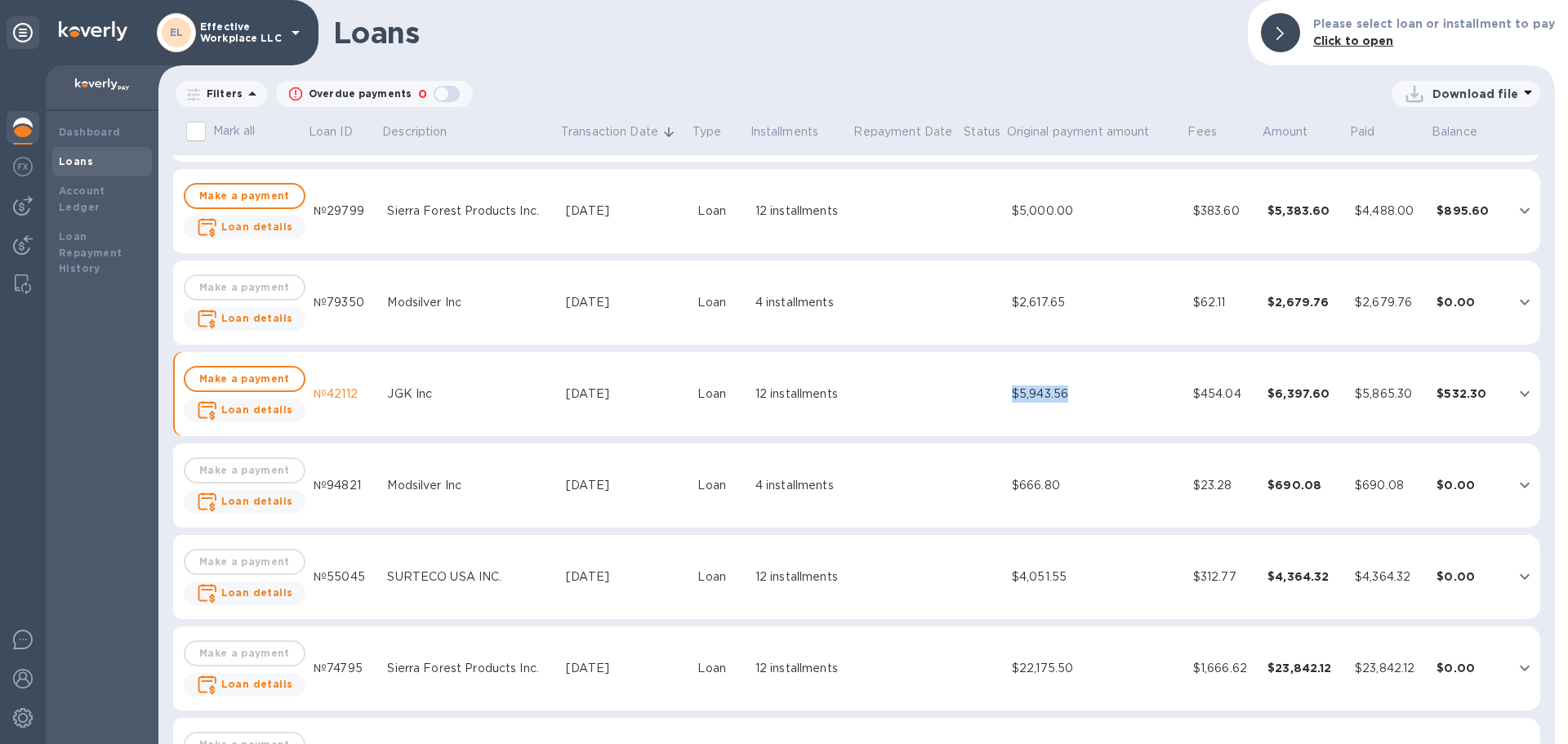
drag, startPoint x: 998, startPoint y: 392, endPoint x: 1071, endPoint y: 396, distance: 73.1
click at [1071, 396] on tr "Make a payment Loan details №42112 JGK Inc Jun 18, 2025 Loan 12 installments $5…" at bounding box center [856, 394] width 1367 height 85
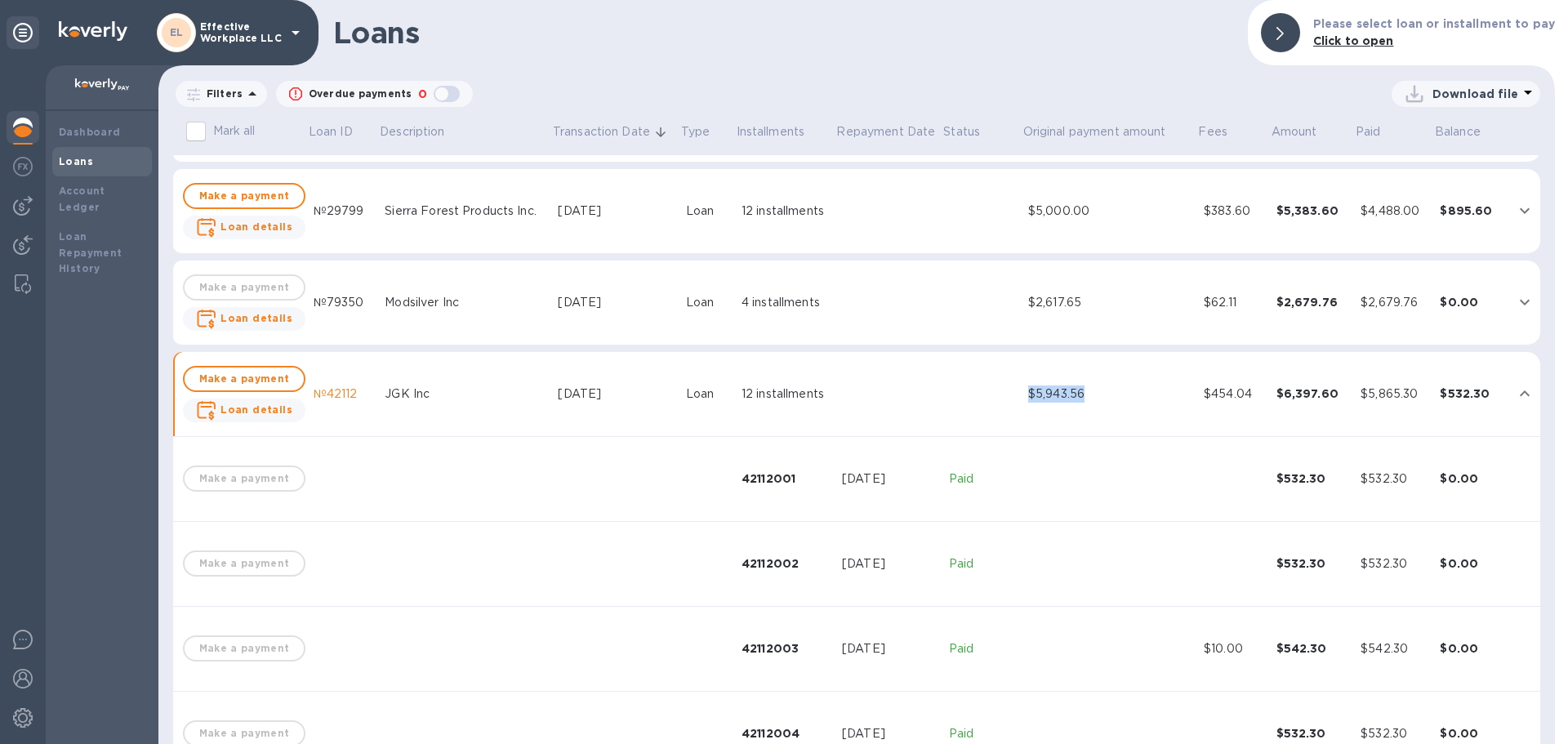
copy div "$5,943.56"
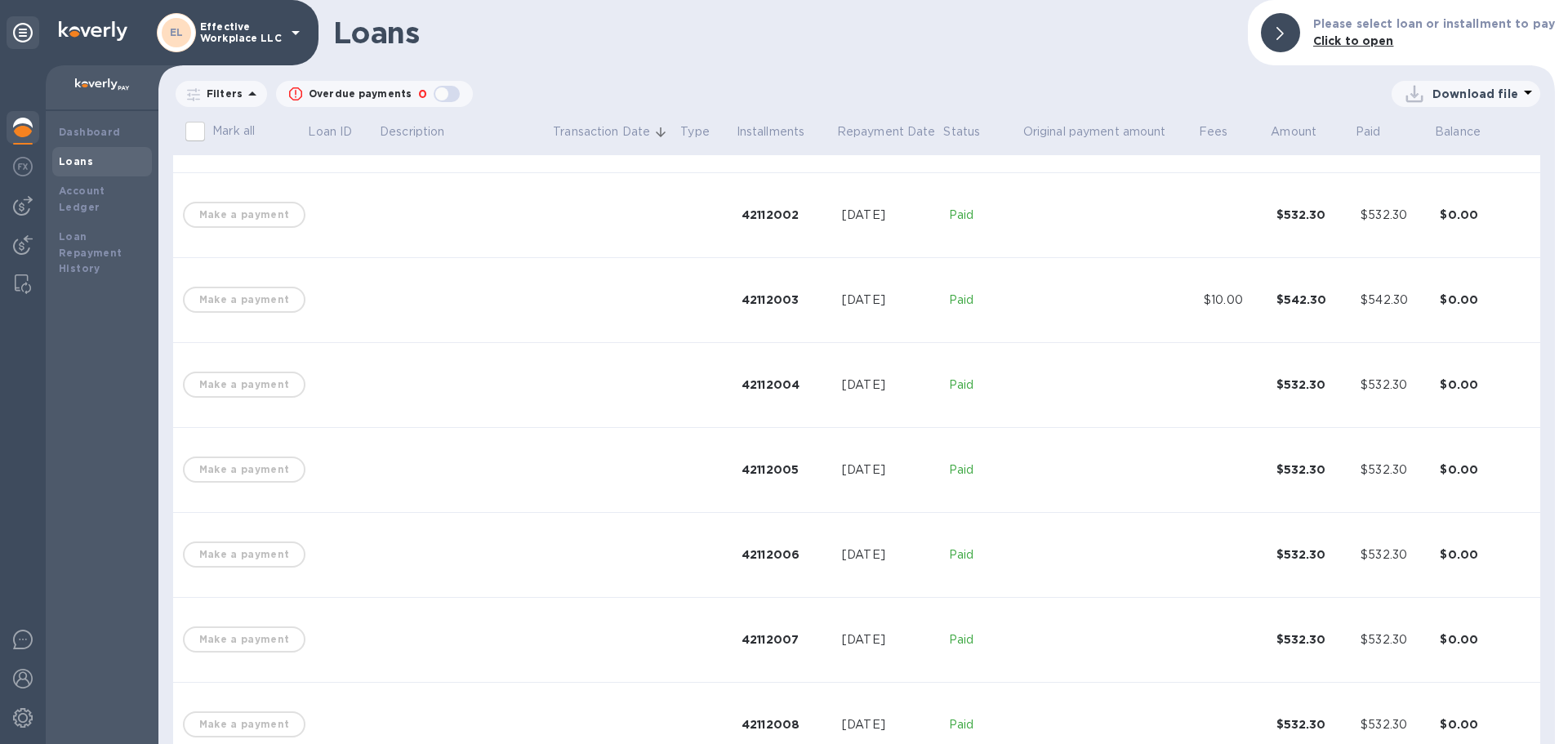
scroll to position [374, 0]
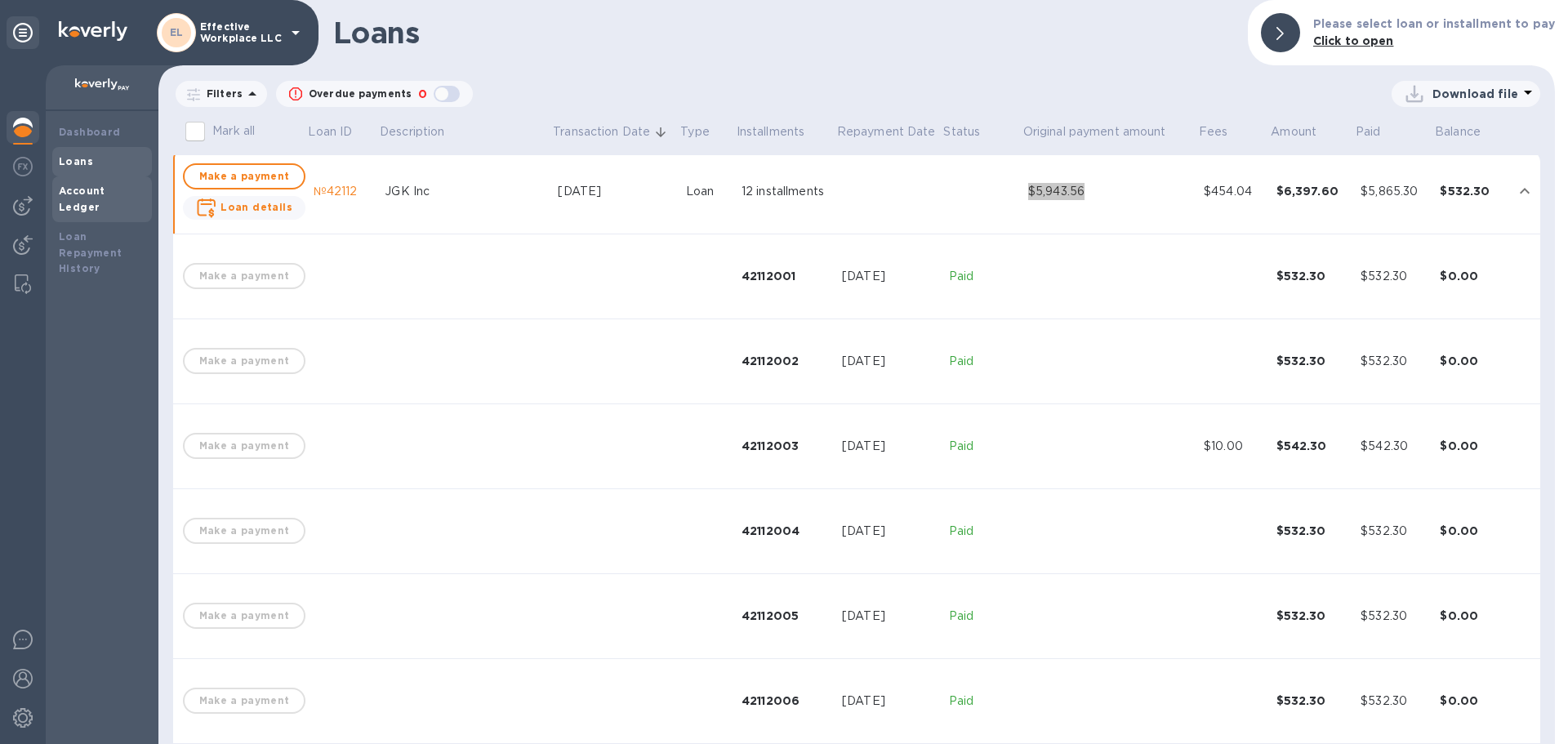
click at [106, 194] on b "Account Ledger" at bounding box center [82, 198] width 47 height 29
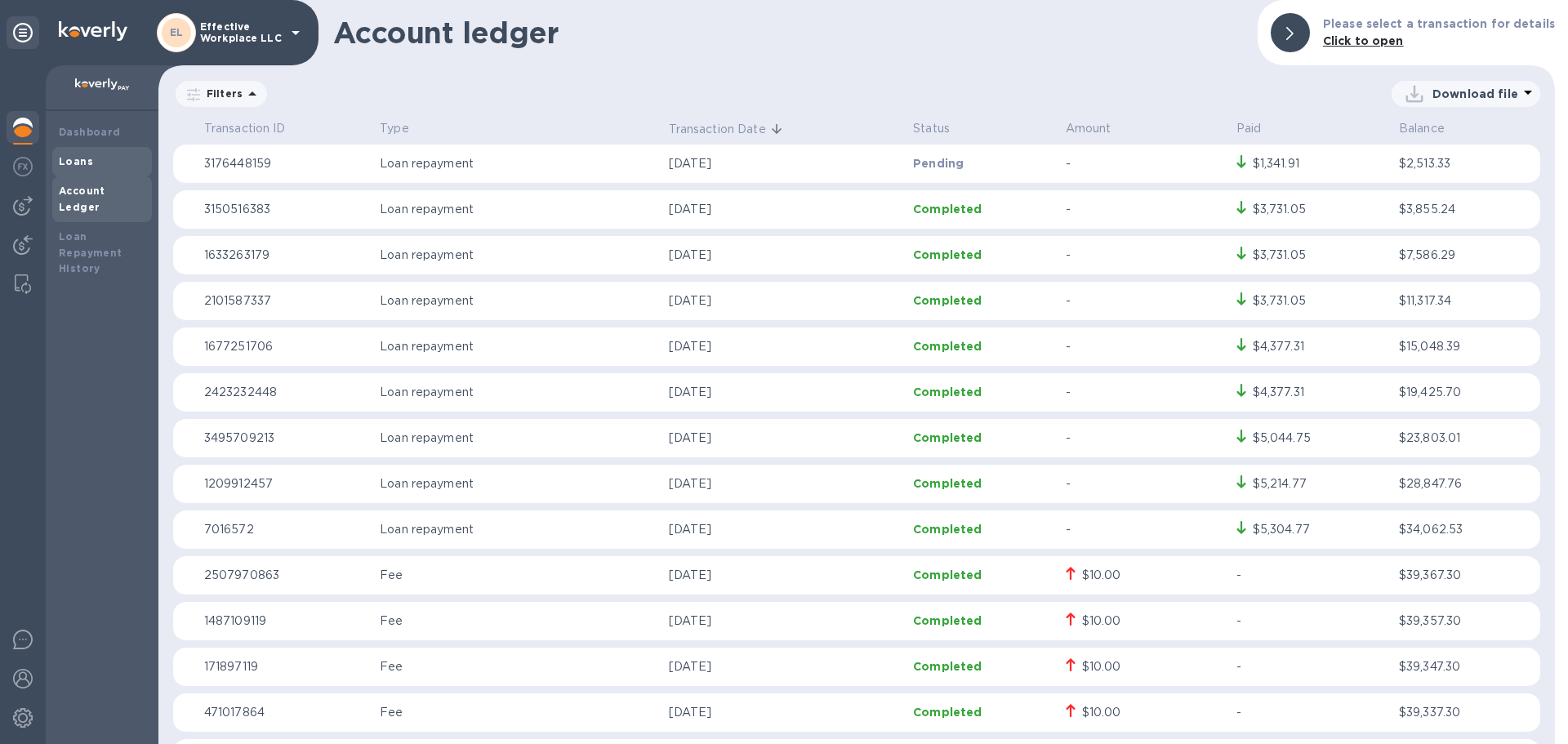
click at [75, 161] on b "Loans" at bounding box center [76, 161] width 34 height 12
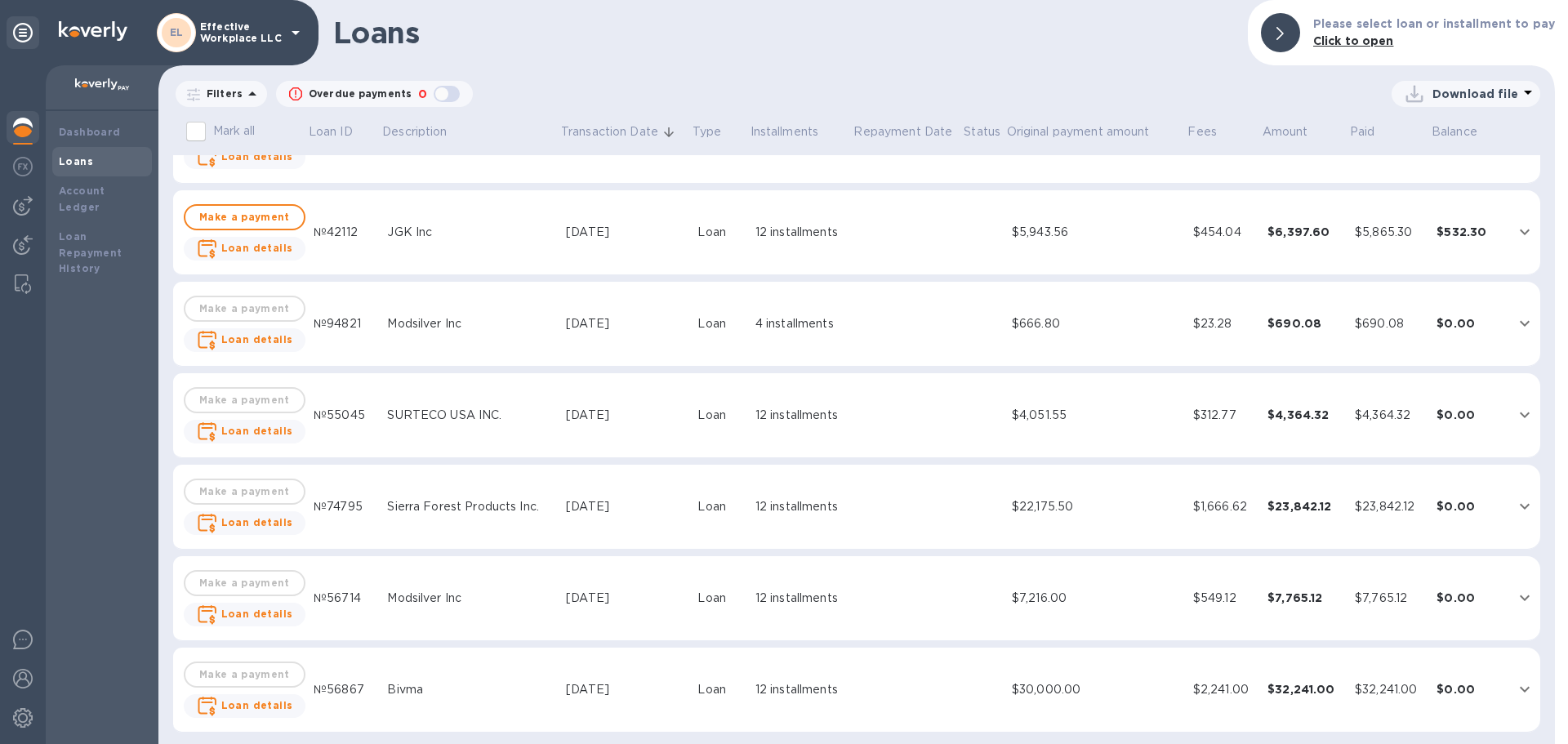
scroll to position [336, 0]
click at [20, 122] on img at bounding box center [23, 127] width 20 height 20
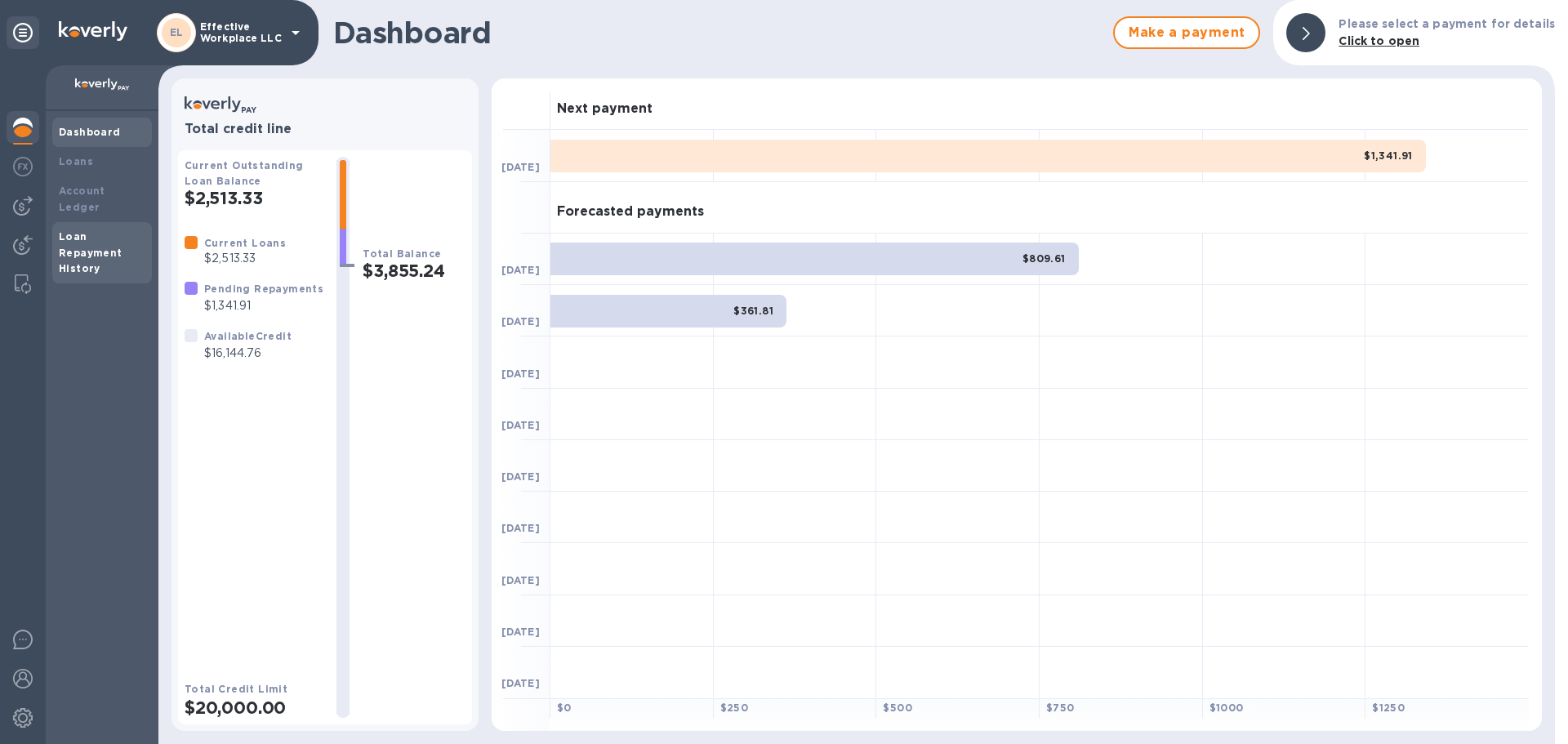
click at [94, 234] on b "Loan Repayment History" at bounding box center [91, 252] width 64 height 45
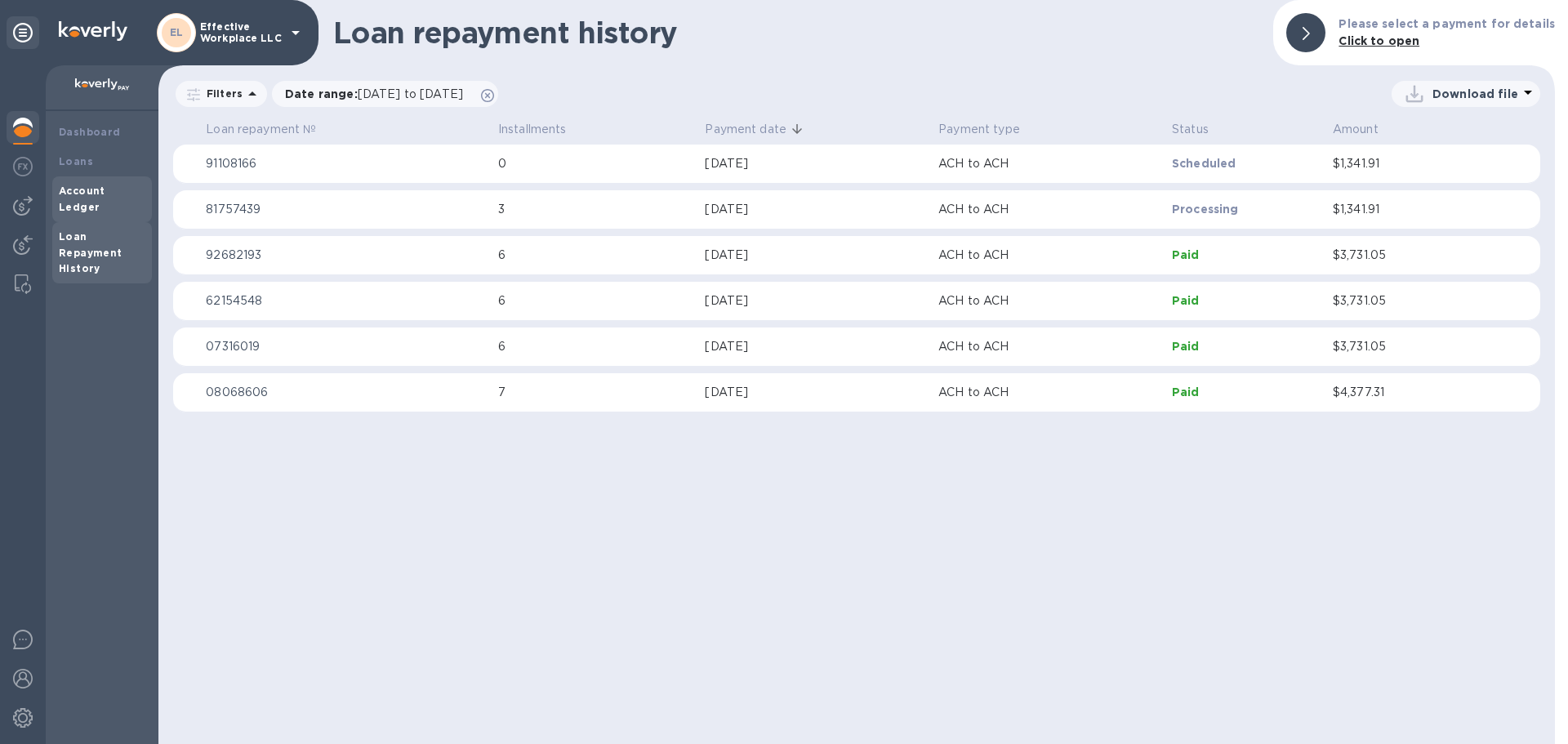
click at [100, 184] on b "Account Ledger" at bounding box center [82, 198] width 47 height 29
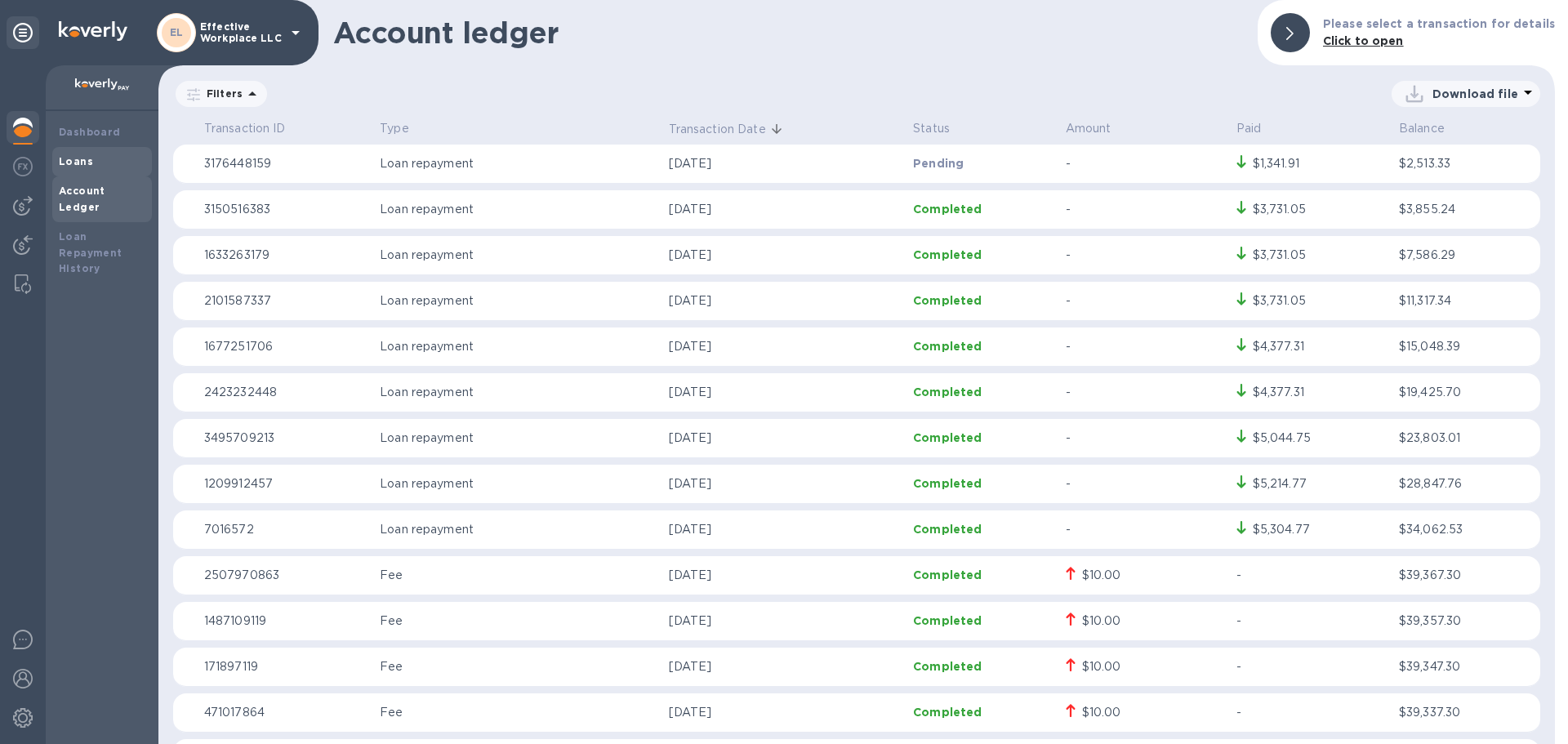
click at [89, 162] on b "Loans" at bounding box center [76, 161] width 34 height 12
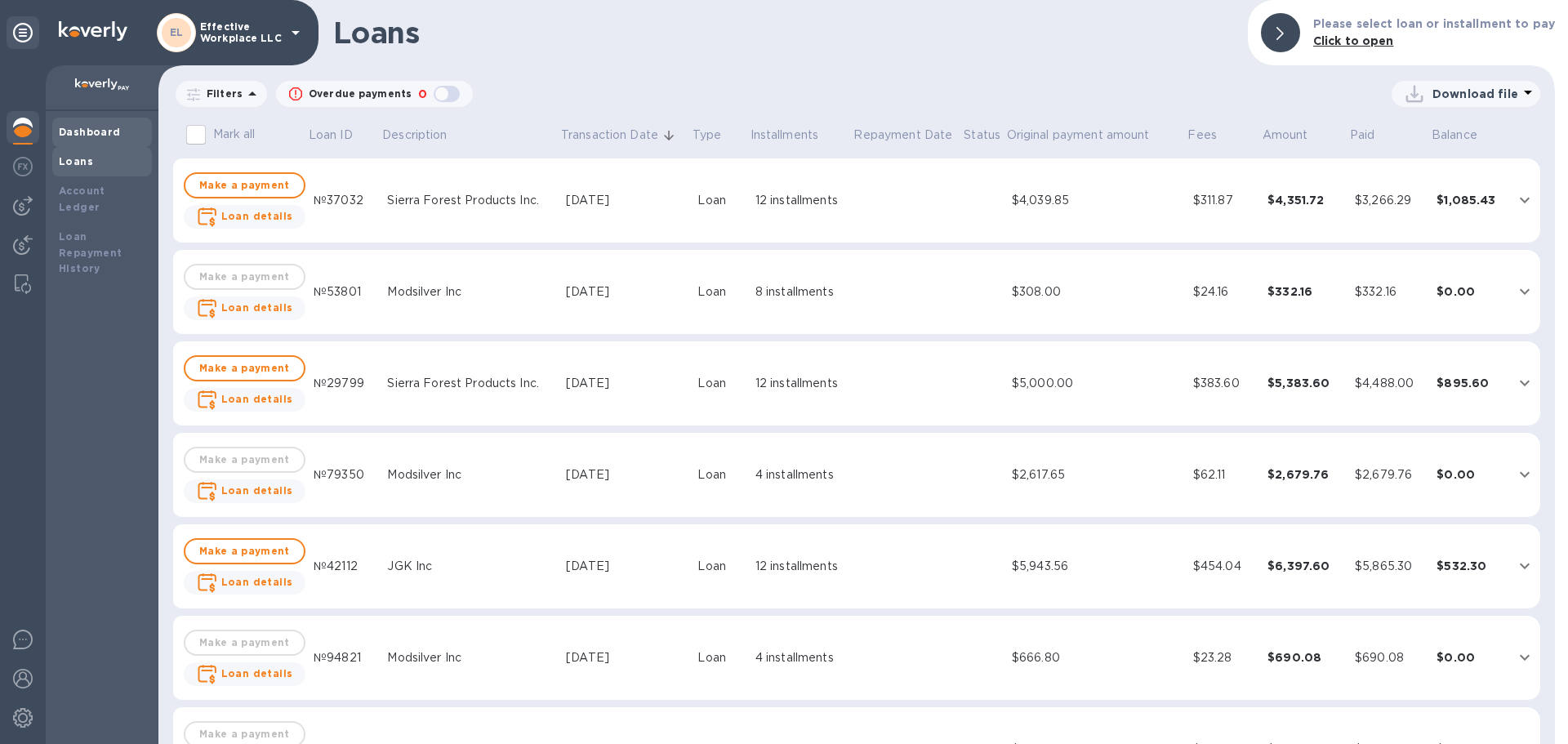
click at [66, 127] on b "Dashboard" at bounding box center [90, 131] width 62 height 12
